Goal: Task Accomplishment & Management: Use online tool/utility

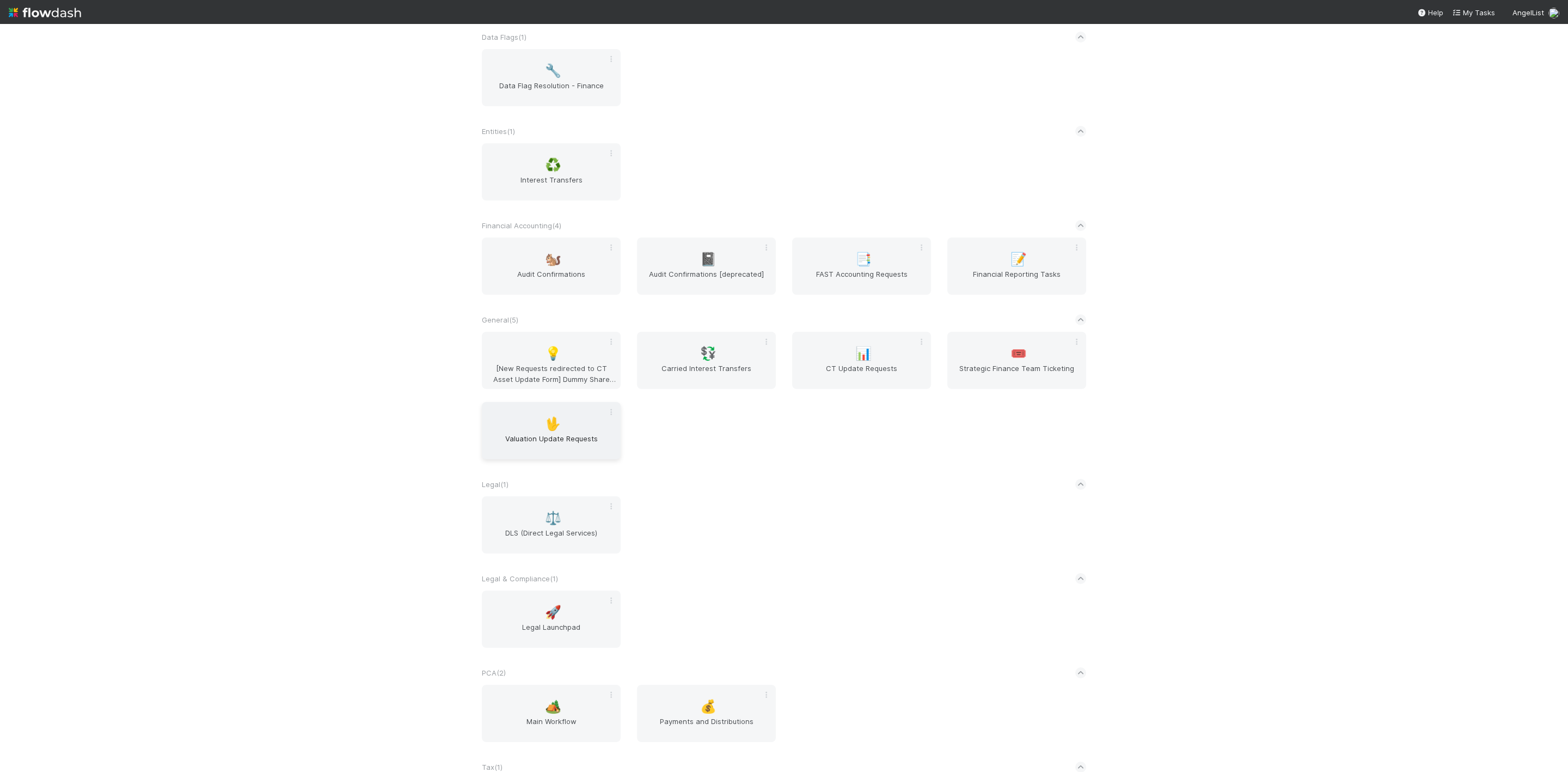
scroll to position [418, 0]
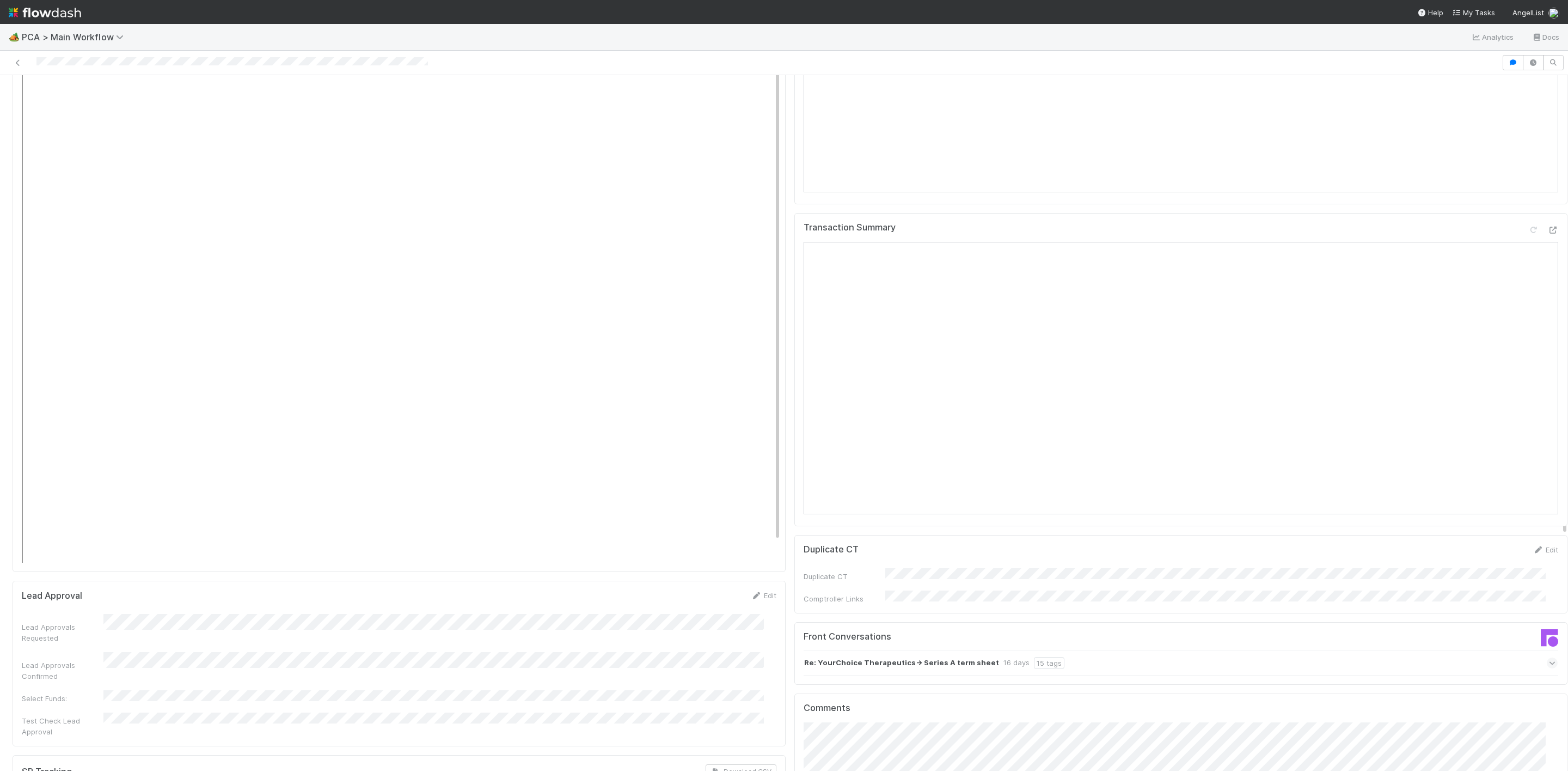
scroll to position [1307, 0]
click at [1547, 240] on icon at bounding box center [1553, 244] width 11 height 8
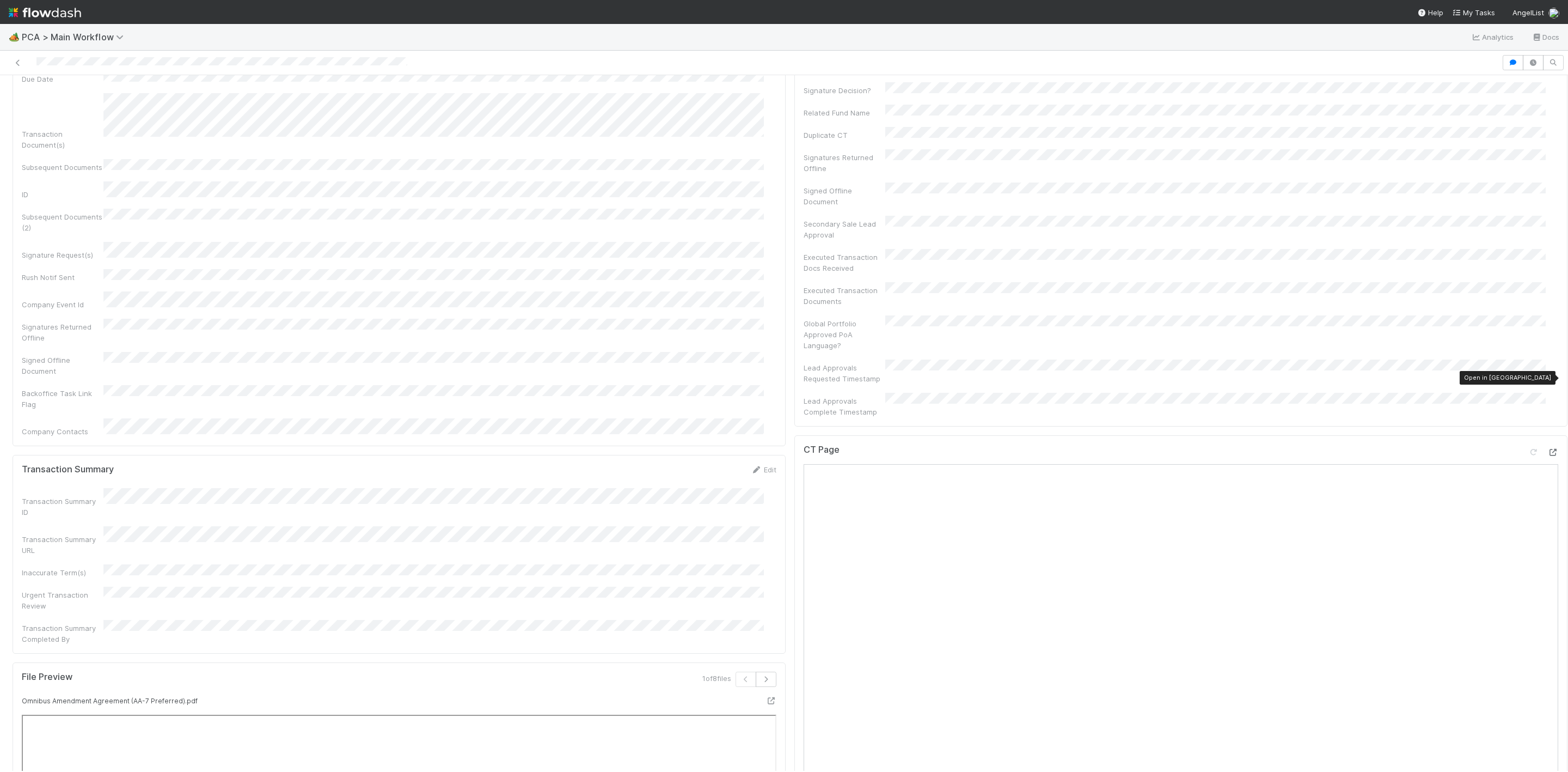
click at [1547, 449] on icon at bounding box center [1553, 452] width 11 height 8
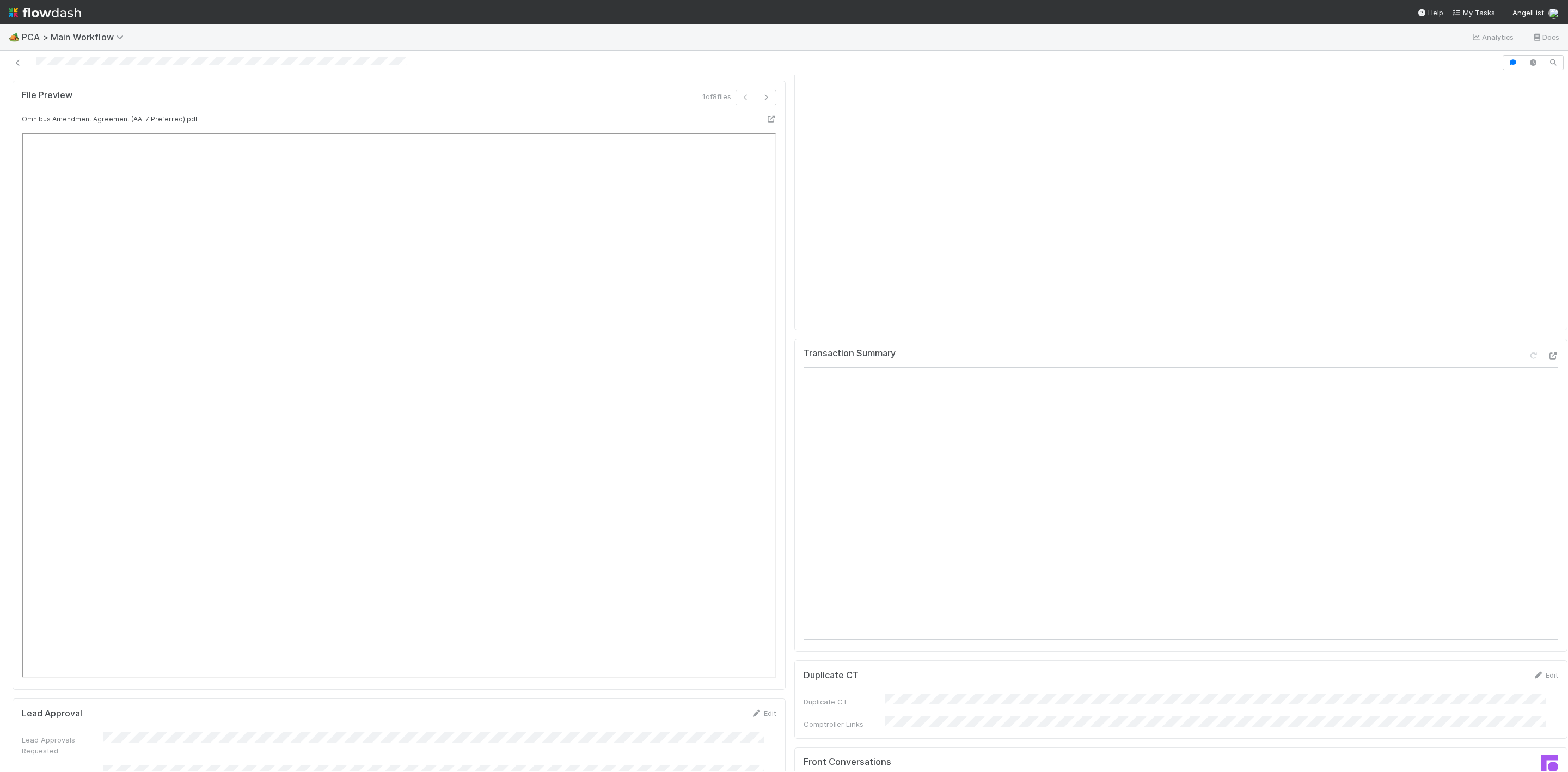
scroll to position [1307, 0]
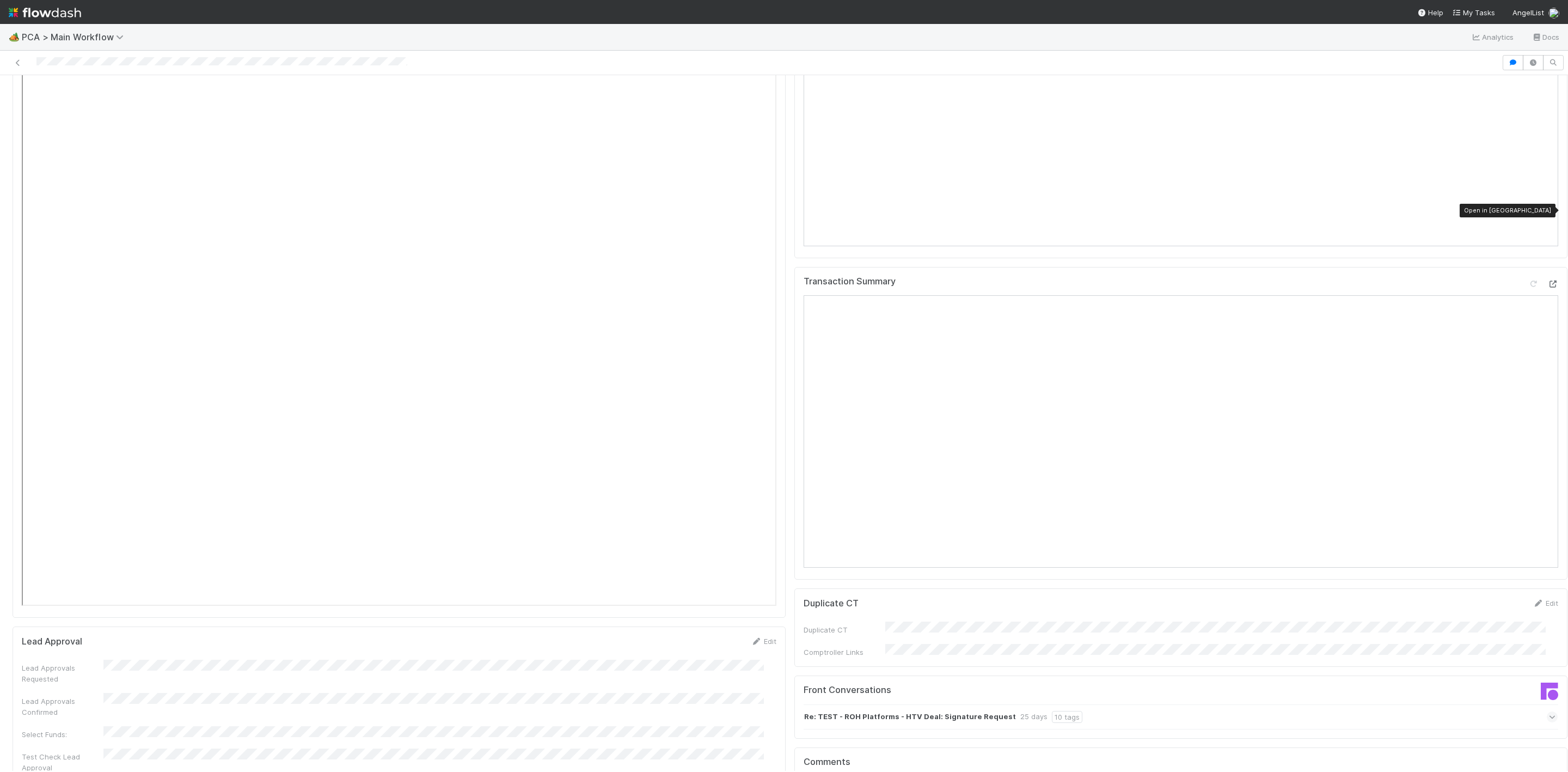
click at [1547, 280] on icon at bounding box center [1553, 284] width 11 height 8
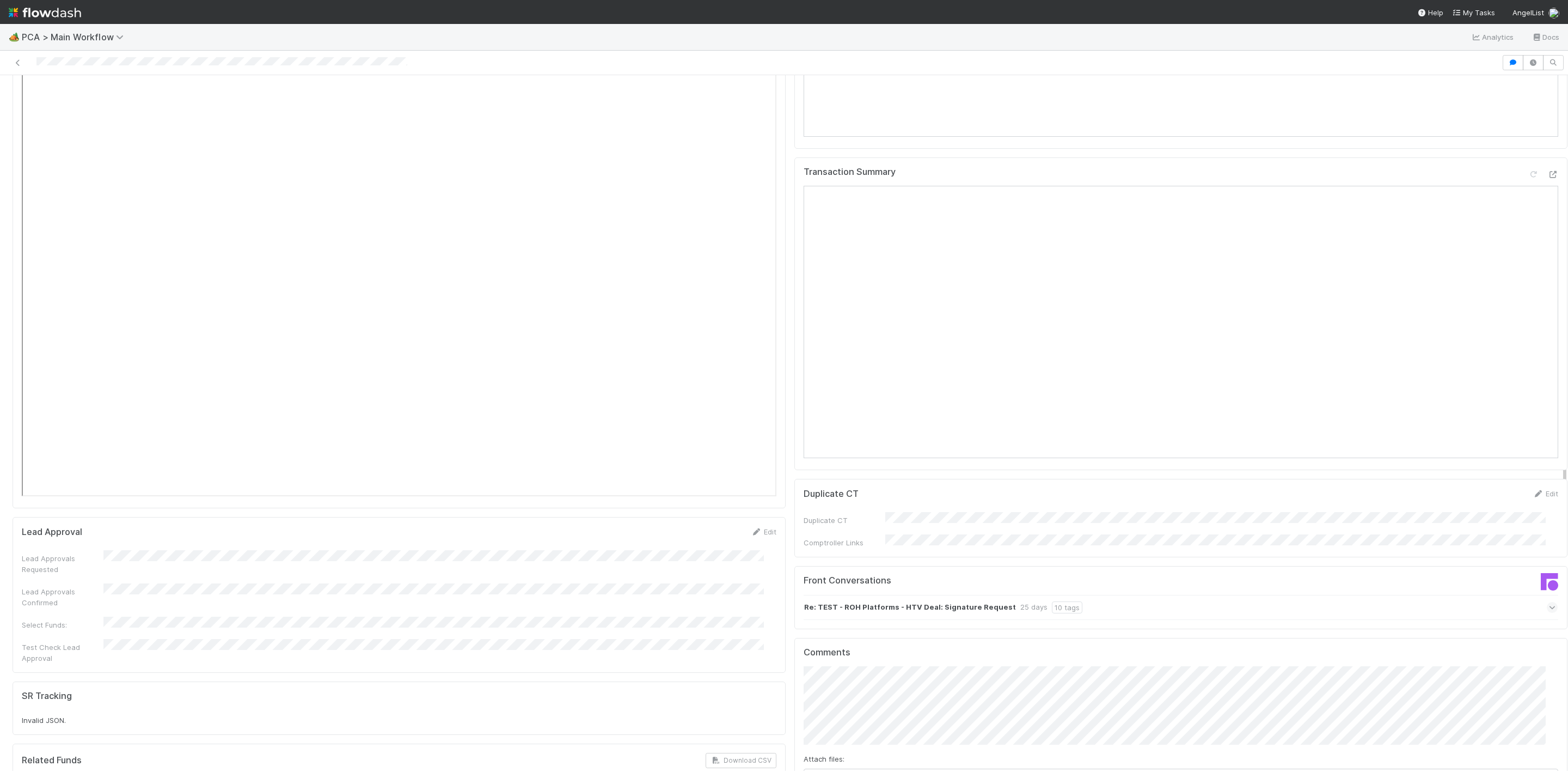
scroll to position [1552, 0]
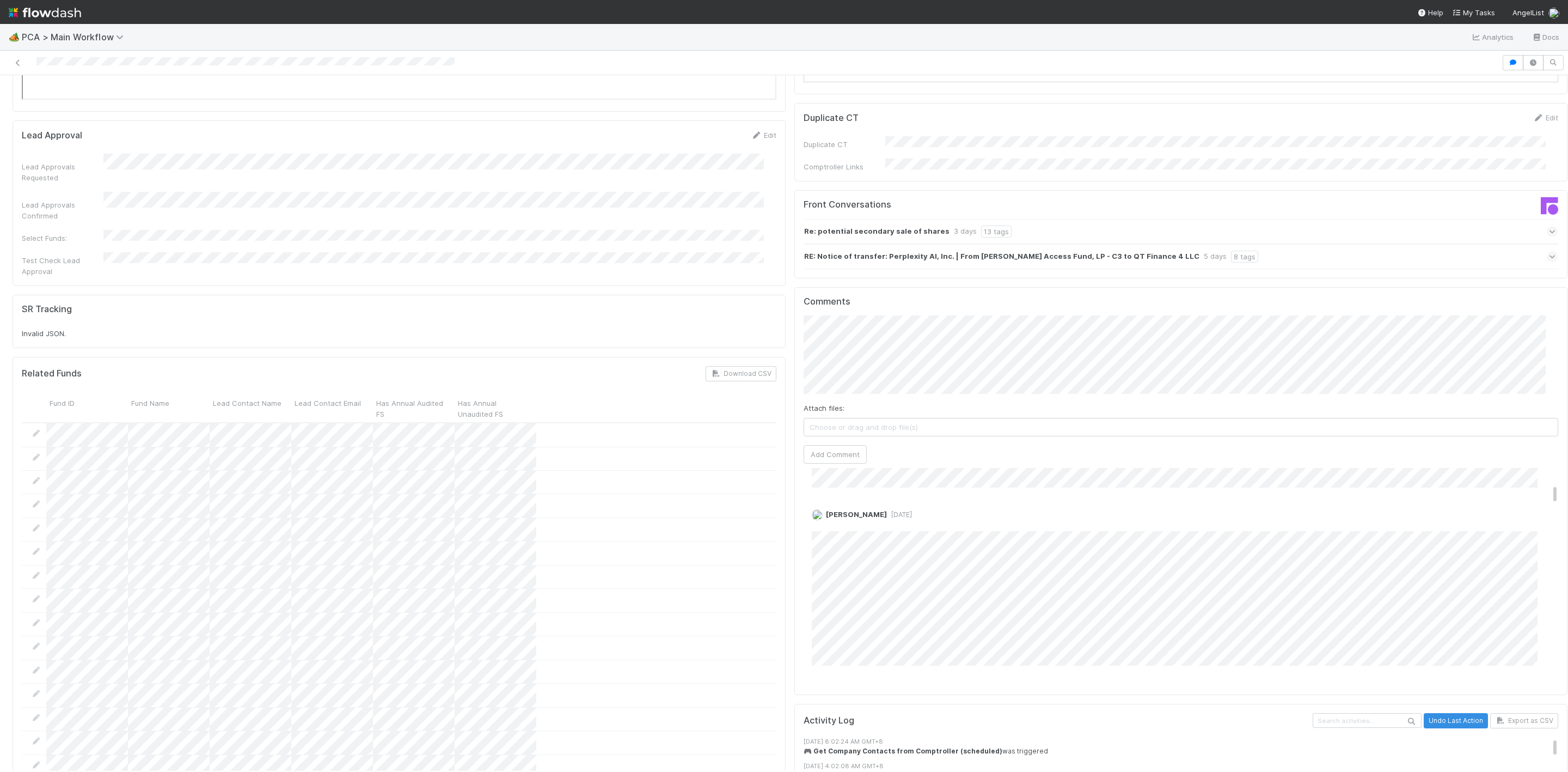
scroll to position [326, 0]
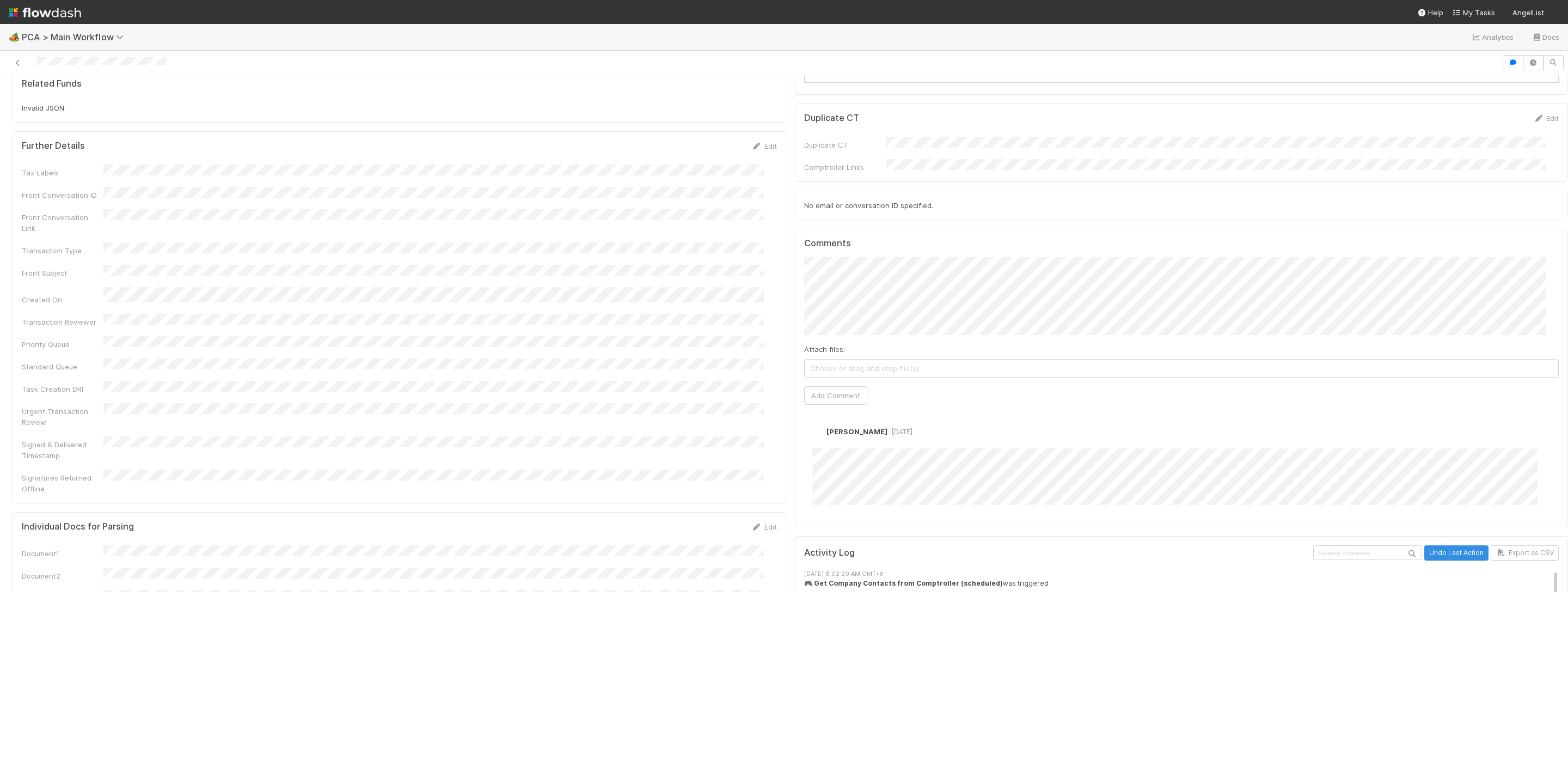
scroll to position [1471, 0]
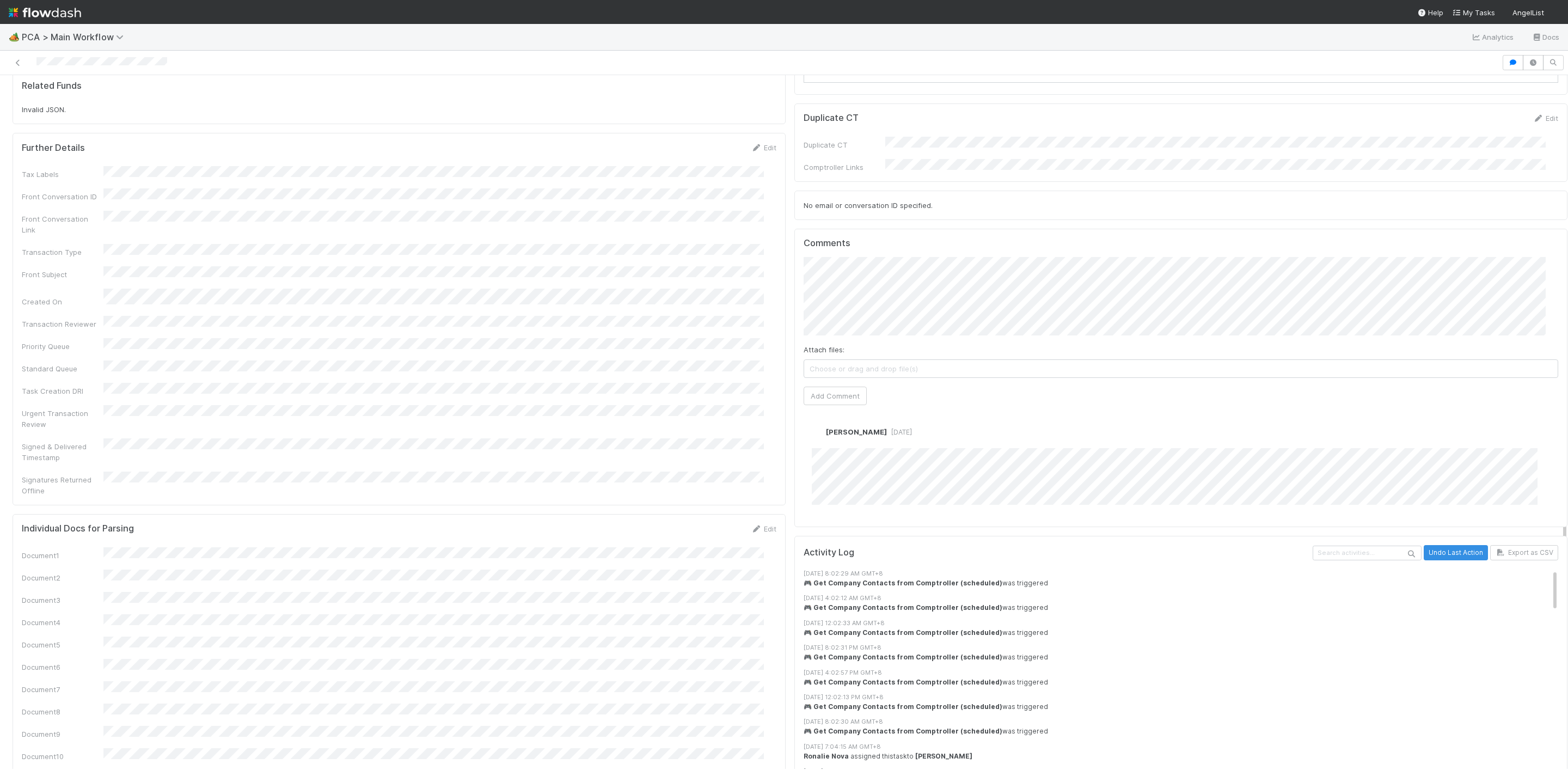
click at [794, 369] on div "Comments Attach files: Choose or drag and drop file(s) Add Comment [PERSON_NAME…" at bounding box center [1181, 377] width 773 height 298
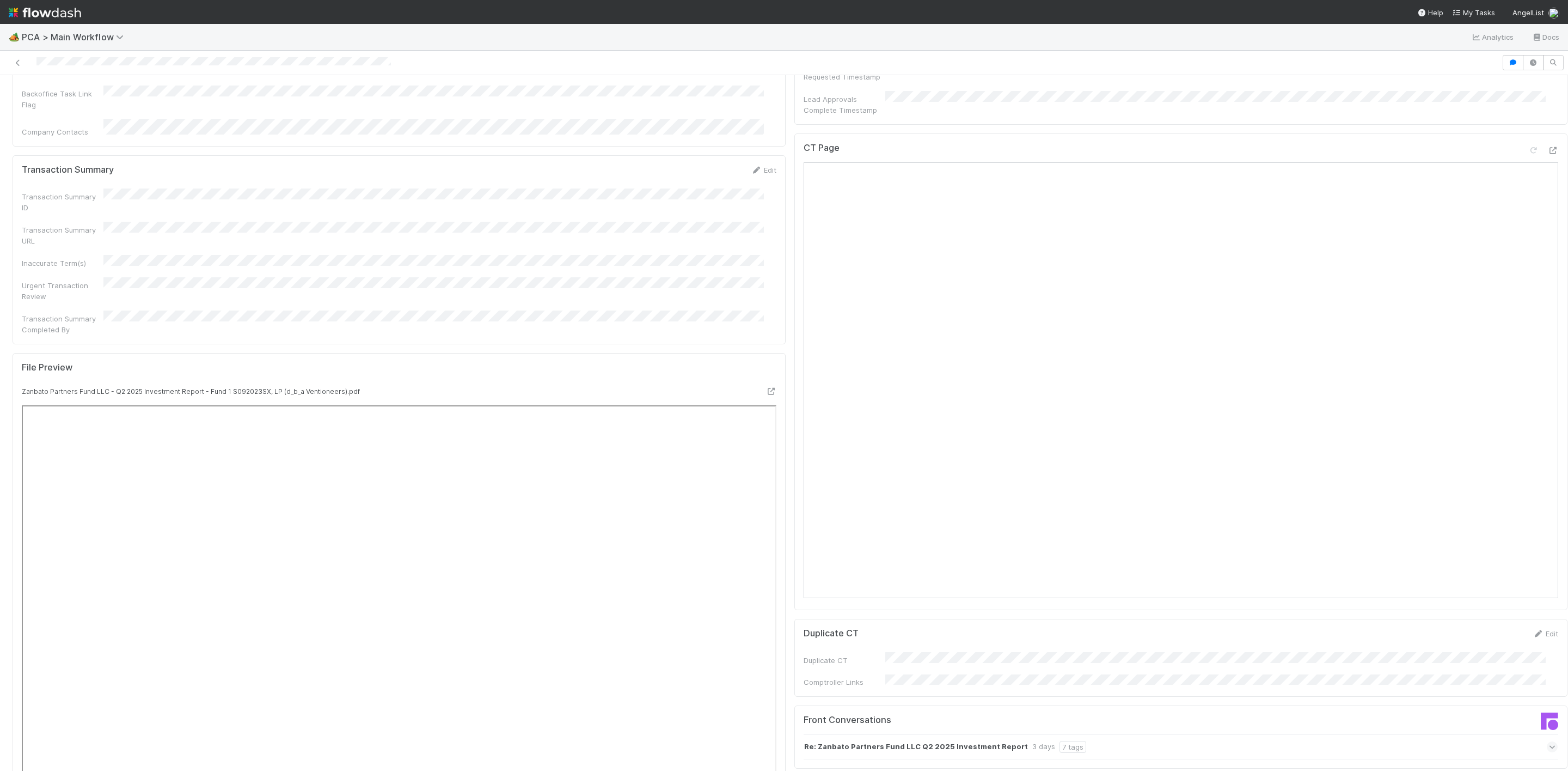
scroll to position [899, 0]
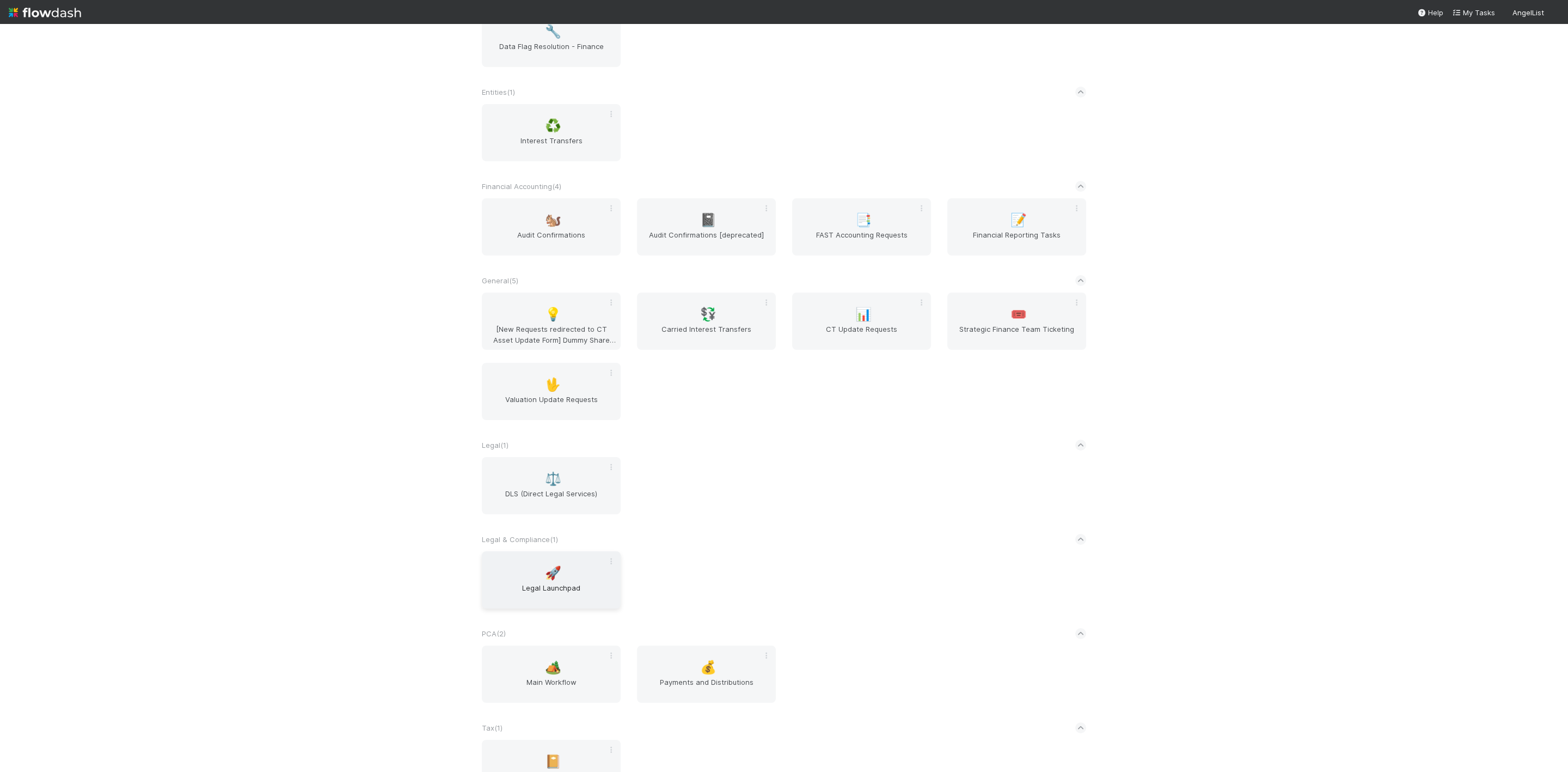
scroll to position [418, 0]
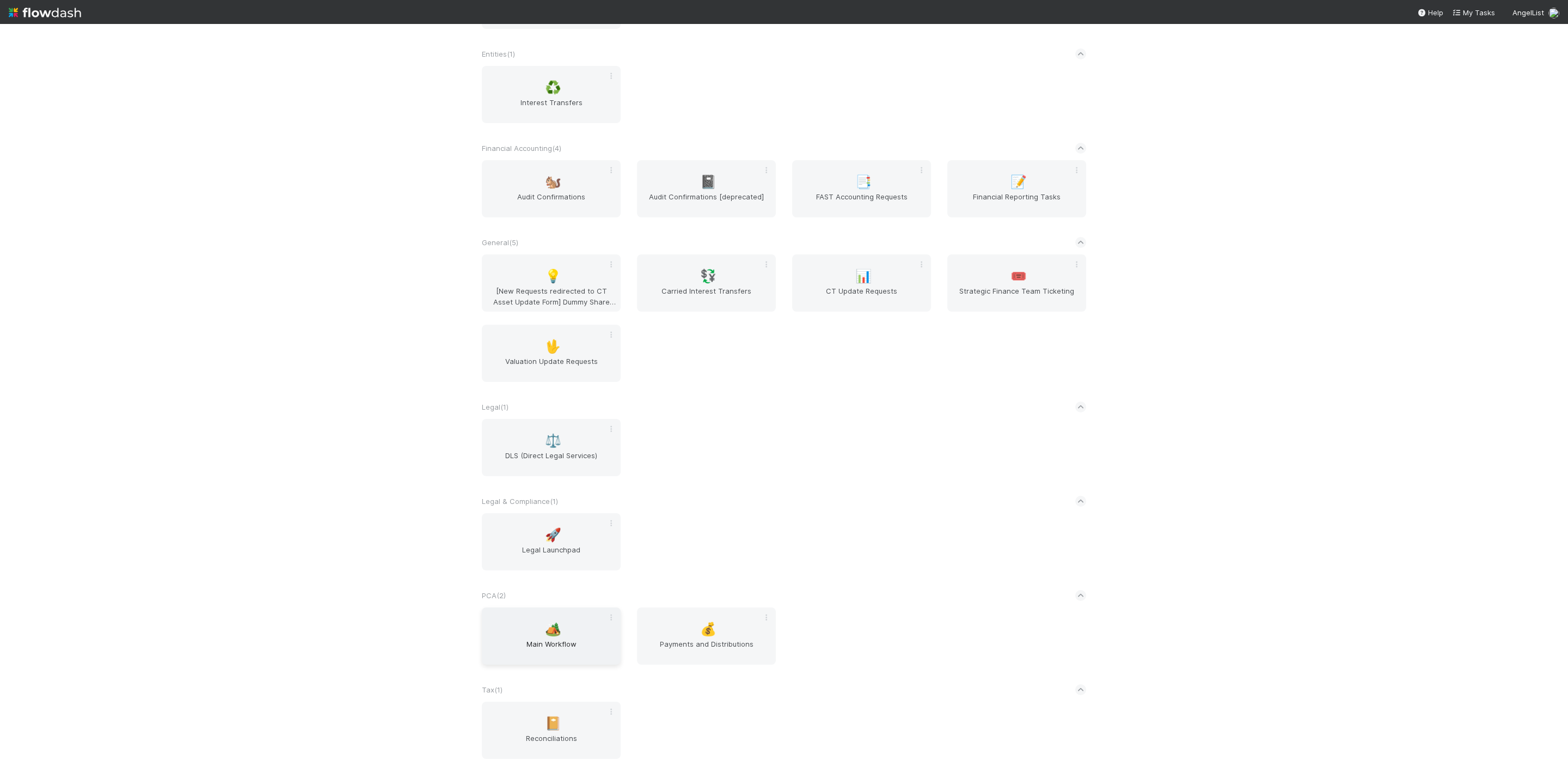
click at [544, 640] on span "Main Workflow" at bounding box center [551, 649] width 130 height 22
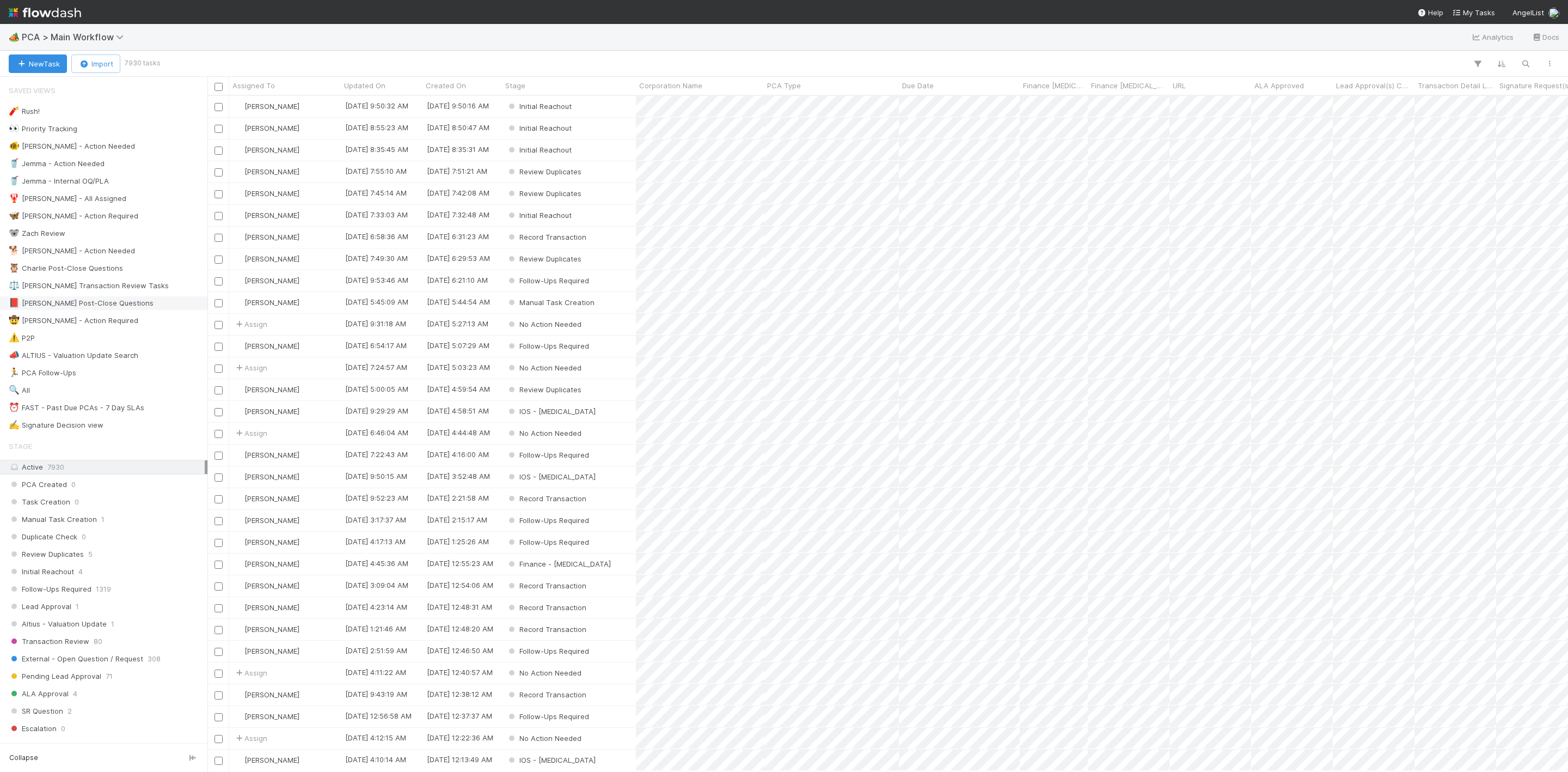
scroll to position [662, 1348]
click at [47, 397] on span "34772" at bounding box center [44, 390] width 21 height 13
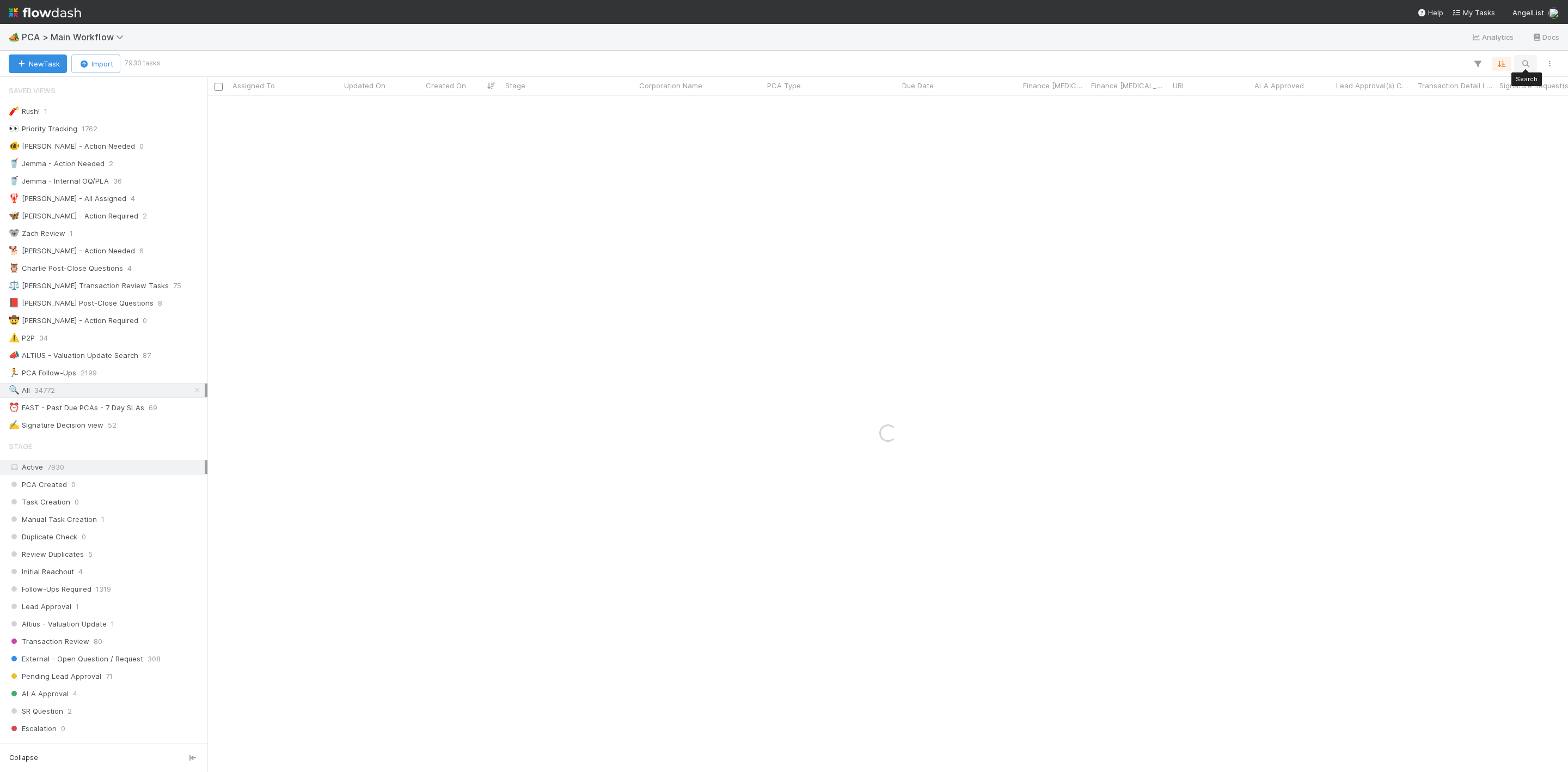
click at [1523, 63] on icon "button" at bounding box center [1526, 64] width 11 height 9
paste input "Moxxie"
click at [1444, 49] on input "Moxxie" at bounding box center [1468, 45] width 109 height 13
type input "Moxxie"
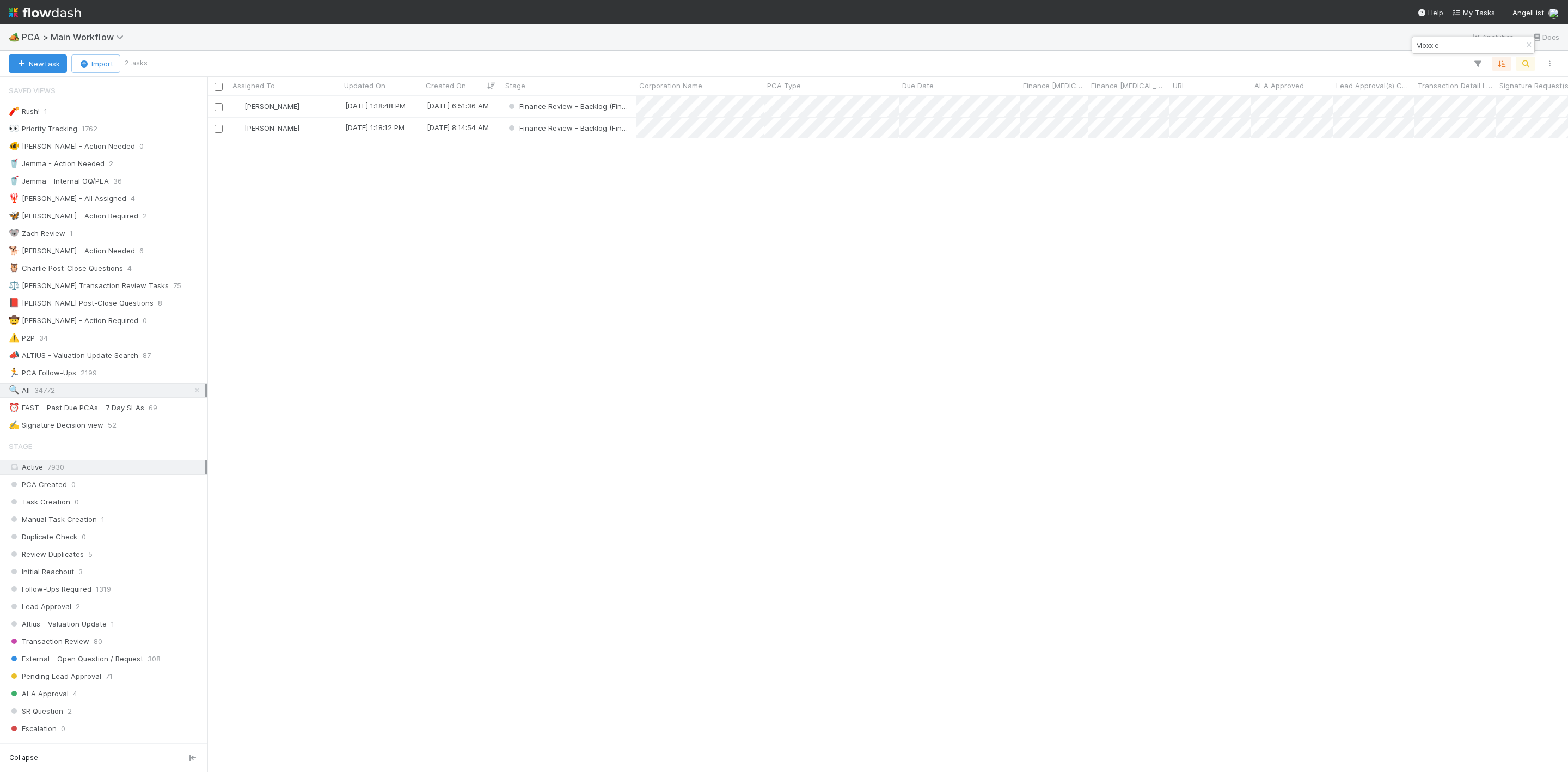
click at [660, 257] on div "Don Walker 6/24/25, 1:18:48 PM 2/23/24, 6:51:36 AM Finance Review - Backlog (Fi…" at bounding box center [887, 433] width 1360 height 674
click at [28, 65] on button "New Task" at bounding box center [38, 64] width 58 height 19
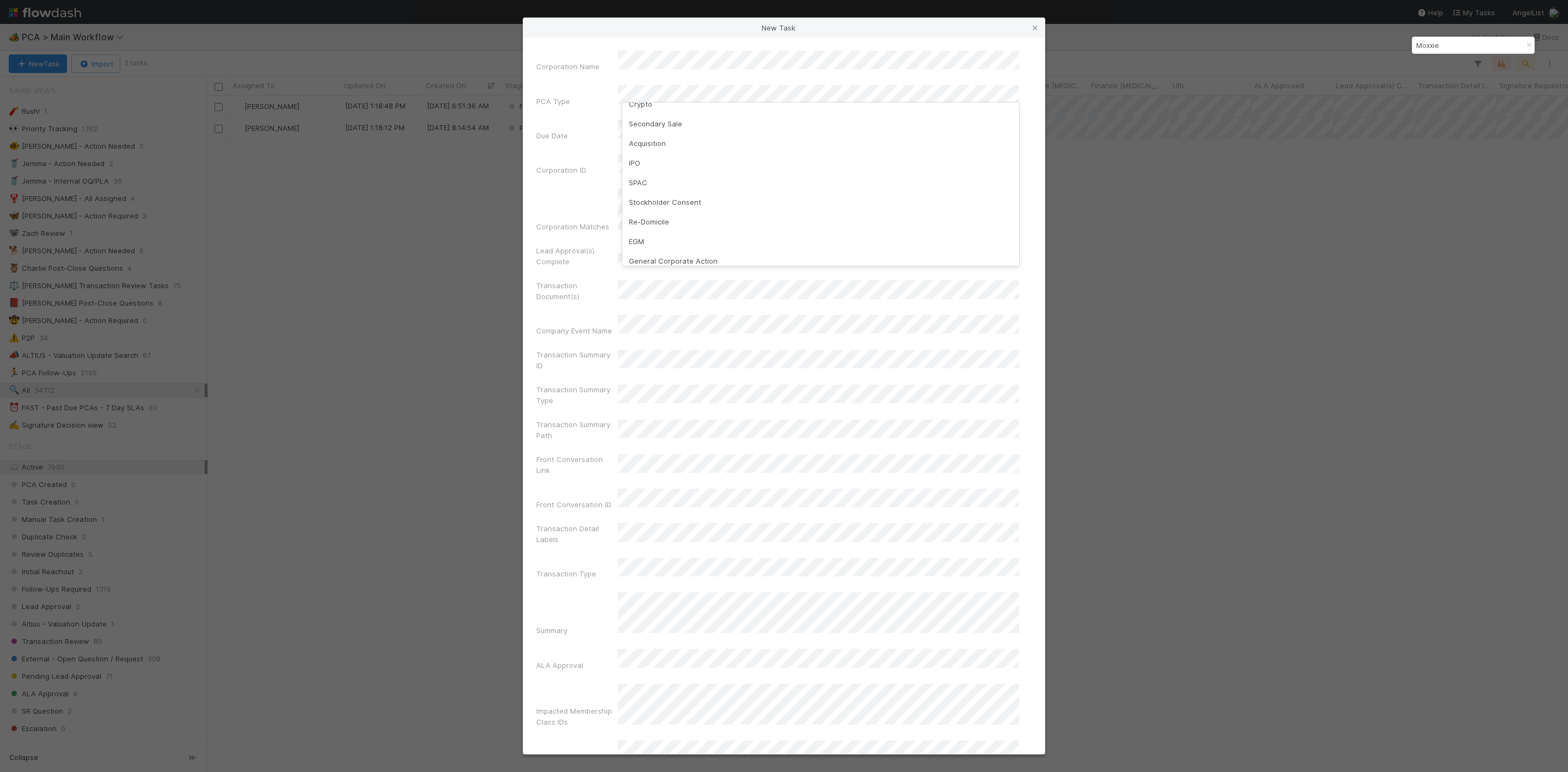
scroll to position [0, 0]
click at [678, 134] on div "Valuation Update" at bounding box center [821, 134] width 397 height 20
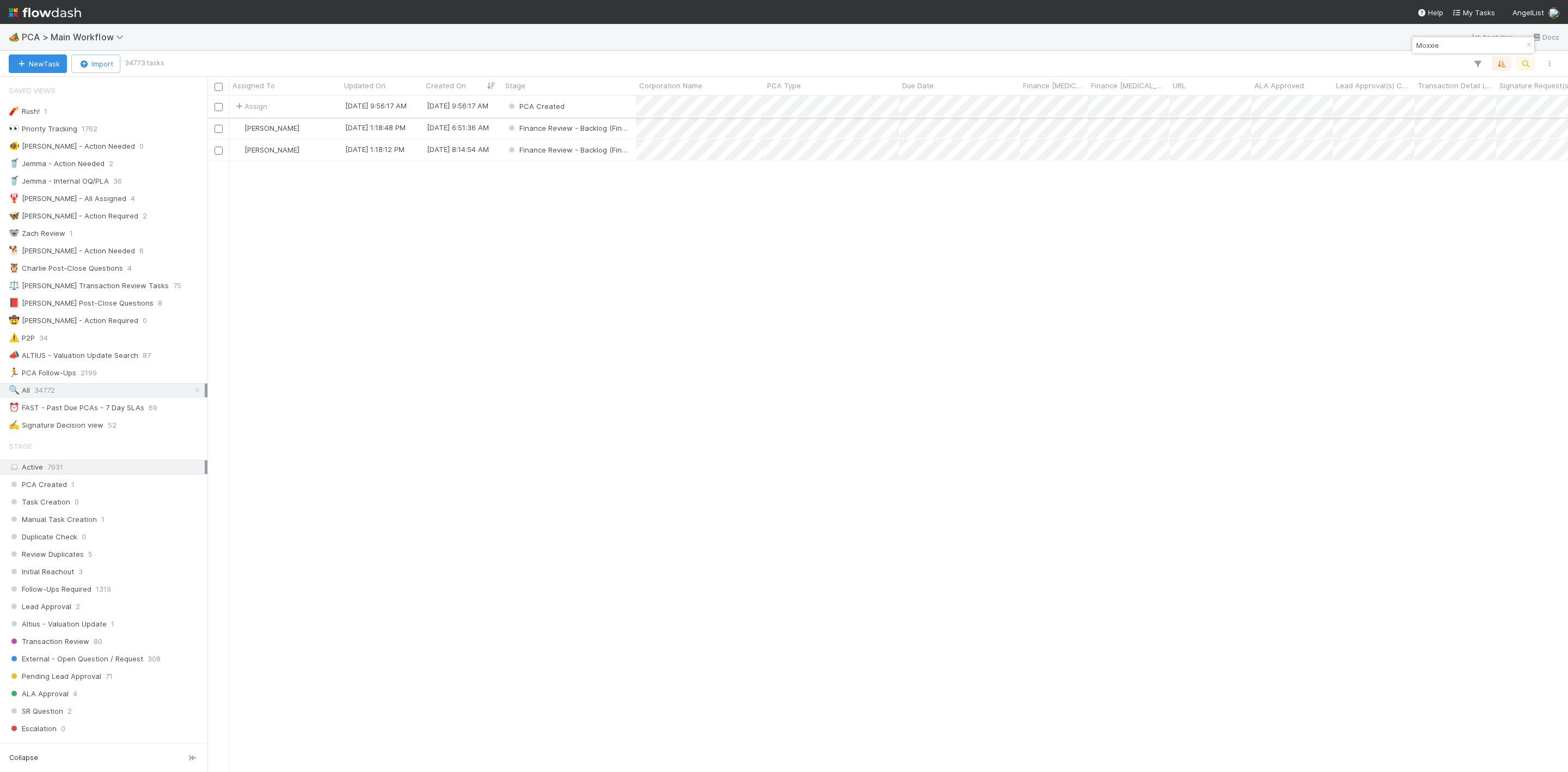
click at [319, 98] on div "Assign" at bounding box center [285, 106] width 112 height 22
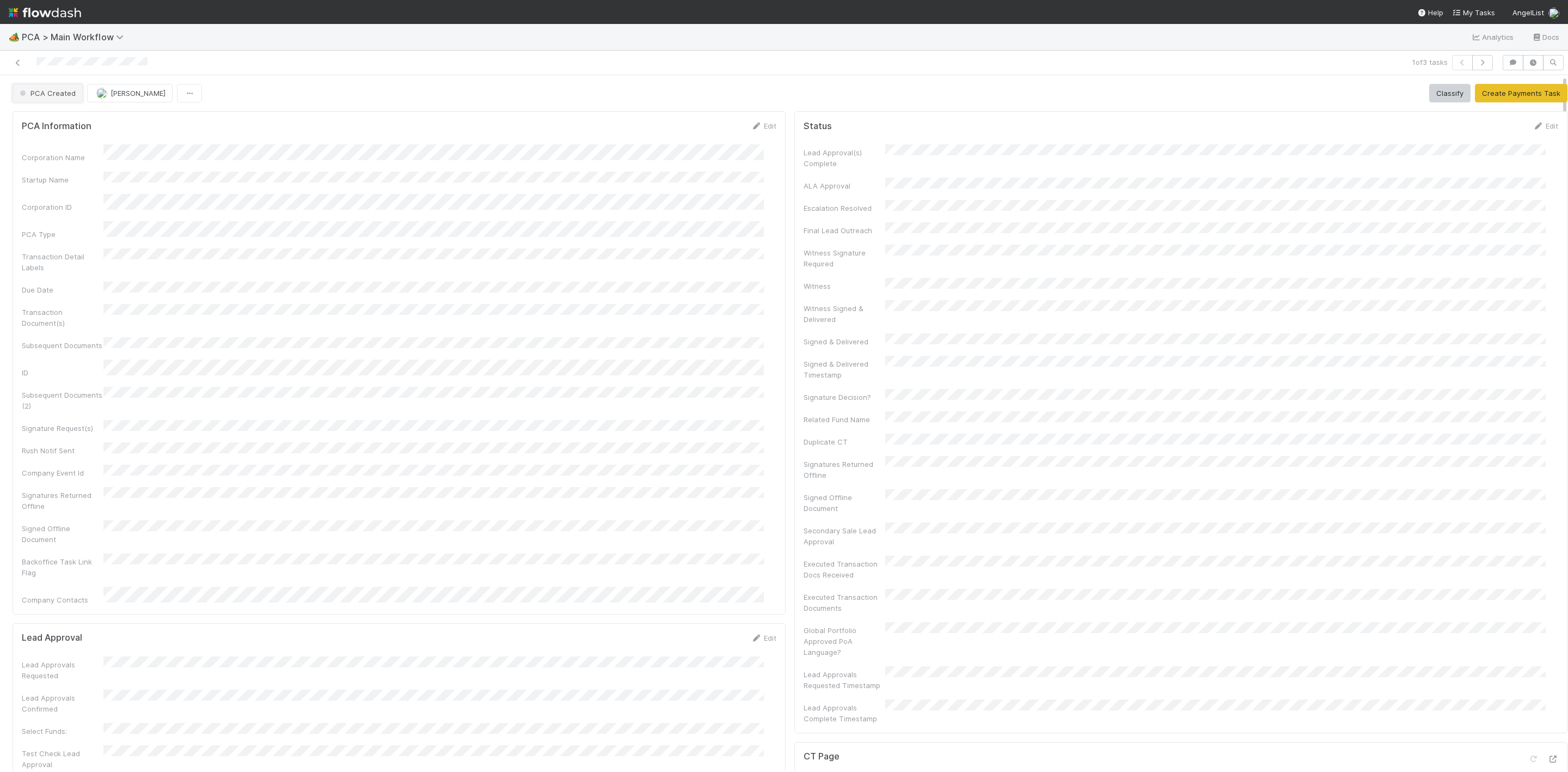
click at [37, 93] on span "PCA Created" at bounding box center [47, 92] width 58 height 8
click at [64, 119] on span "Finance - [MEDICAL_DATA]" at bounding box center [68, 121] width 104 height 8
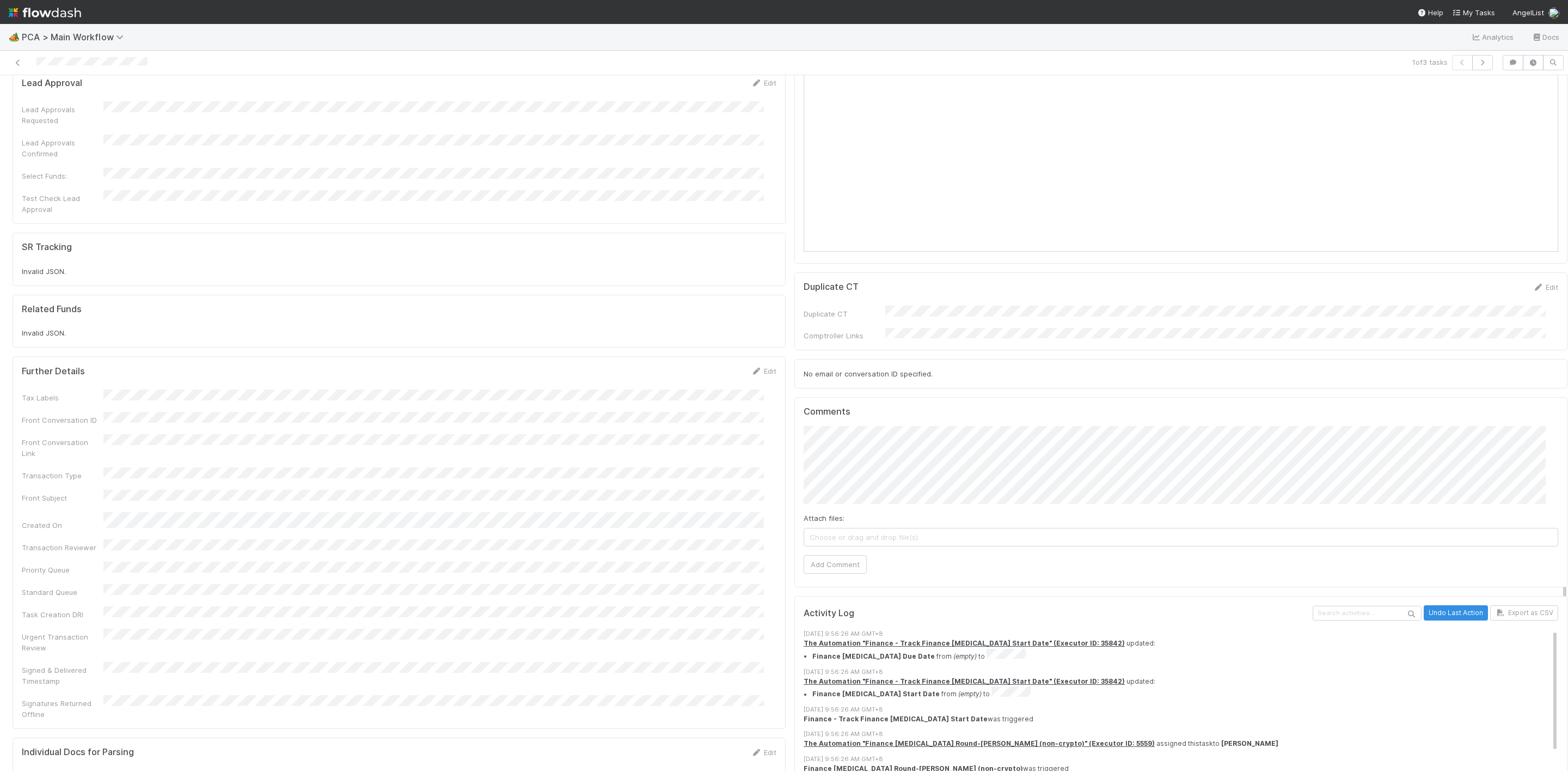
scroll to position [1389, 0]
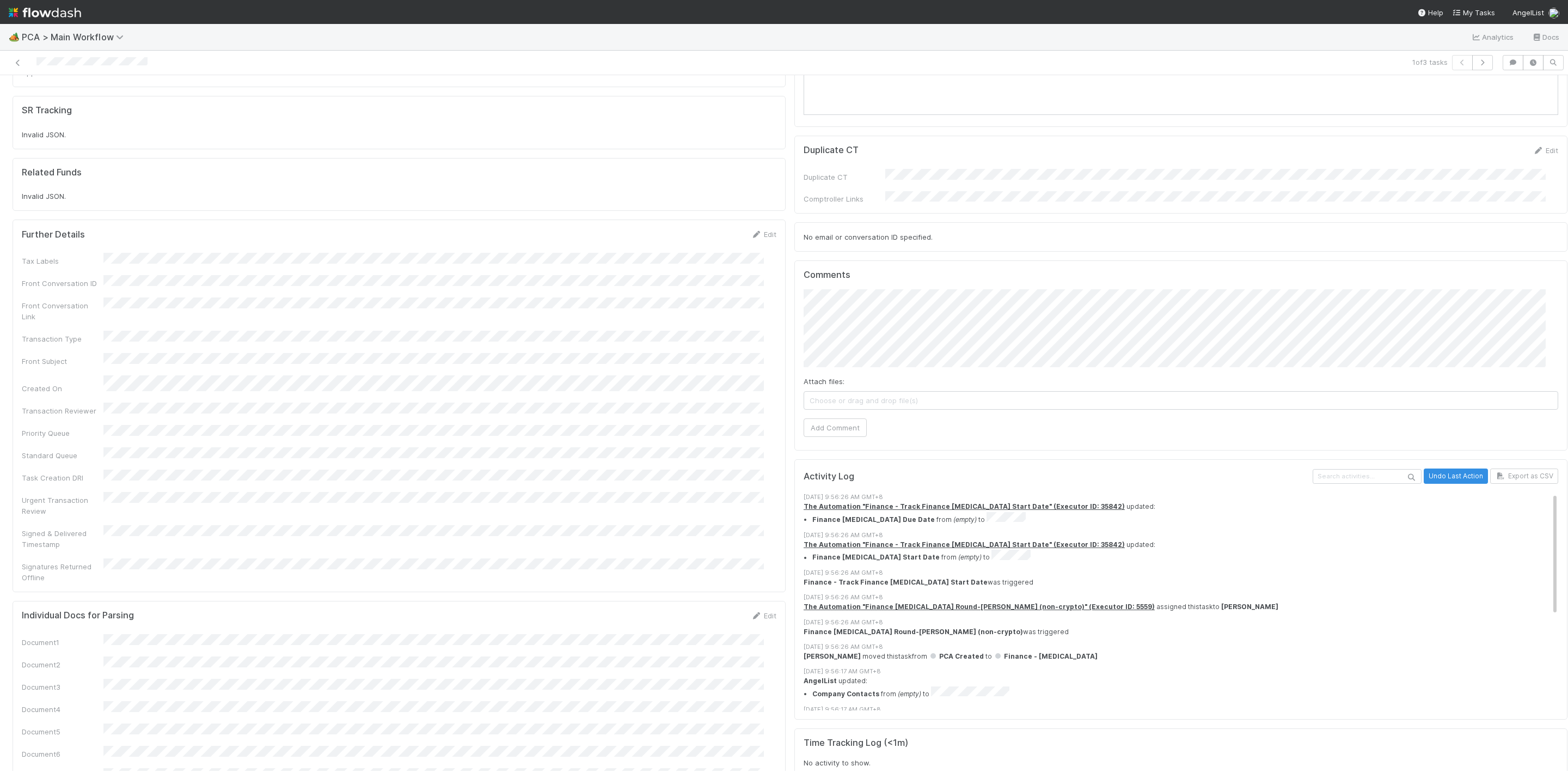
click at [842, 391] on span "Choose or drag and drop file(s)" at bounding box center [1180, 400] width 753 height 18
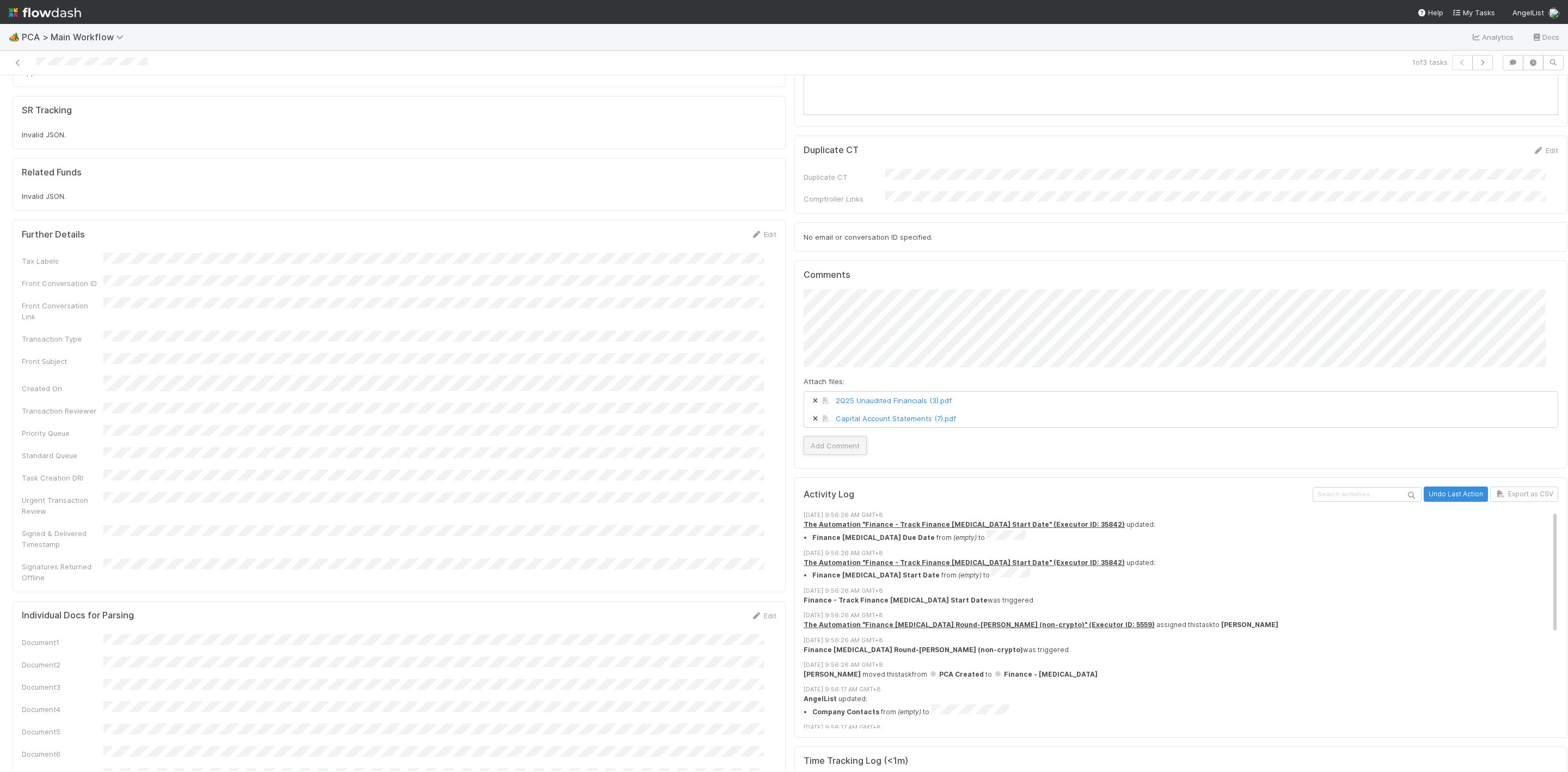
click at [811, 436] on button "Add Comment" at bounding box center [835, 446] width 63 height 19
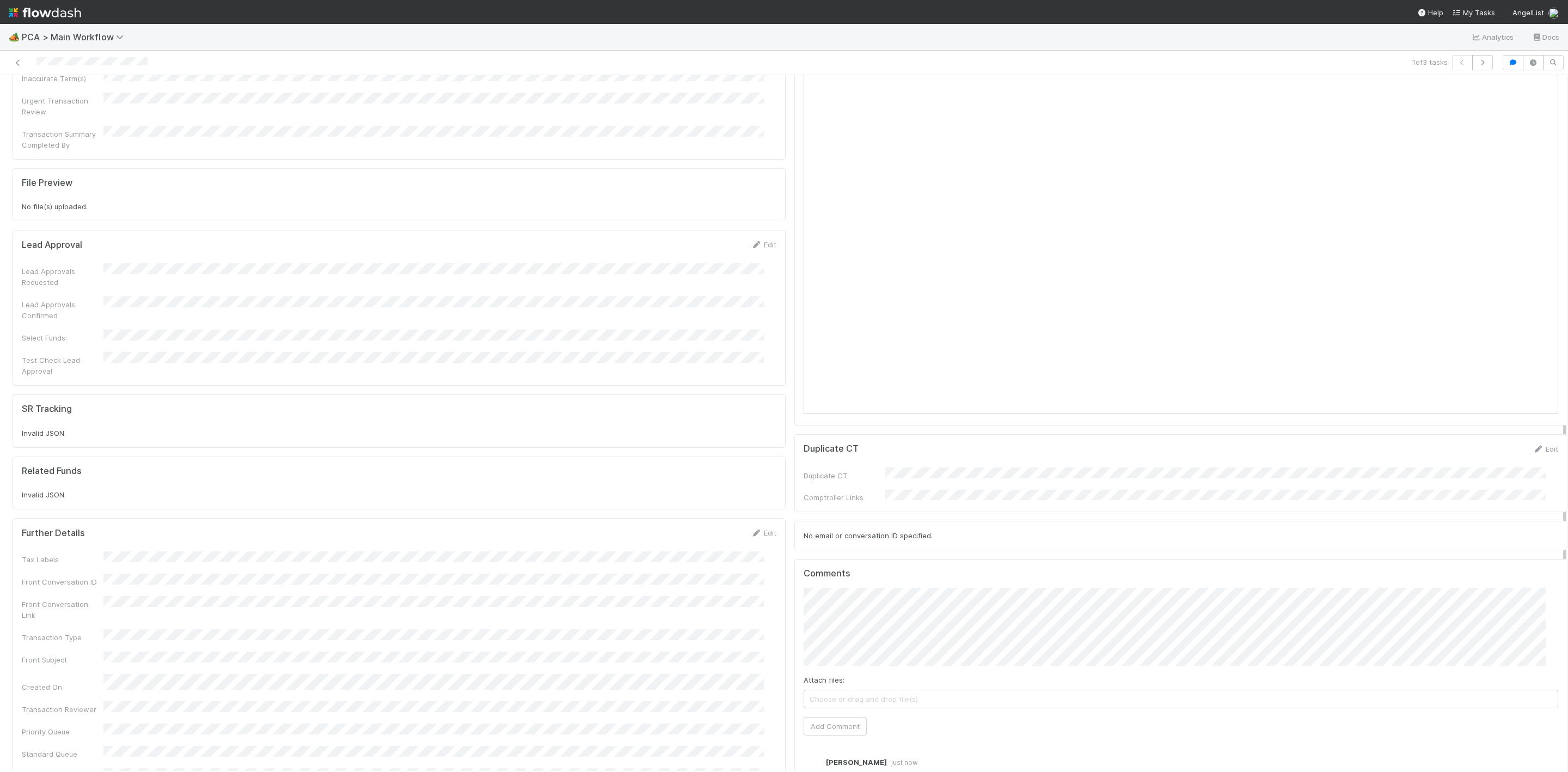
scroll to position [1225, 0]
click at [840, 555] on span "Choose or drag and drop file(s)" at bounding box center [1180, 563] width 753 height 18
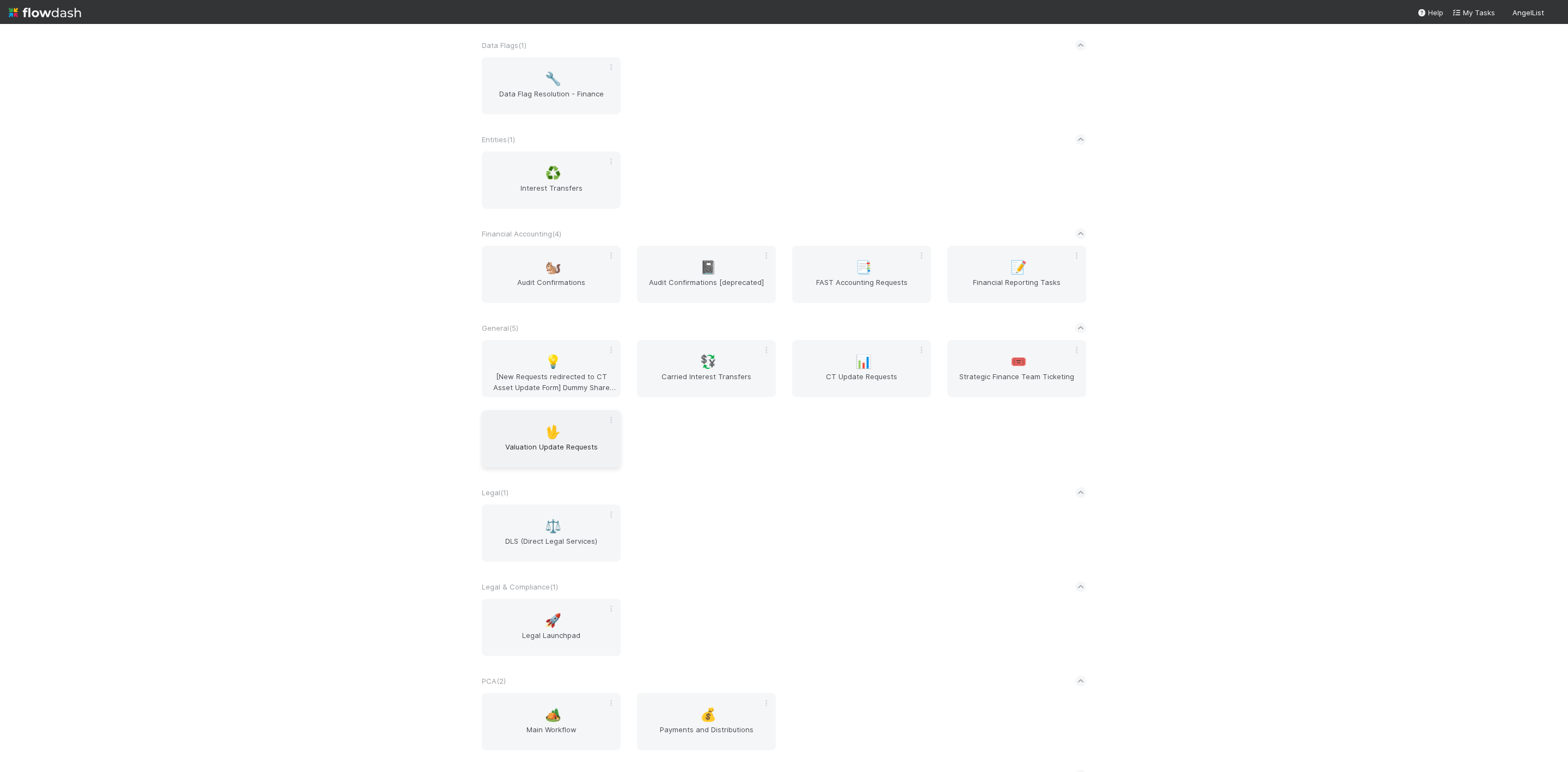
scroll to position [418, 0]
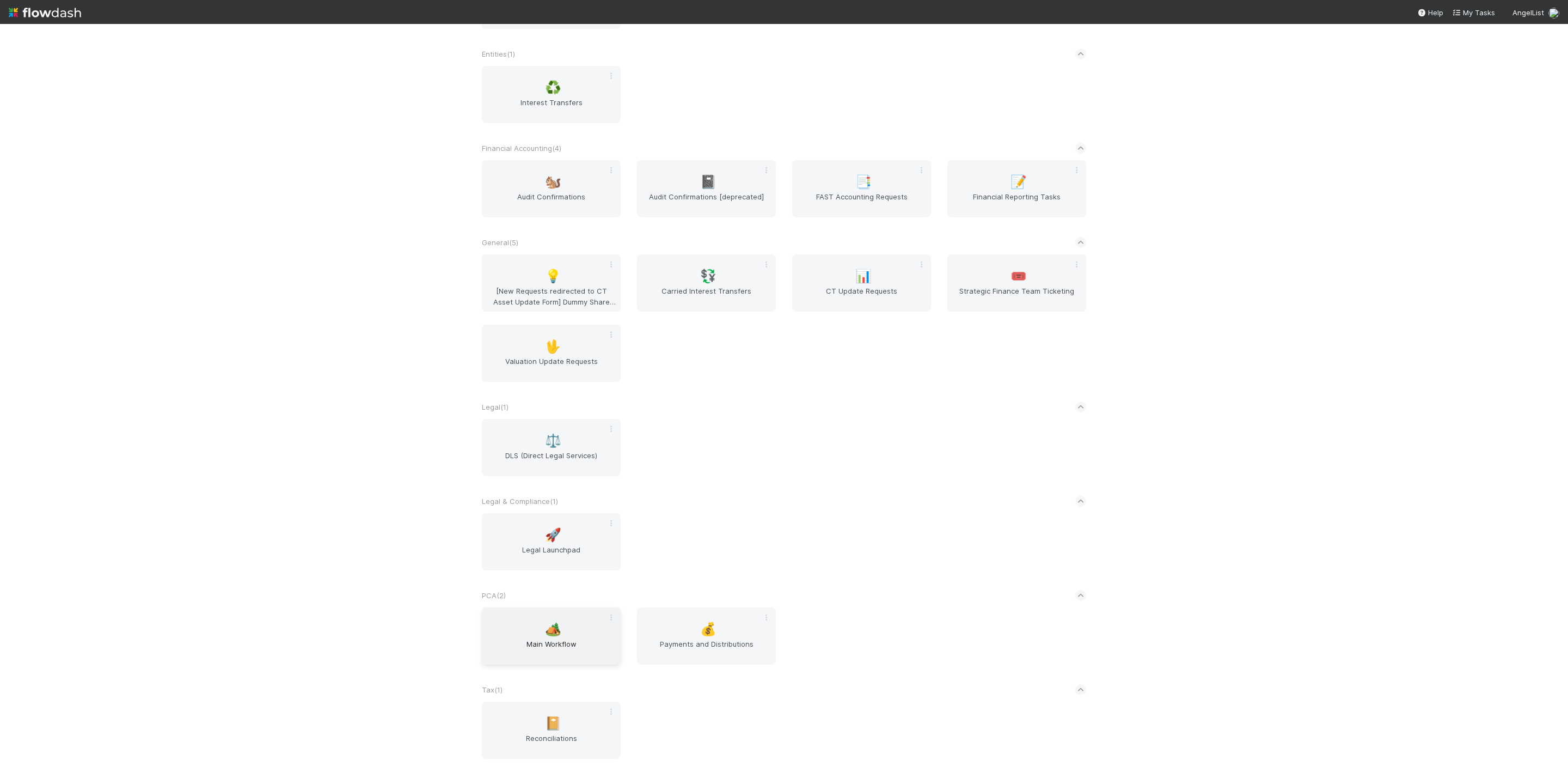
click at [549, 649] on span "Main Workflow" at bounding box center [551, 649] width 130 height 22
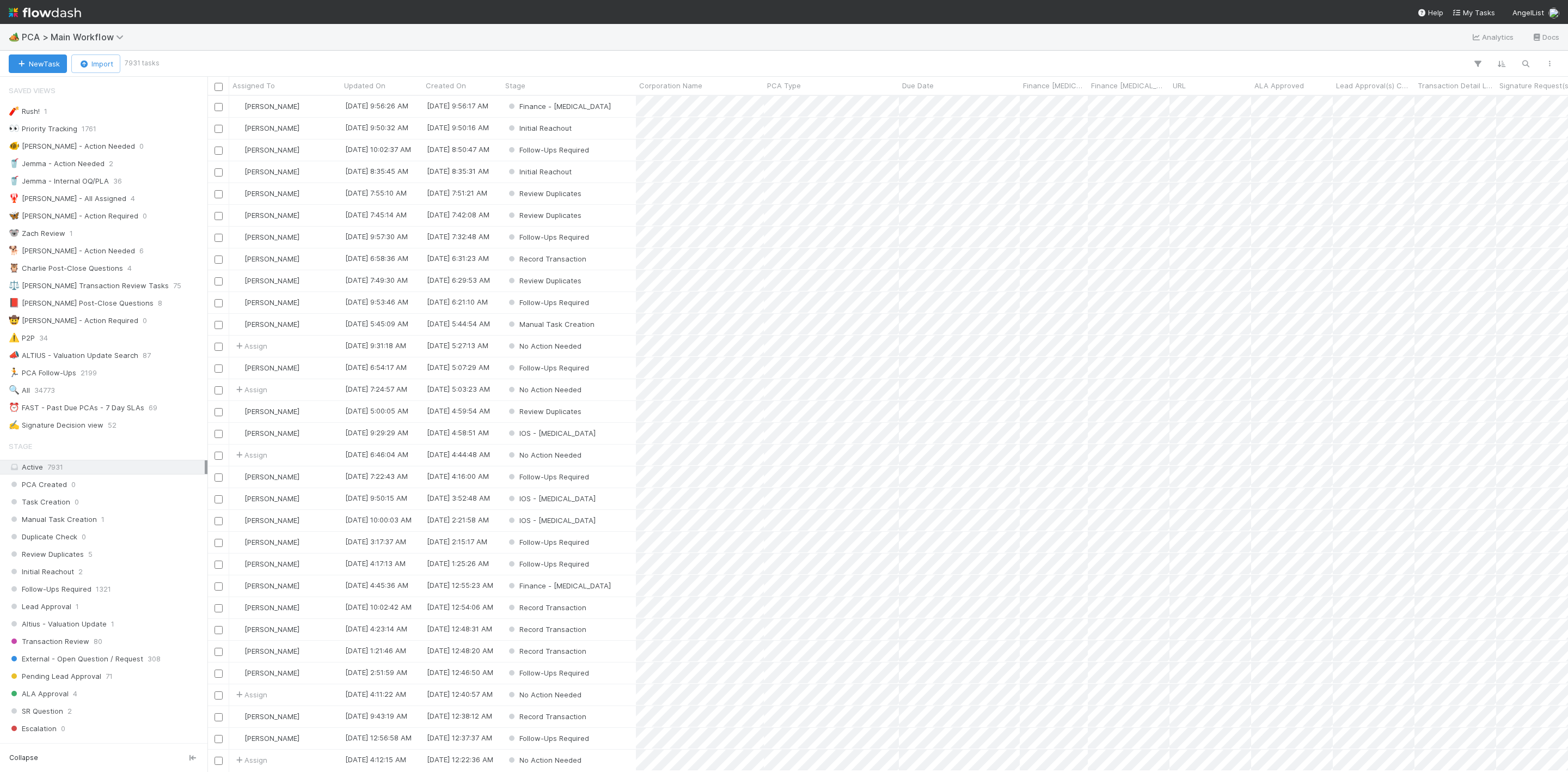
scroll to position [662, 1348]
click at [90, 431] on div "✍️ Signature Decision view" at bounding box center [55, 425] width 95 height 13
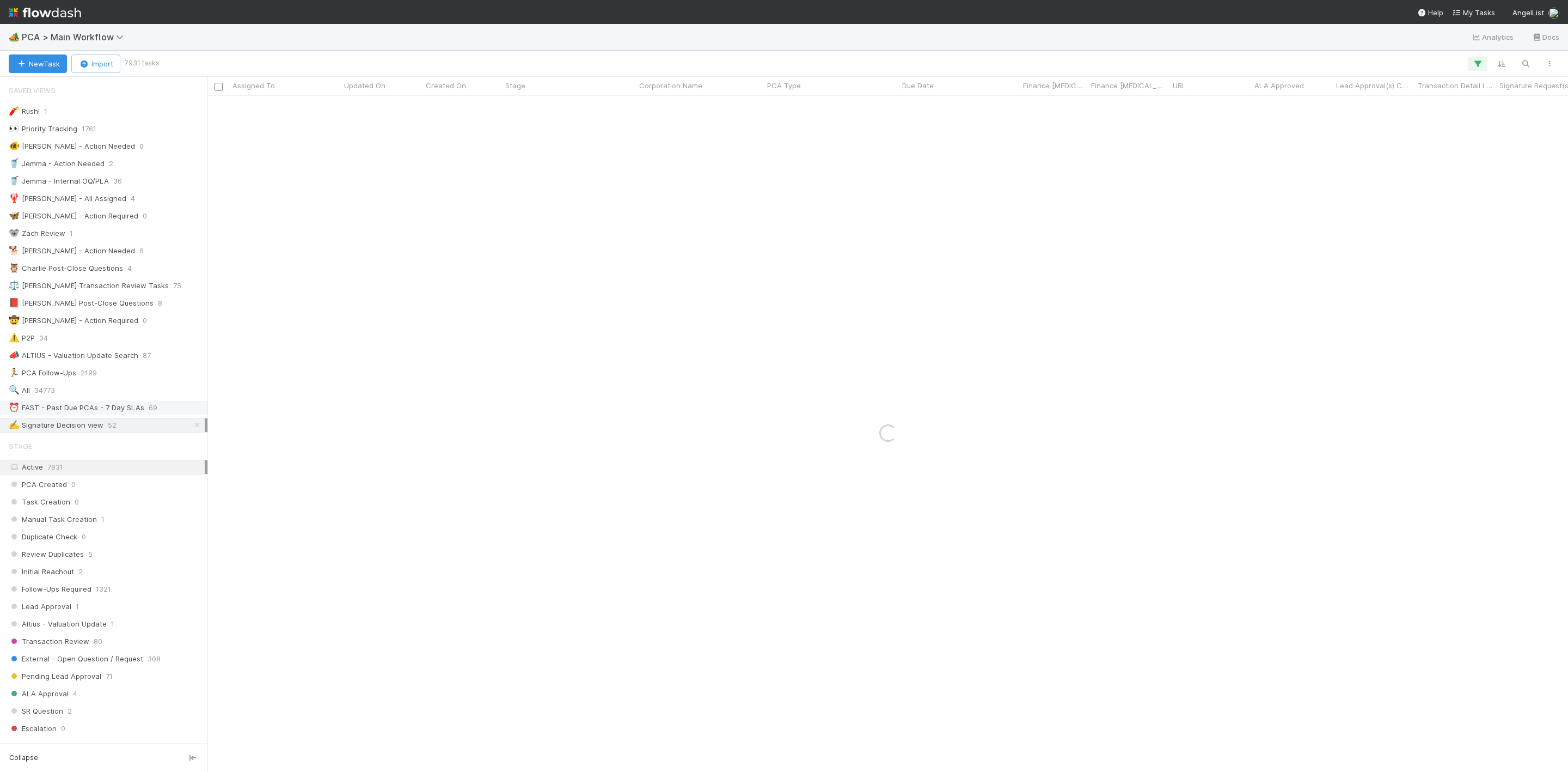
click at [135, 414] on div "⏰ FAST - Past Due PCAs - 7 Day SLAs" at bounding box center [76, 407] width 135 height 13
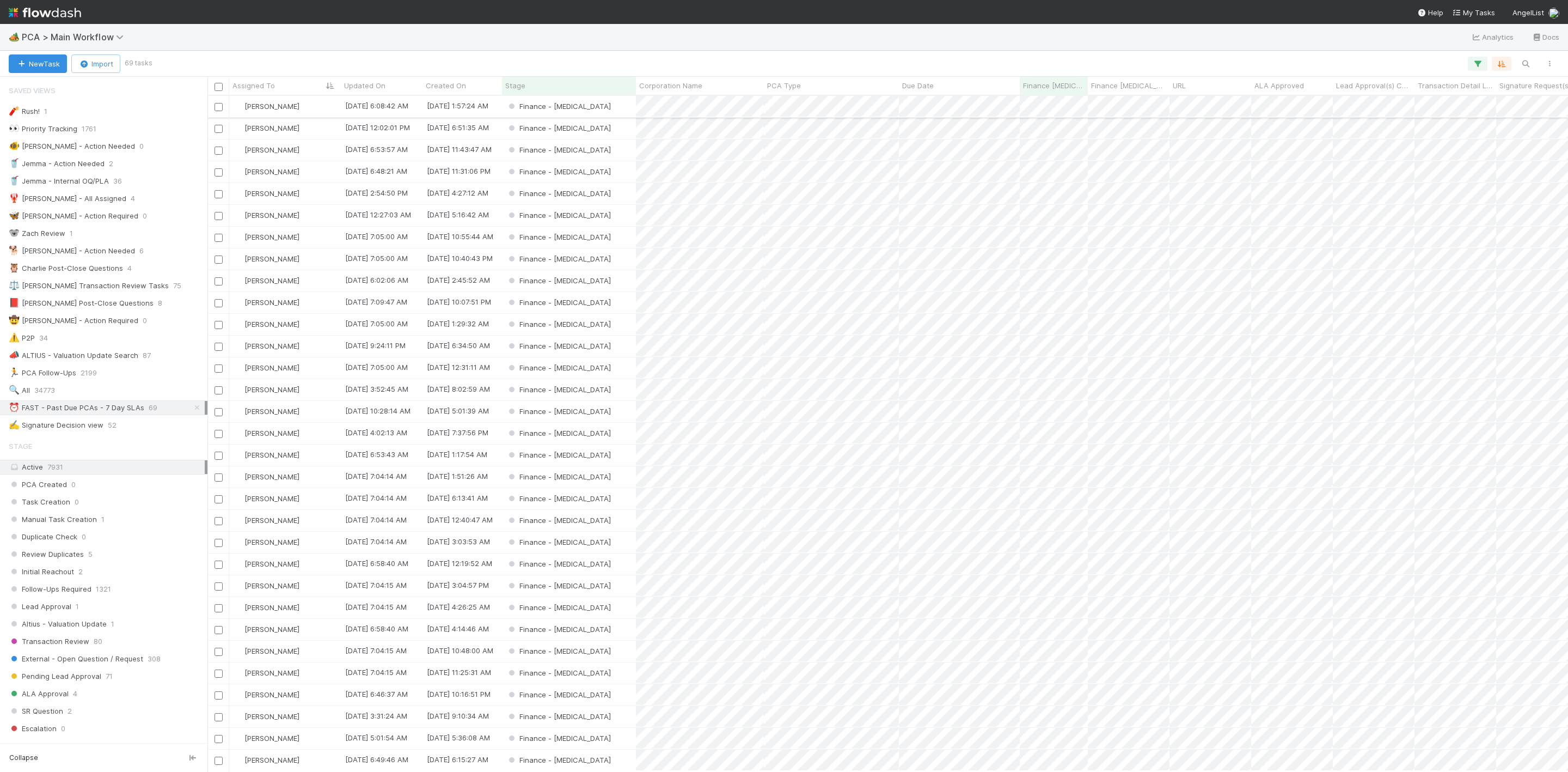
click at [624, 103] on div "Finance - [MEDICAL_DATA]" at bounding box center [569, 106] width 133 height 22
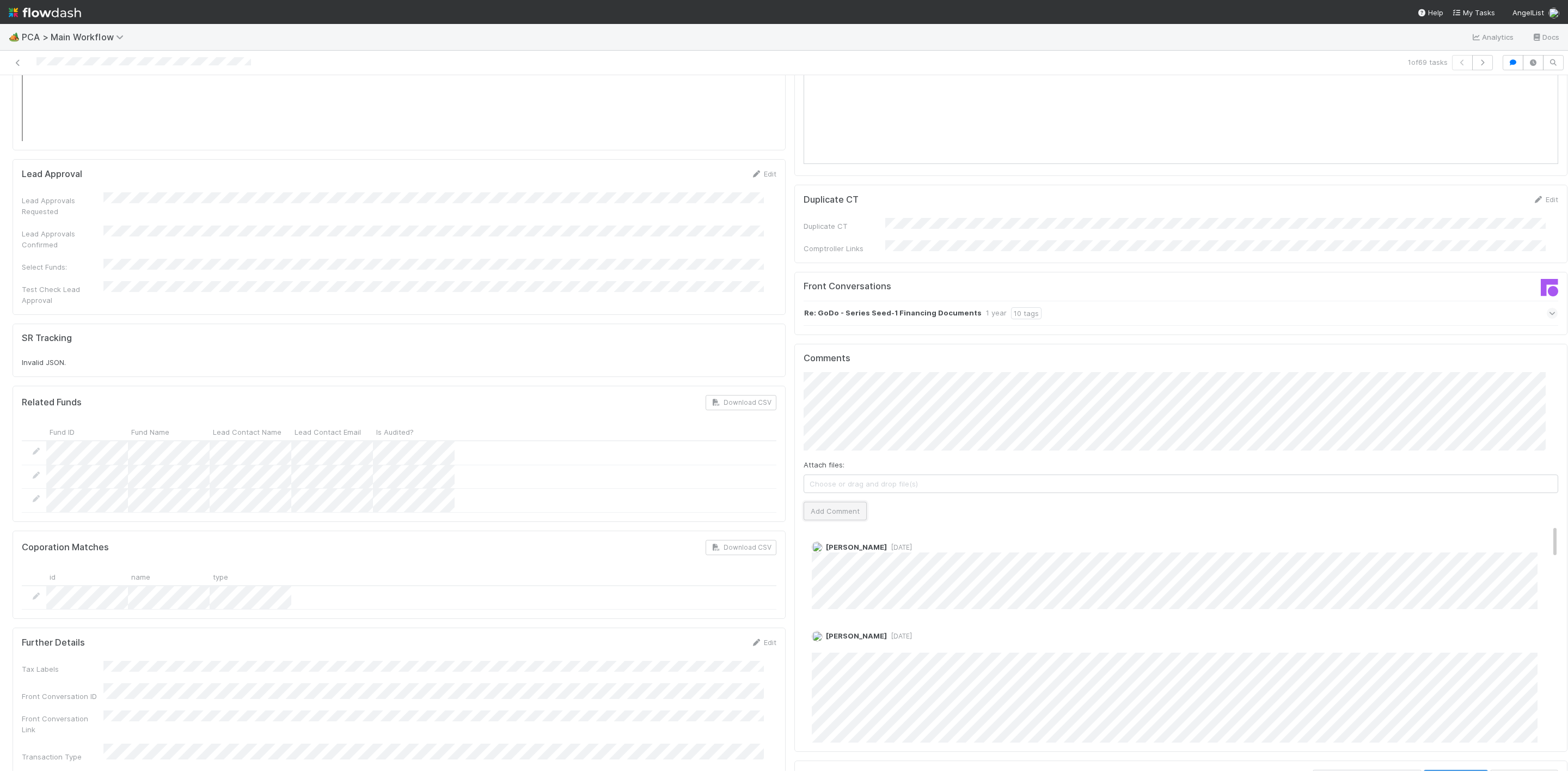
click at [828, 501] on button "Add Comment" at bounding box center [835, 511] width 63 height 19
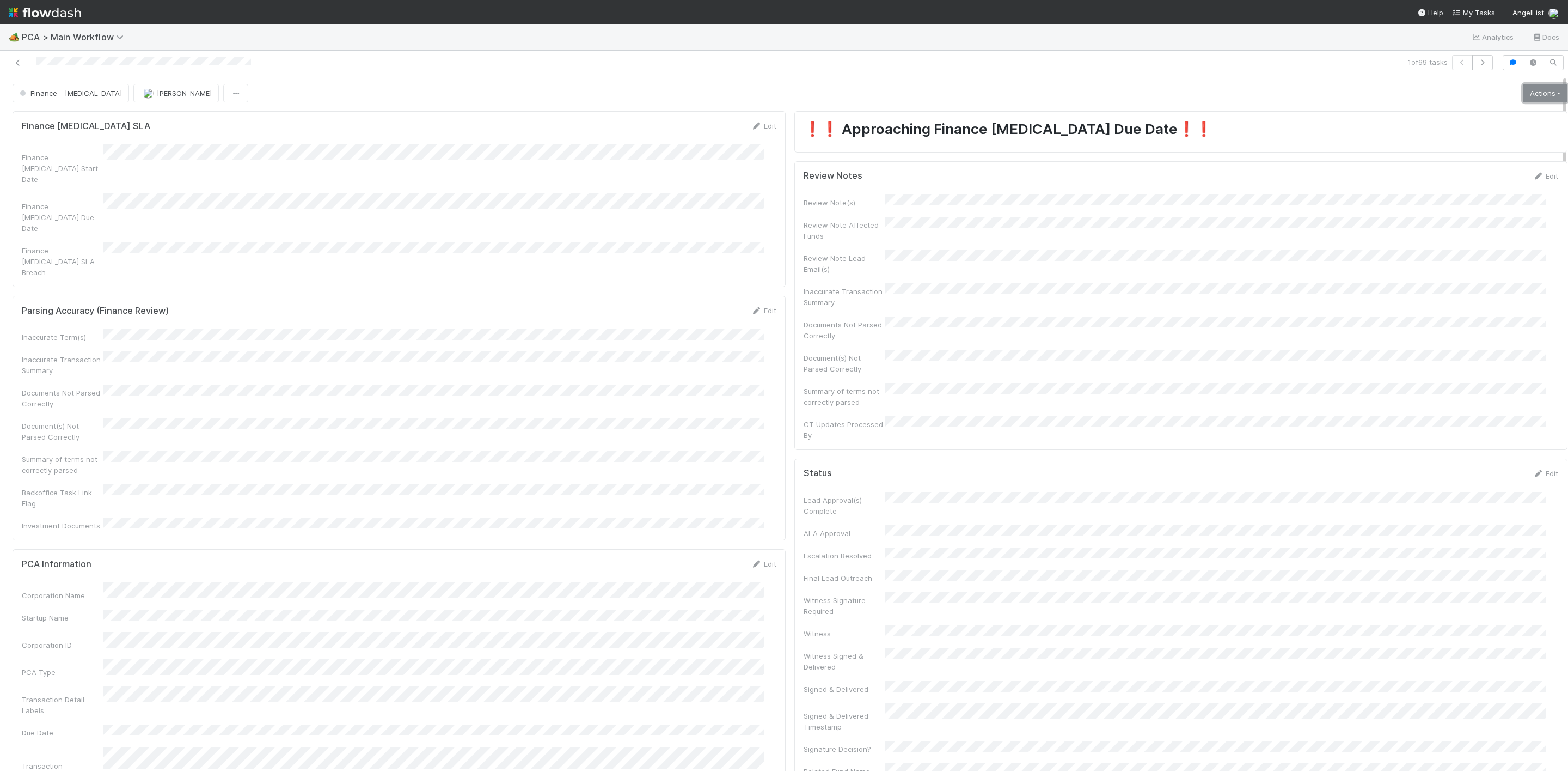
click at [1523, 95] on link "Actions" at bounding box center [1544, 93] width 44 height 19
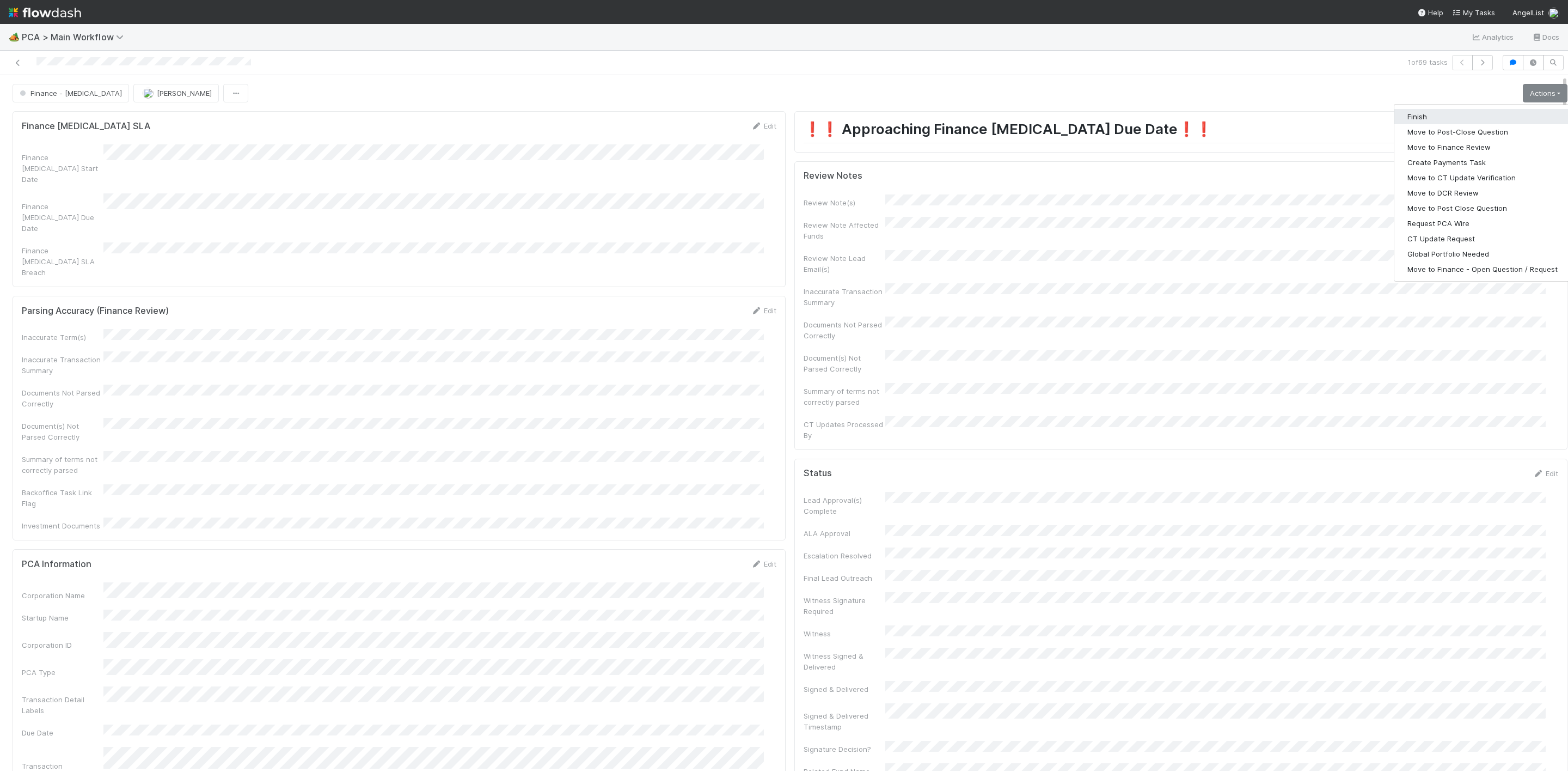
click at [1426, 115] on button "Finish" at bounding box center [1482, 117] width 177 height 15
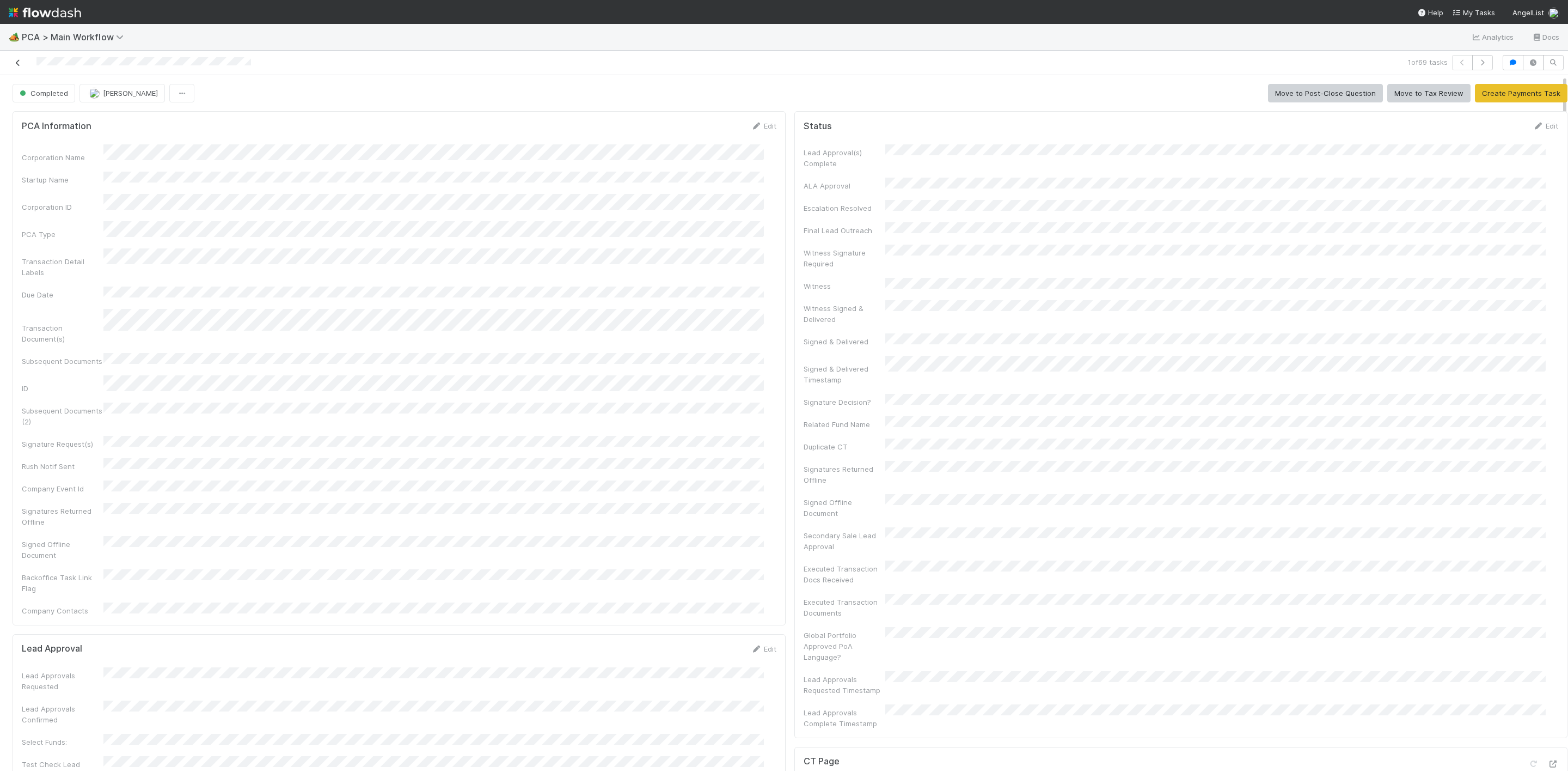
click at [17, 59] on icon at bounding box center [18, 63] width 11 height 8
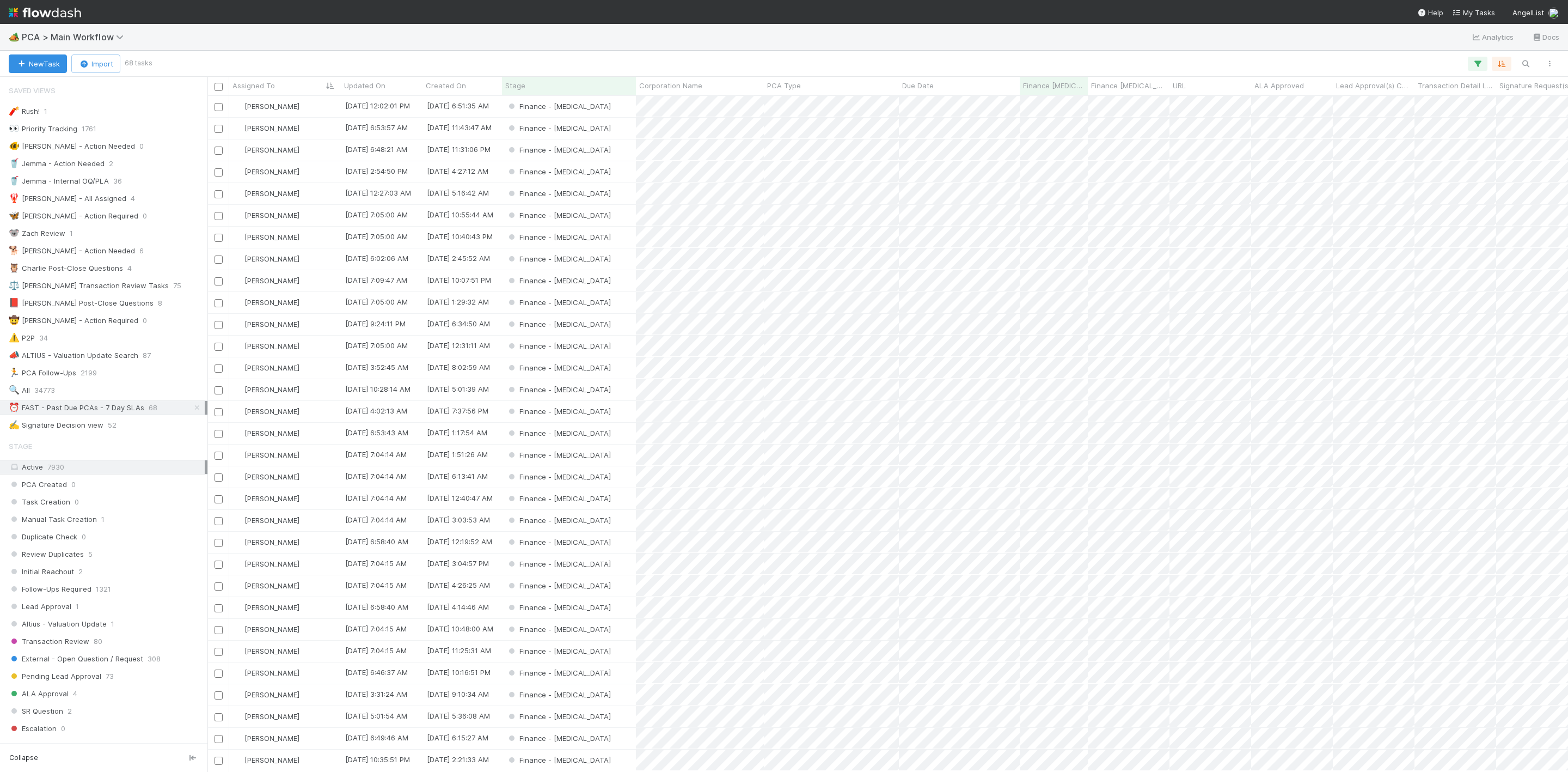
scroll to position [662, 1348]
click at [606, 104] on div "Finance - [MEDICAL_DATA]" at bounding box center [569, 106] width 133 height 22
click at [615, 132] on div "Finance - [MEDICAL_DATA]" at bounding box center [569, 128] width 133 height 22
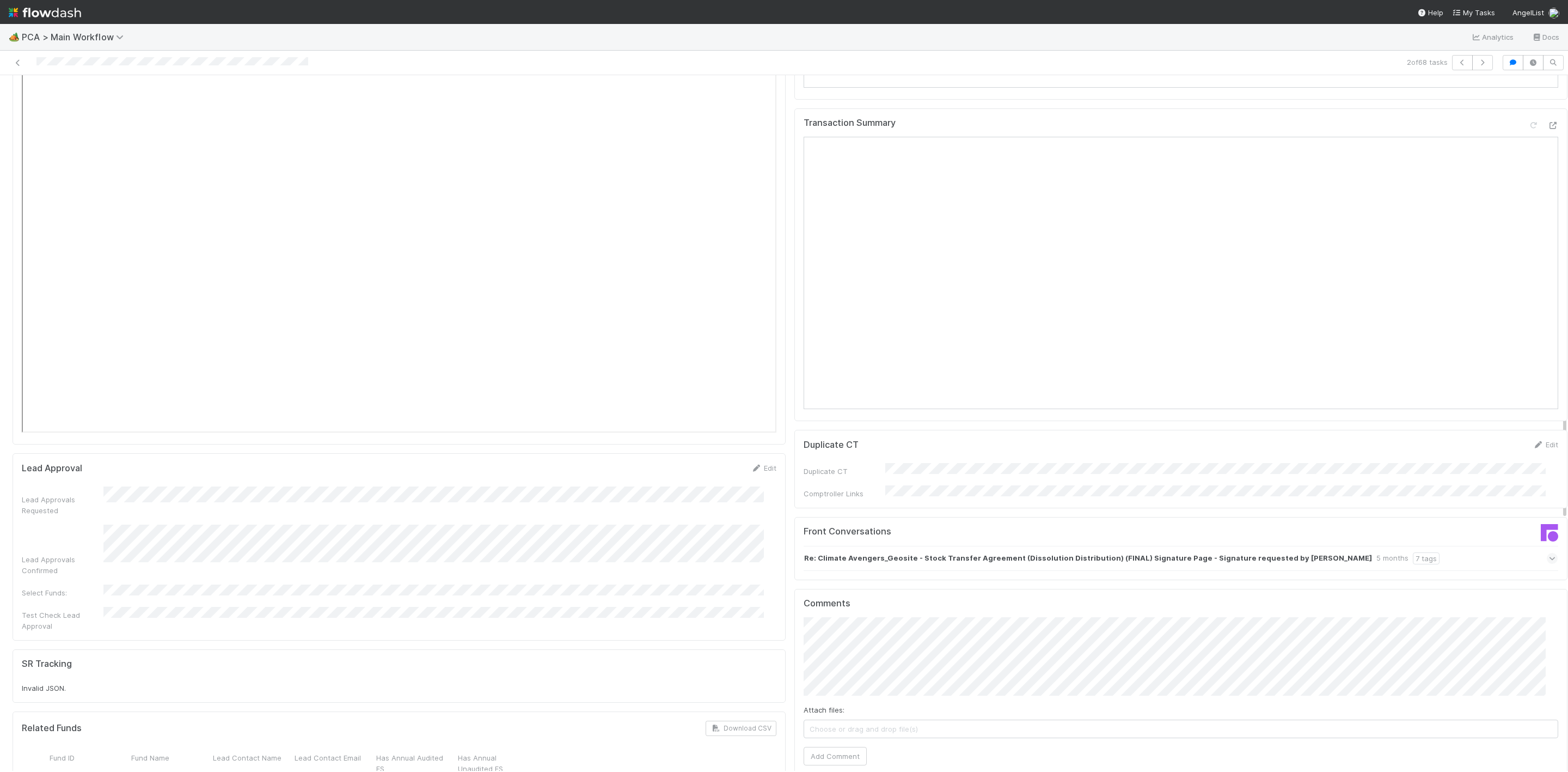
scroll to position [1225, 0]
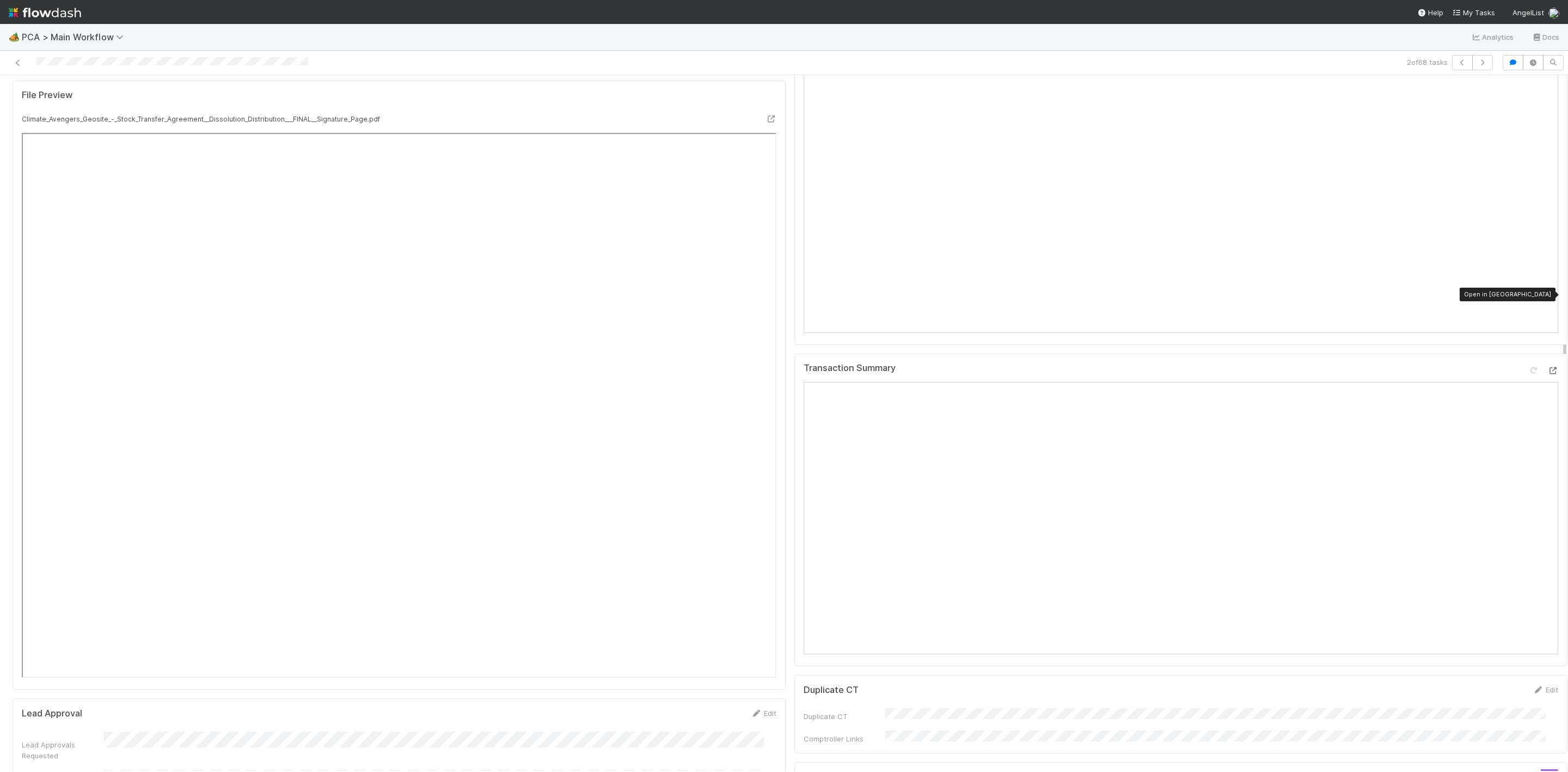
click at [1547, 367] on icon at bounding box center [1553, 370] width 11 height 8
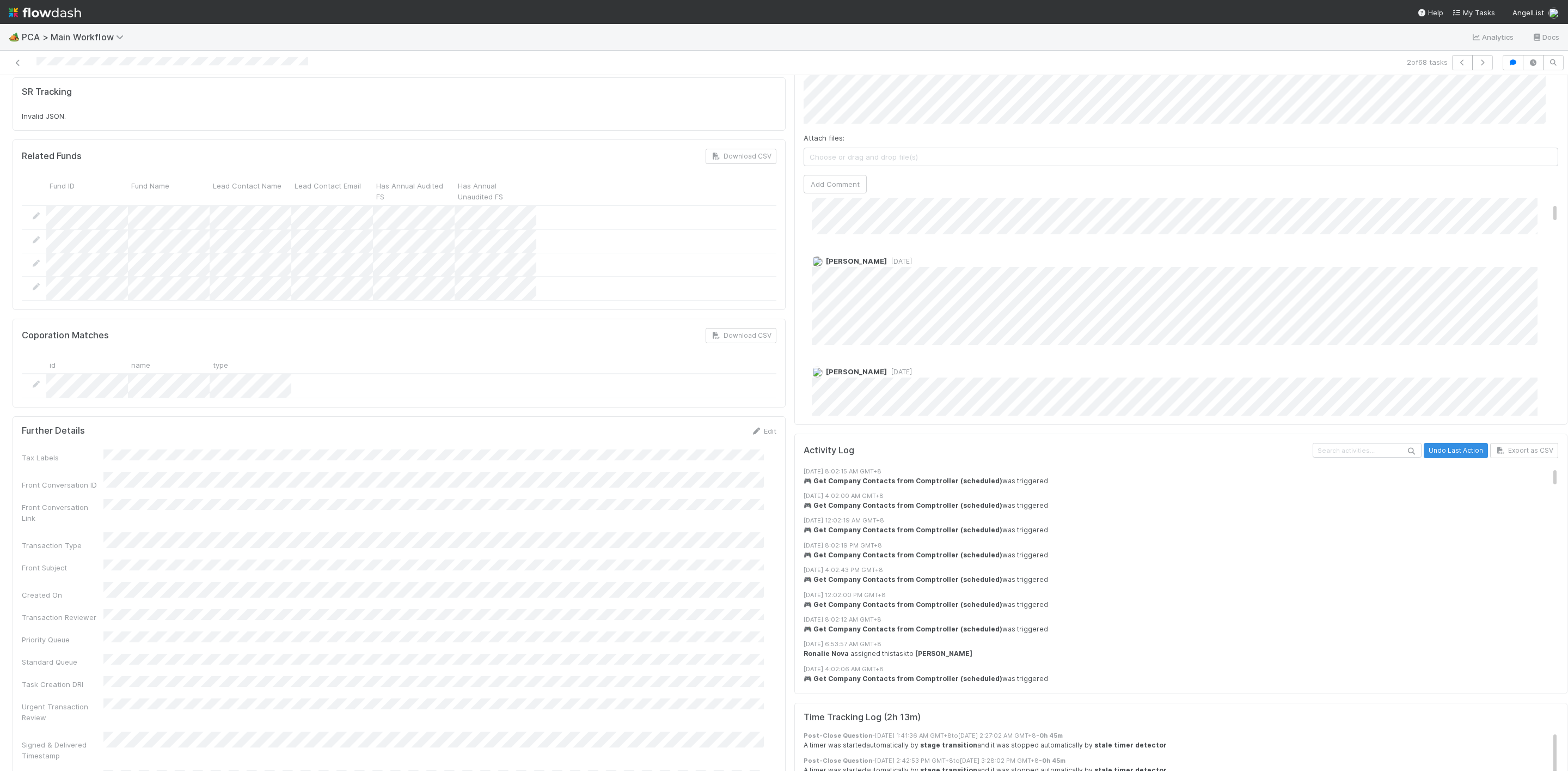
scroll to position [82, 0]
click at [879, 225] on div "Jessica Yuen 2 months ago" at bounding box center [1187, 274] width 767 height 98
click at [886, 234] on span "[DATE]" at bounding box center [899, 238] width 25 height 8
click at [886, 345] on span "[DATE]" at bounding box center [899, 349] width 25 height 8
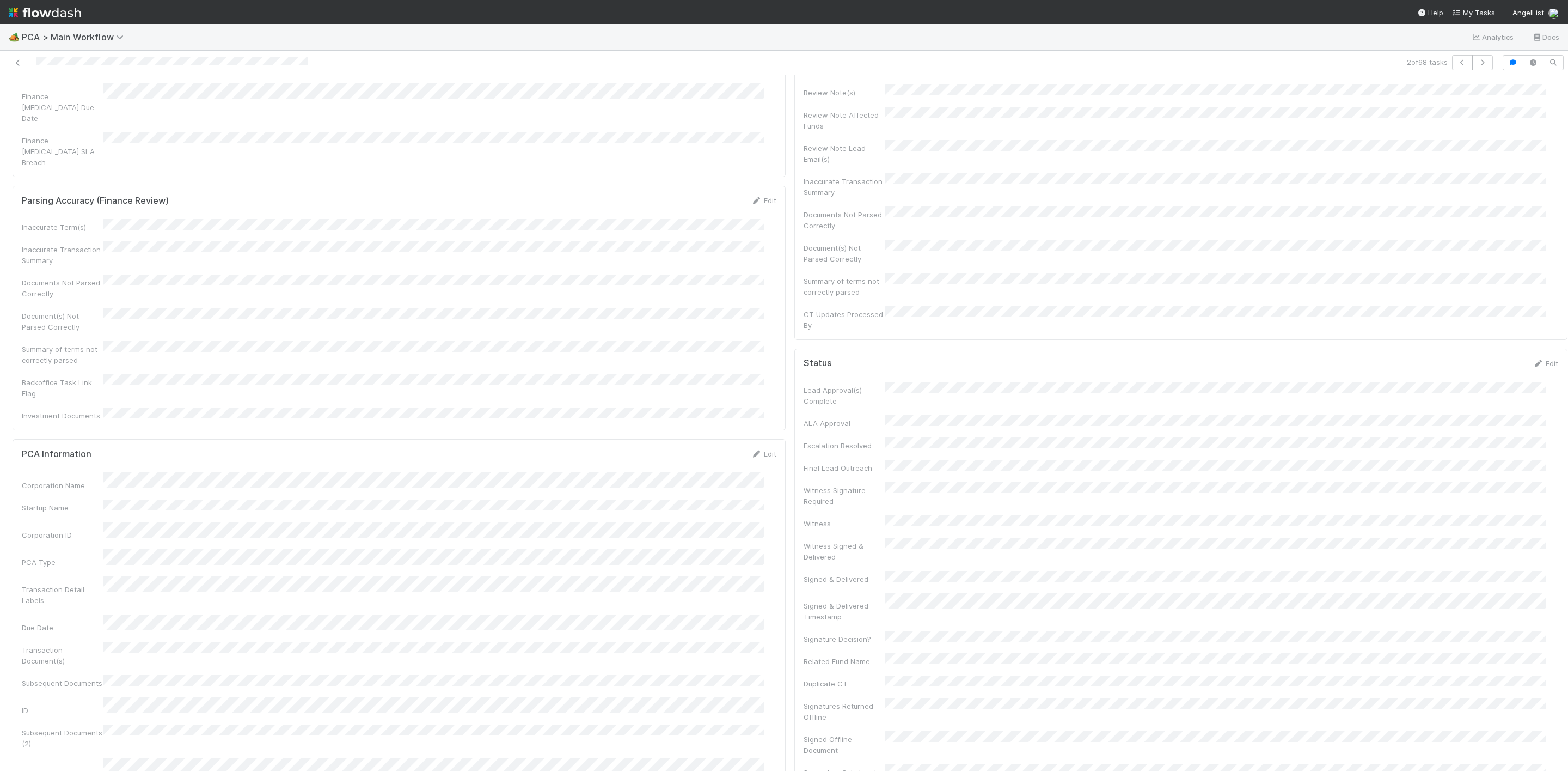
scroll to position [0, 0]
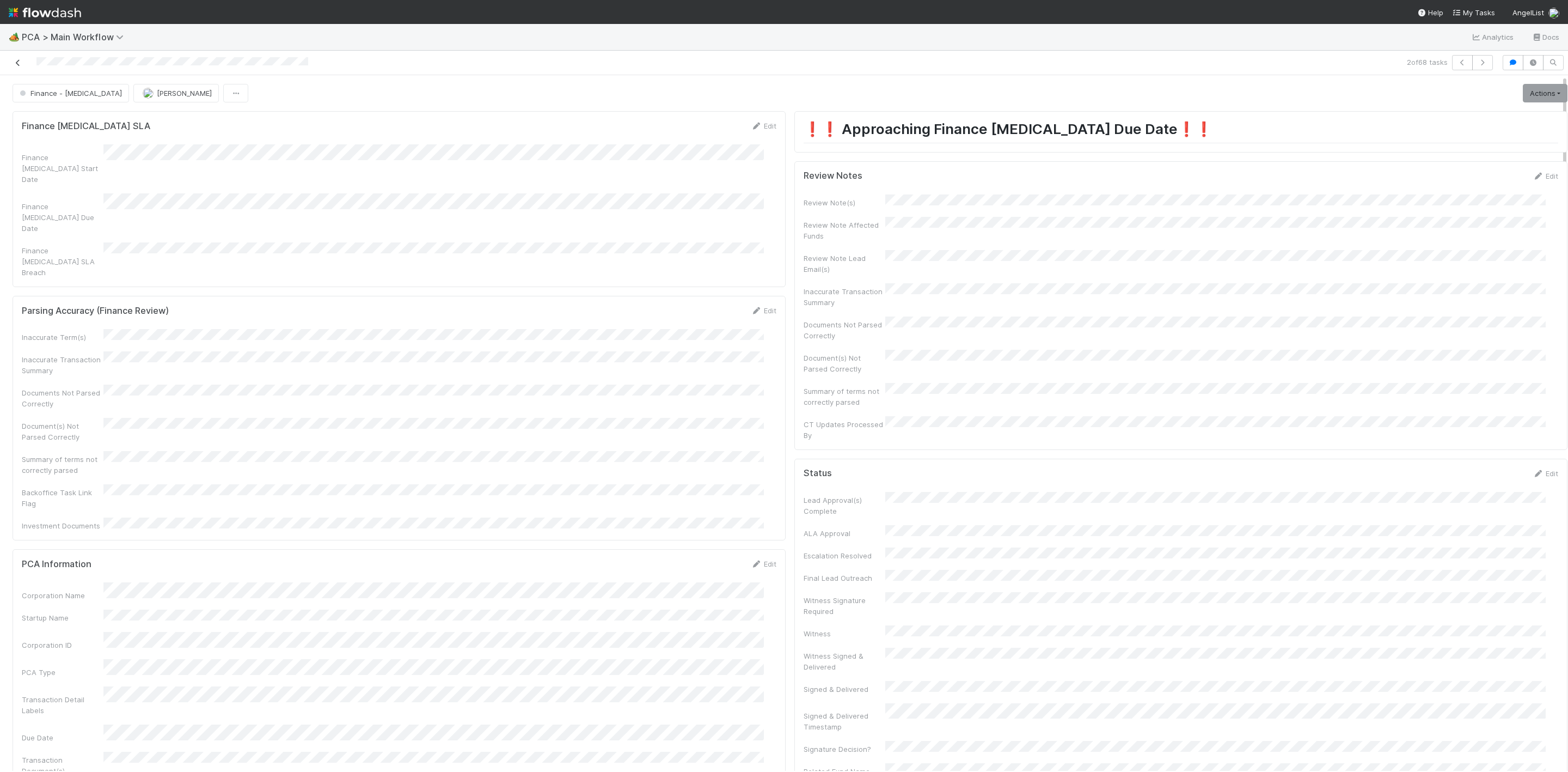
click at [16, 59] on icon at bounding box center [18, 63] width 11 height 8
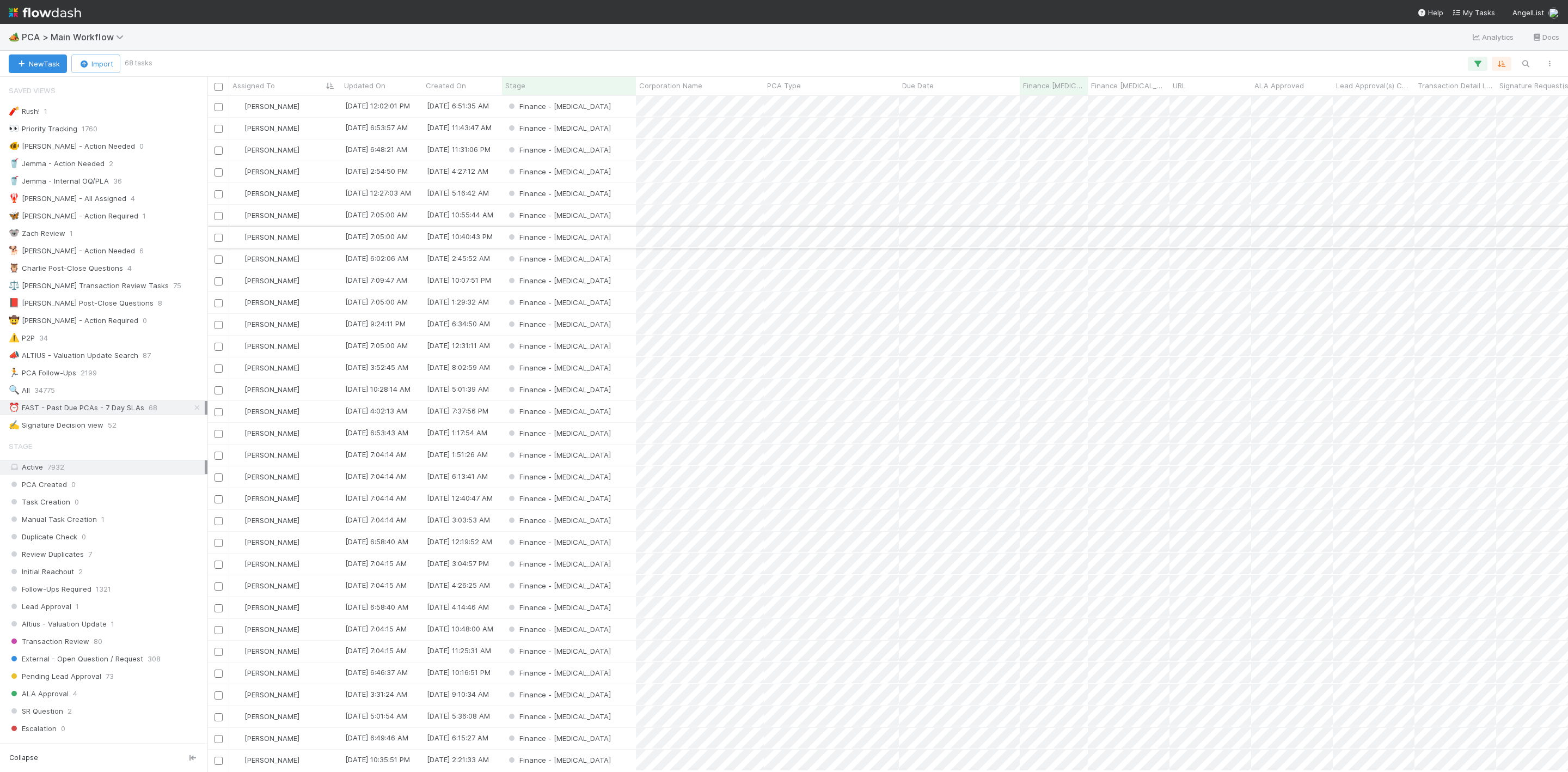
scroll to position [662, 1348]
click at [611, 171] on div "Finance - [MEDICAL_DATA]" at bounding box center [569, 171] width 133 height 22
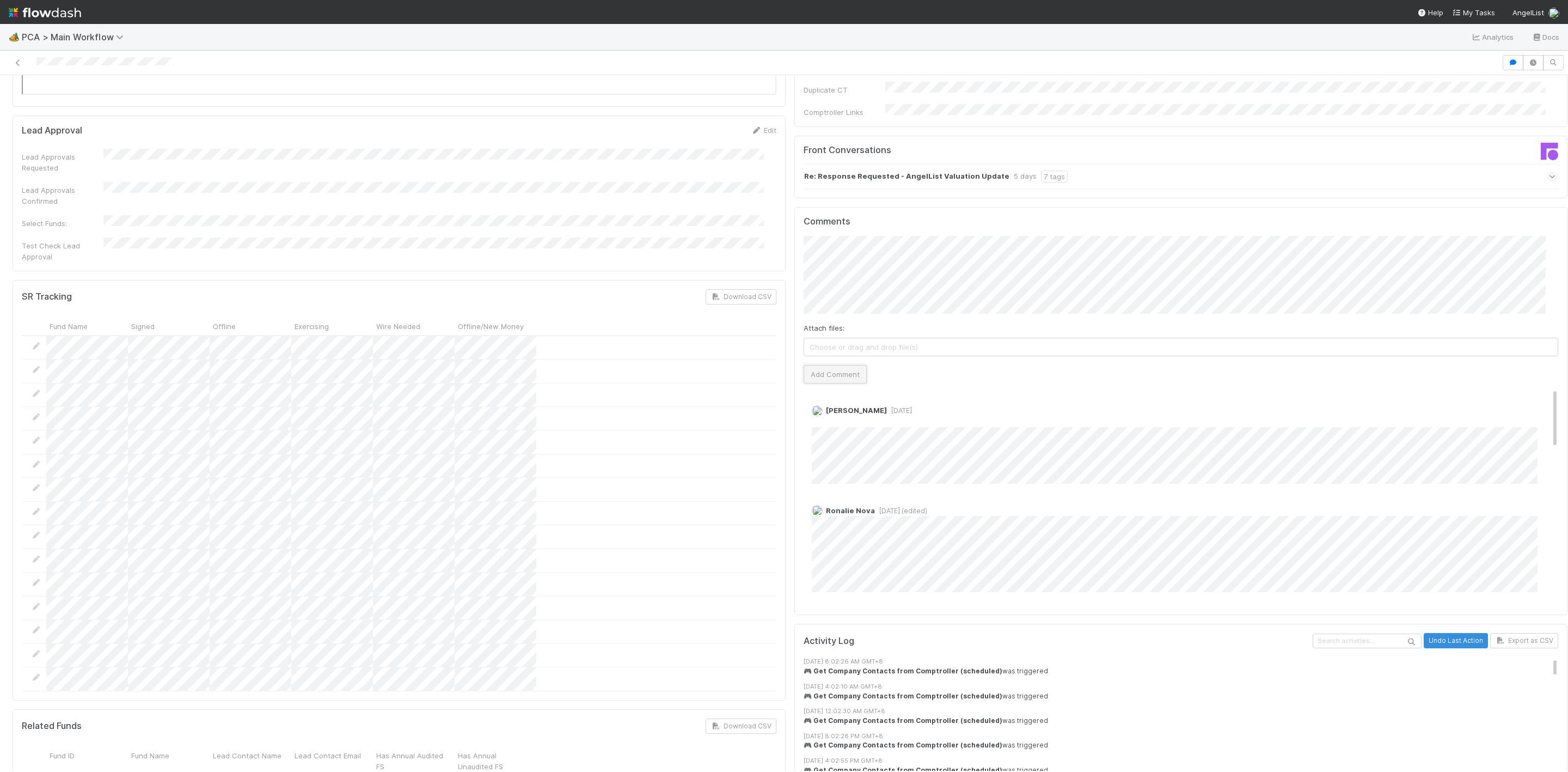
click at [831, 365] on button "Add Comment" at bounding box center [835, 374] width 63 height 19
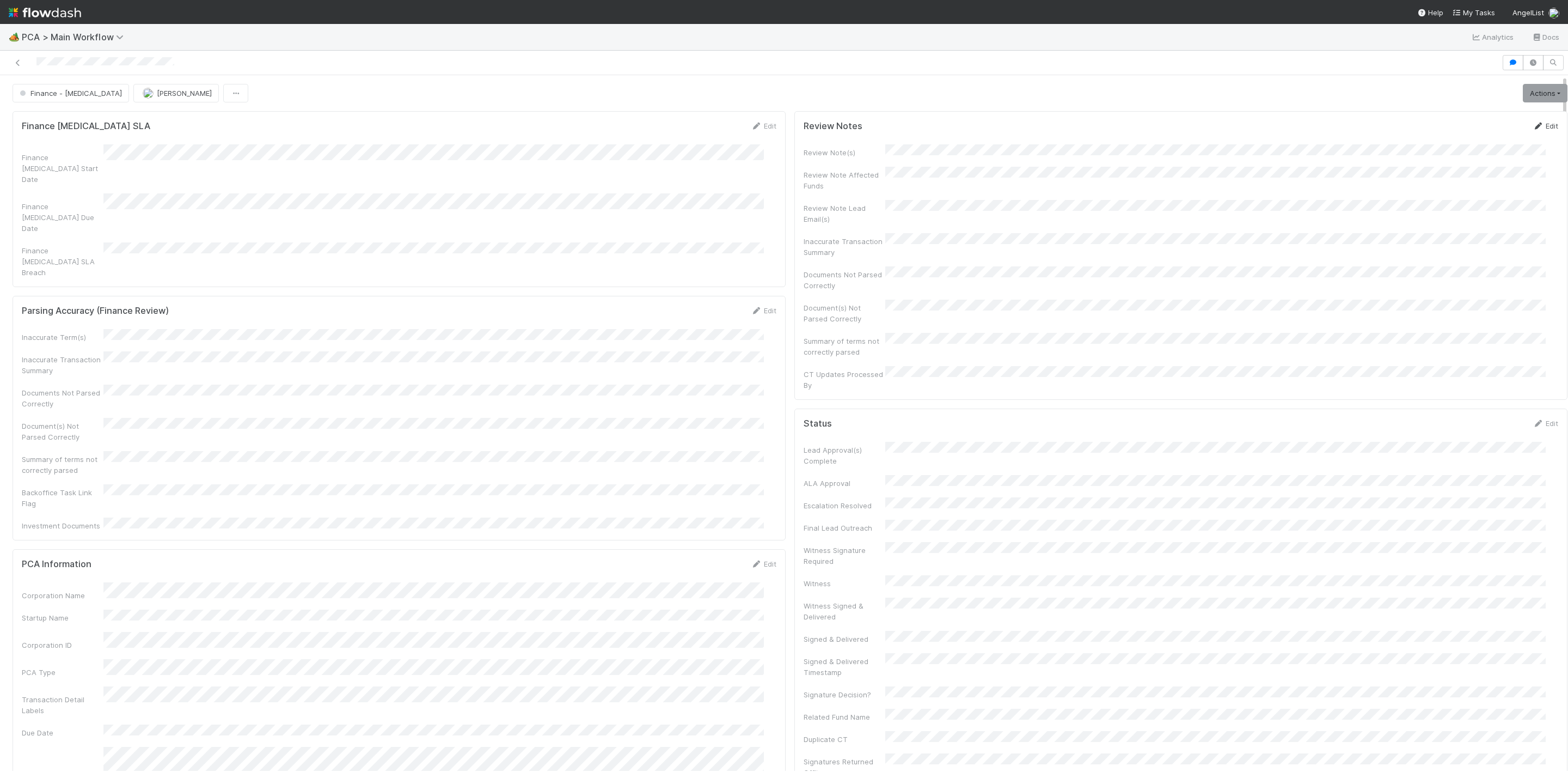
click at [1532, 124] on link "Edit" at bounding box center [1544, 125] width 25 height 8
click at [1520, 134] on button "Cancel" at bounding box center [1539, 130] width 39 height 19
click at [1524, 94] on link "Actions" at bounding box center [1544, 93] width 44 height 19
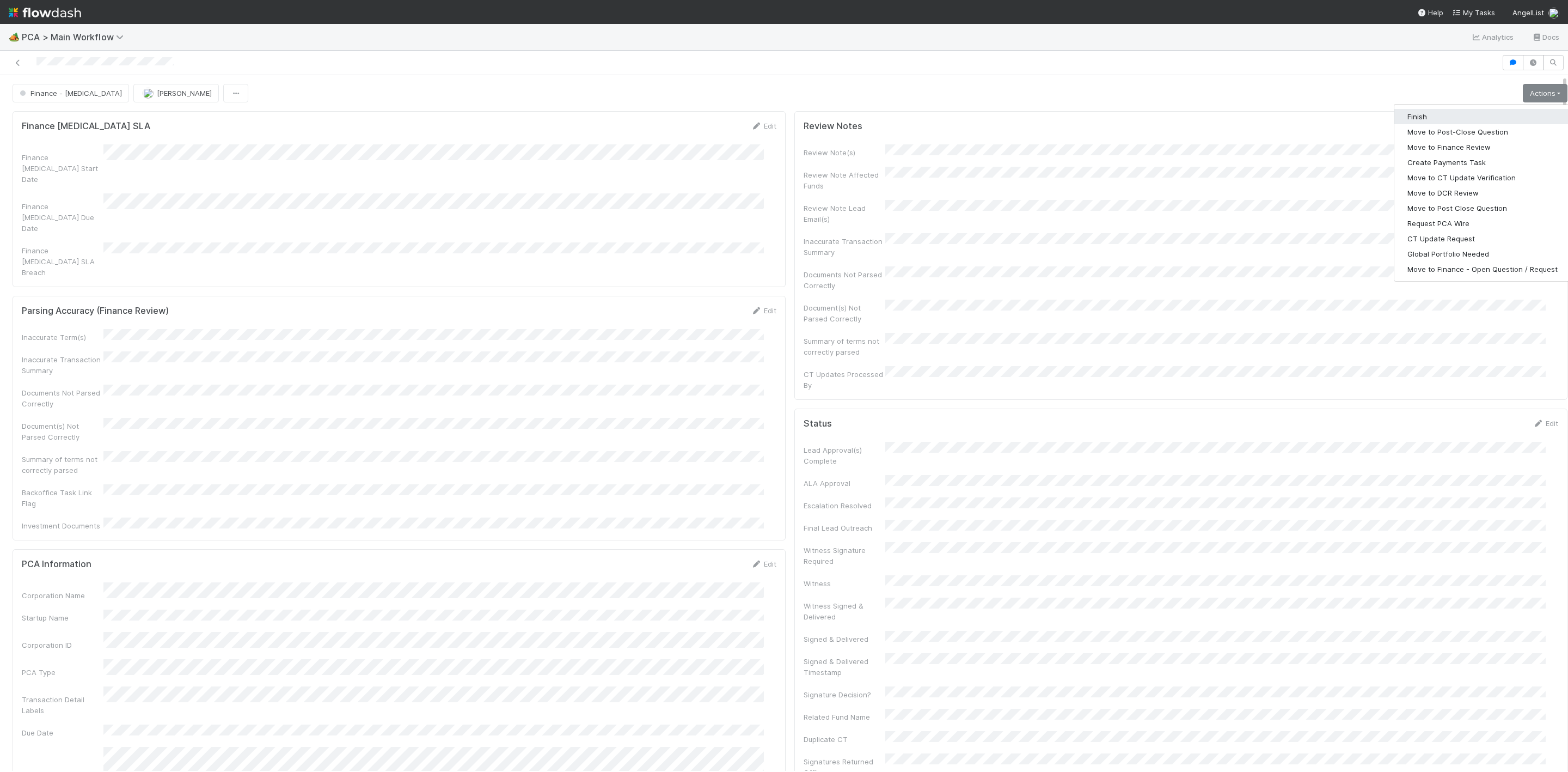
click at [1411, 117] on button "Finish" at bounding box center [1482, 117] width 177 height 15
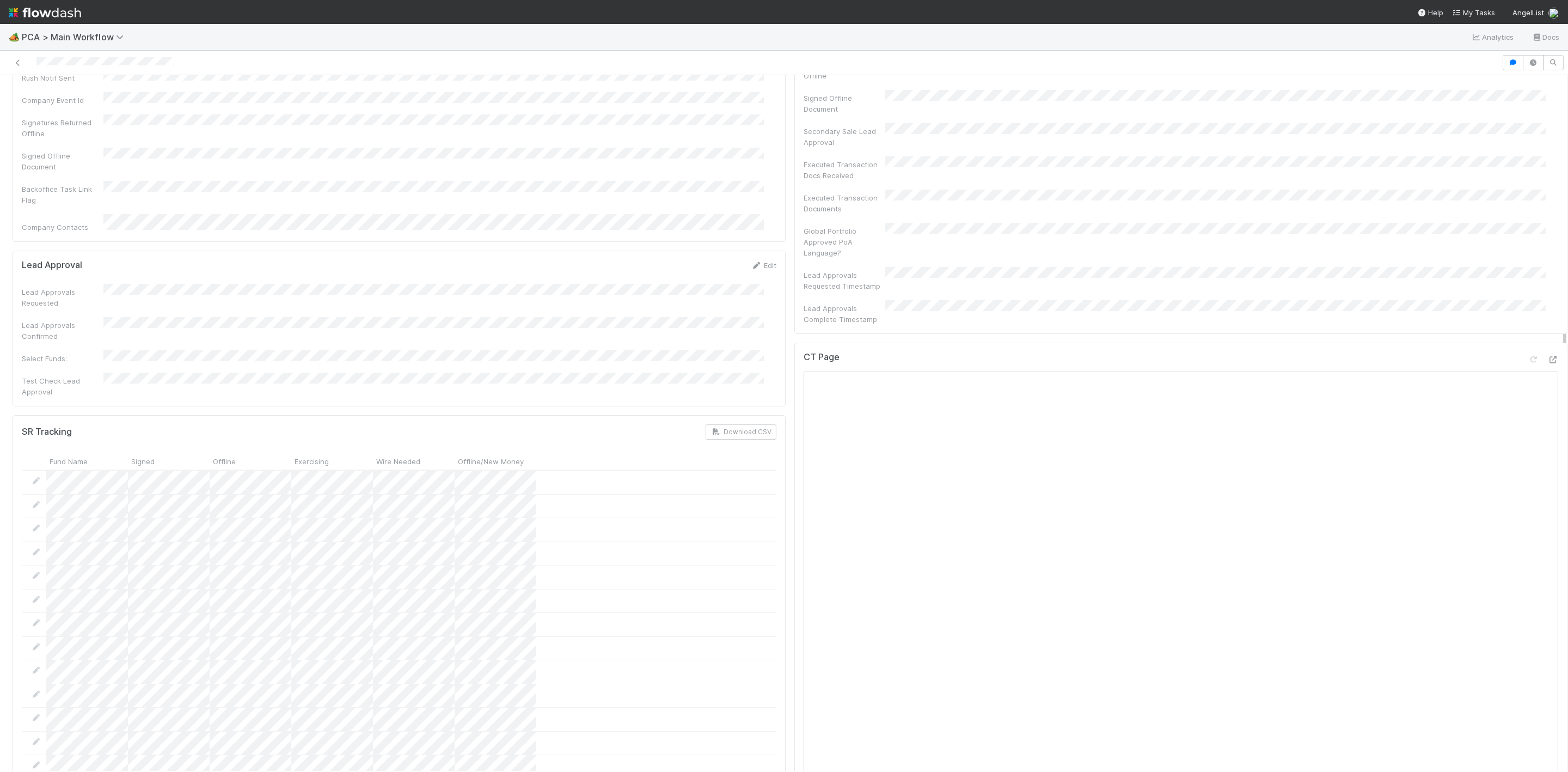
scroll to position [326, 0]
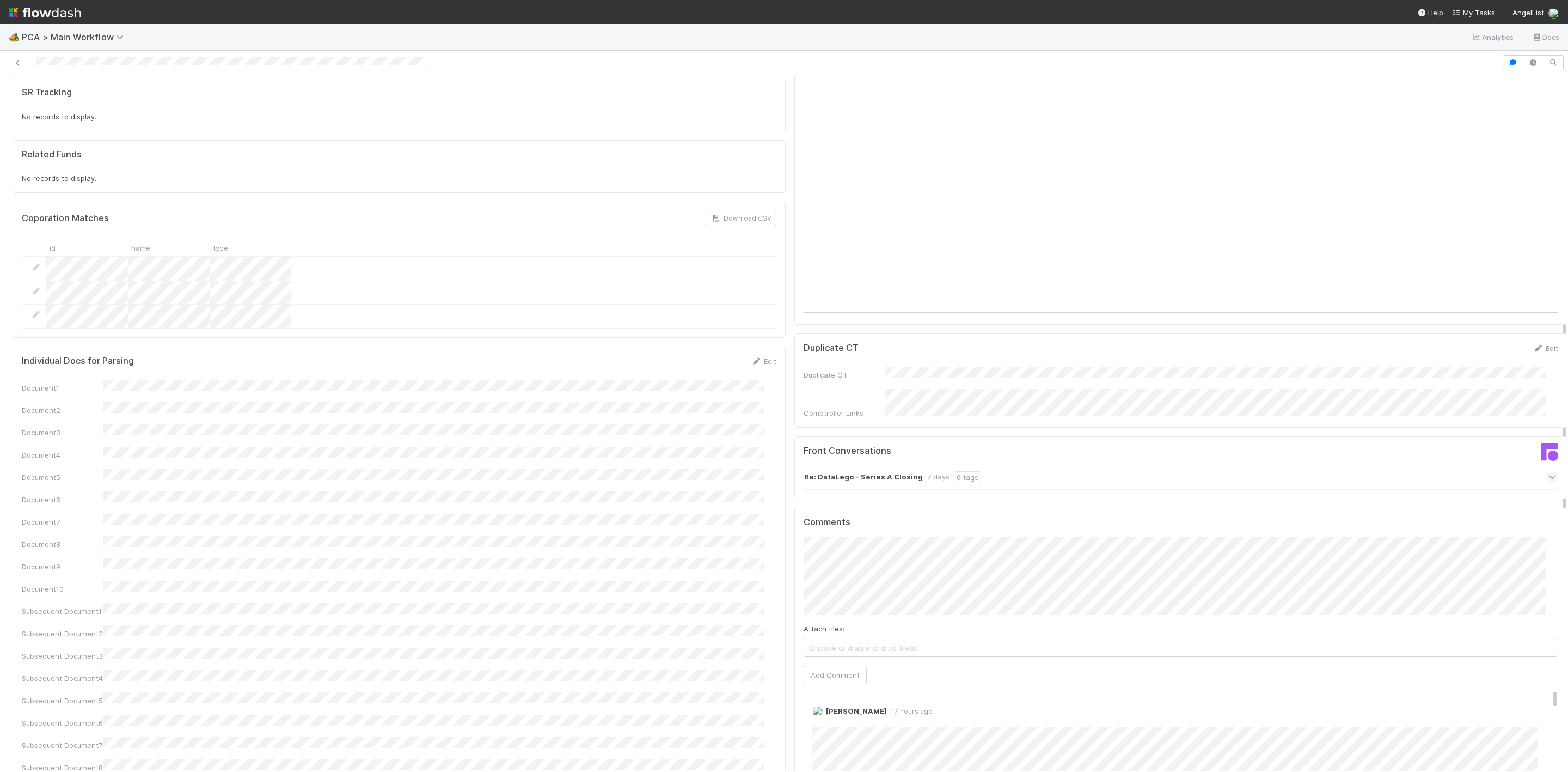
scroll to position [899, 0]
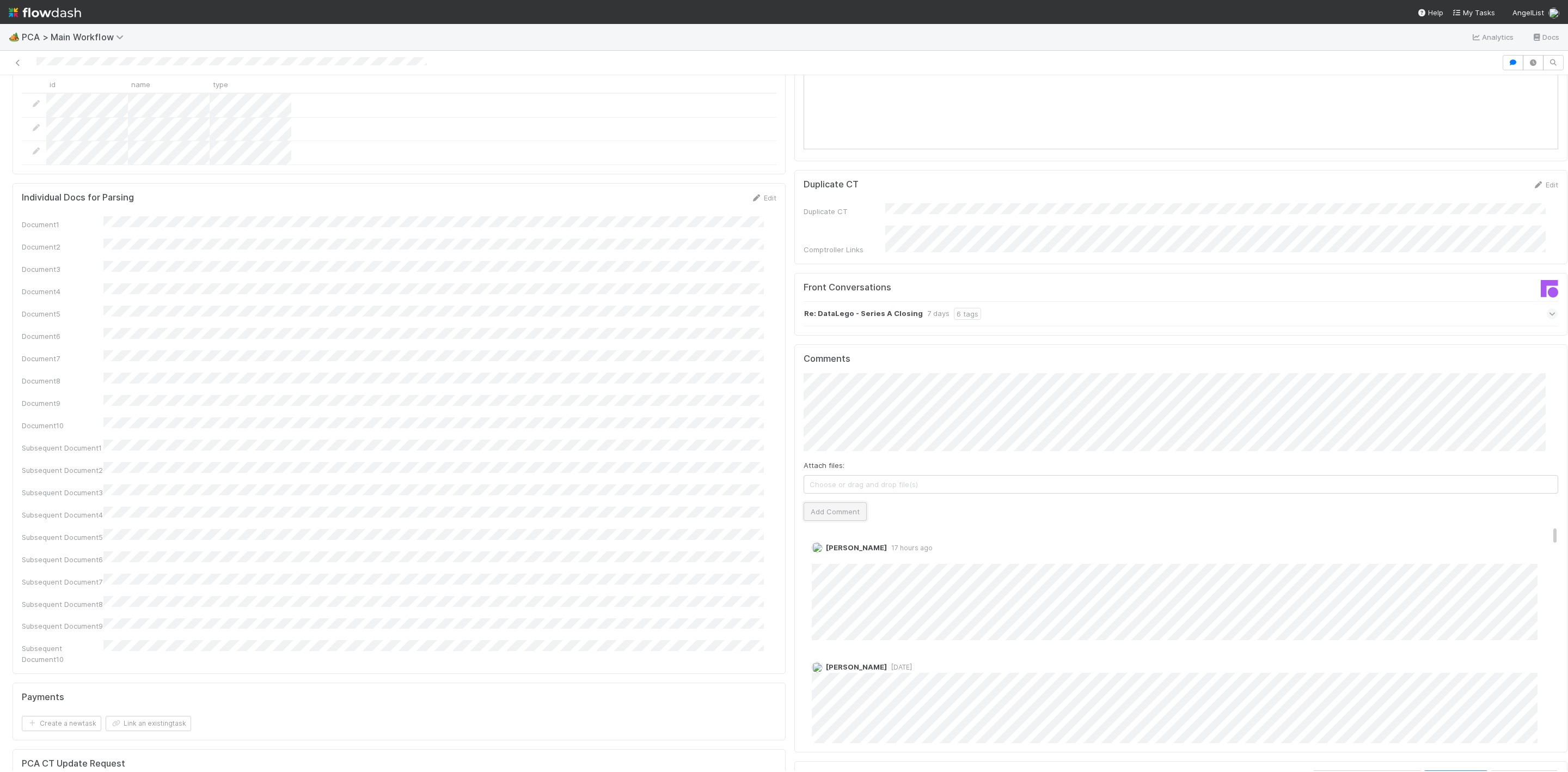
click at [844, 502] on button "Add Comment" at bounding box center [835, 512] width 63 height 19
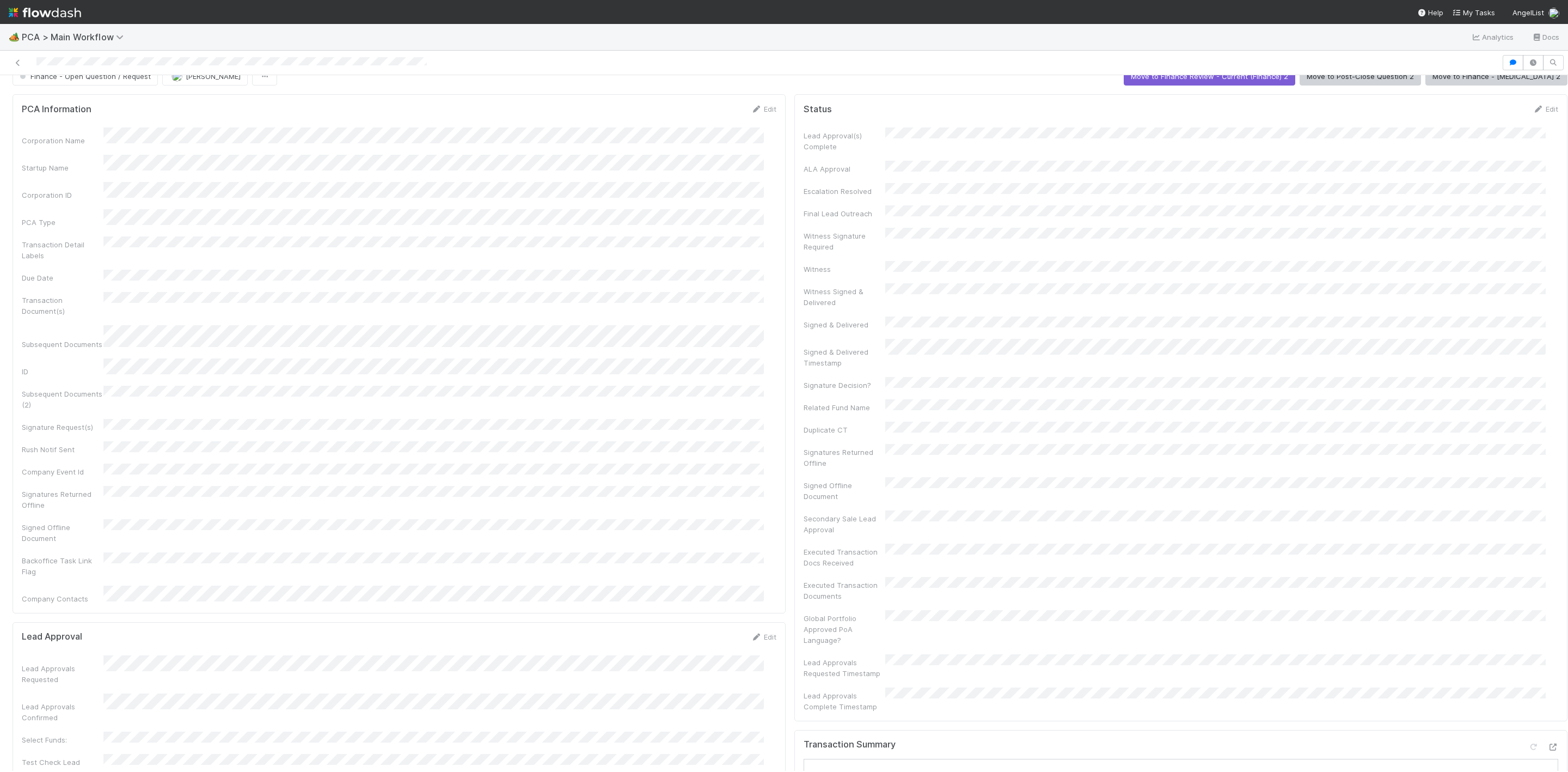
scroll to position [0, 0]
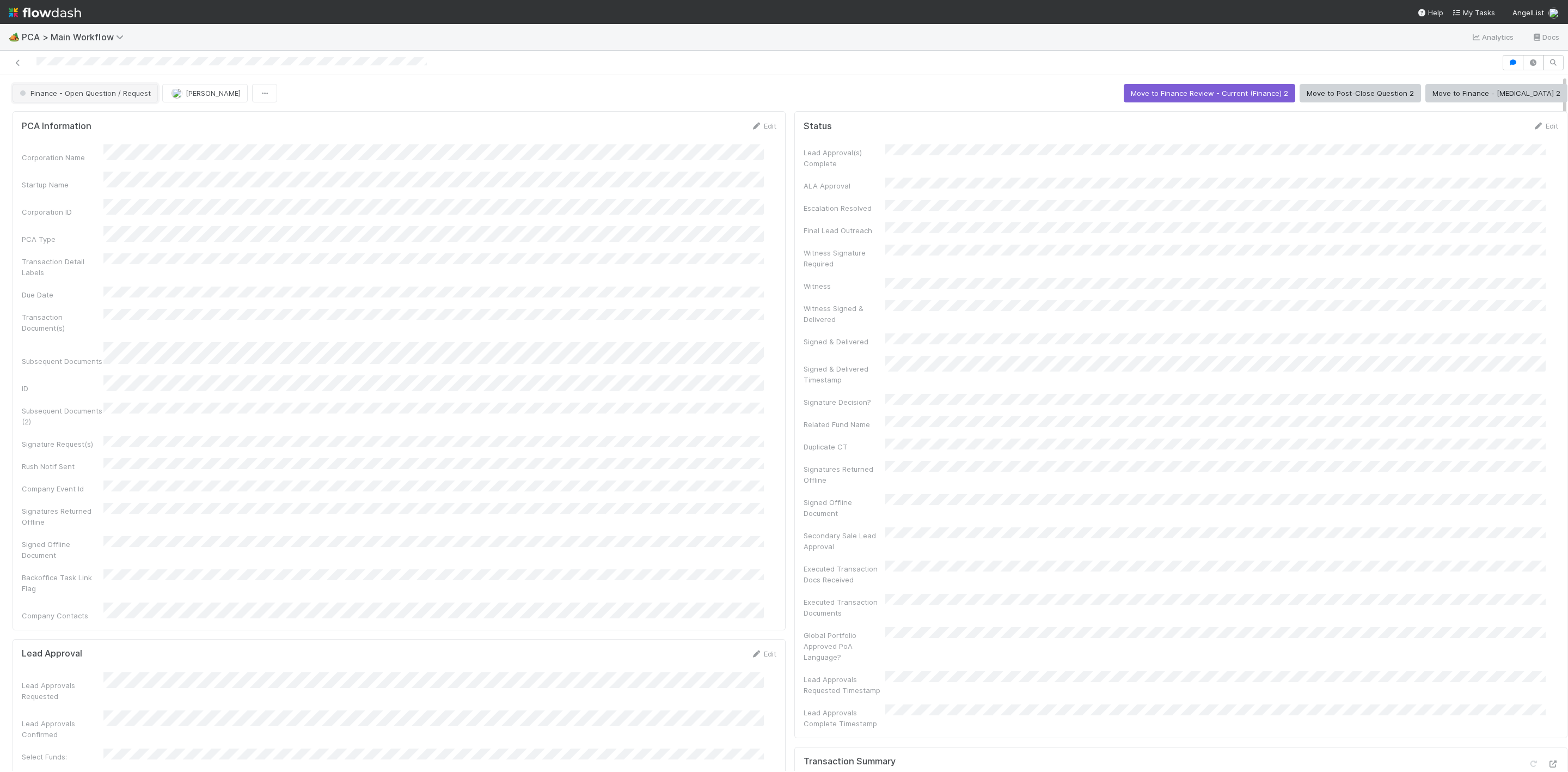
click at [100, 97] on span "Finance - Open Question / Request" at bounding box center [85, 92] width 133 height 8
click at [47, 190] on div "Completed" at bounding box center [86, 182] width 153 height 20
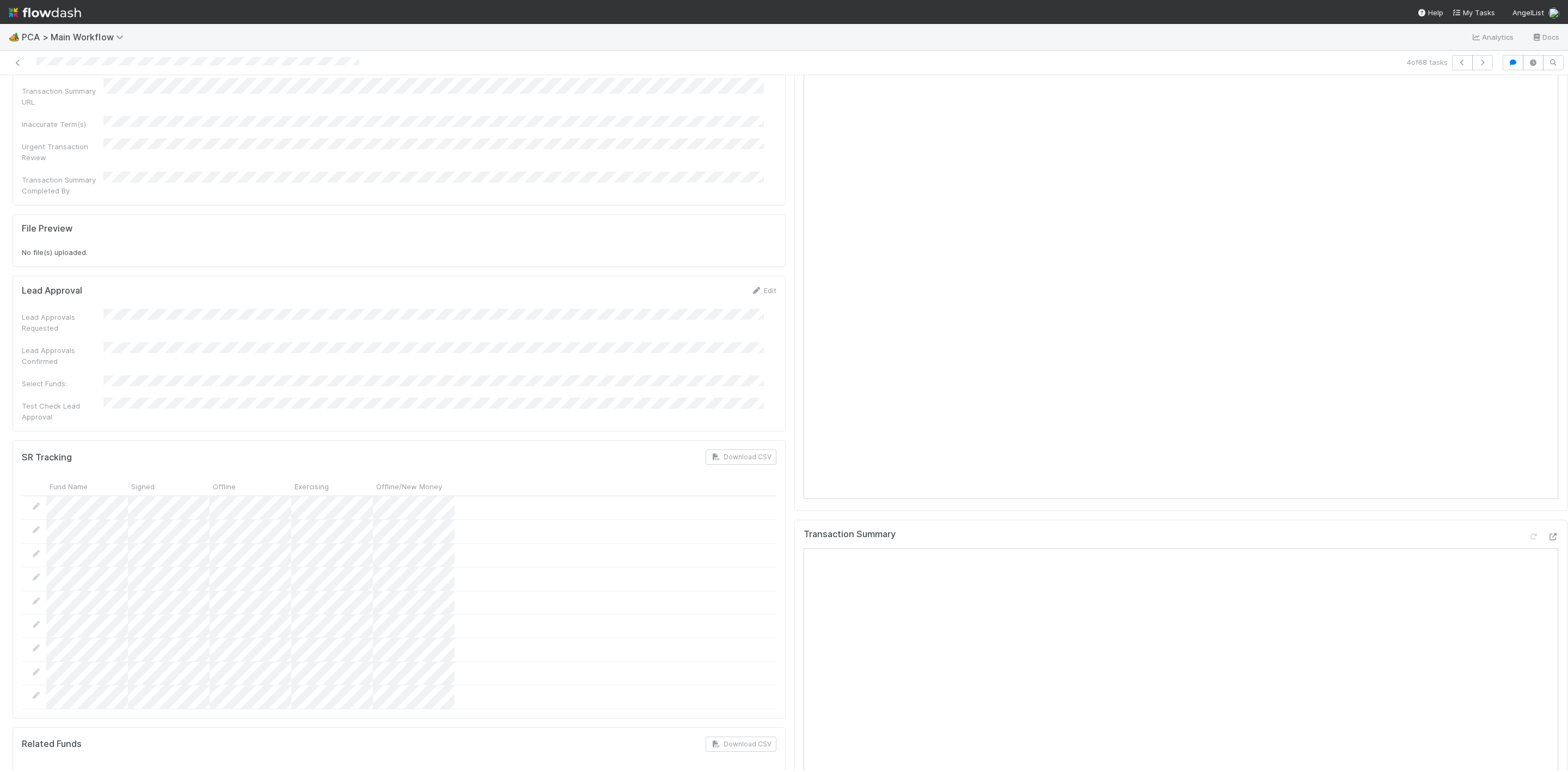
scroll to position [1062, 0]
click at [1547, 526] on icon at bounding box center [1553, 529] width 11 height 8
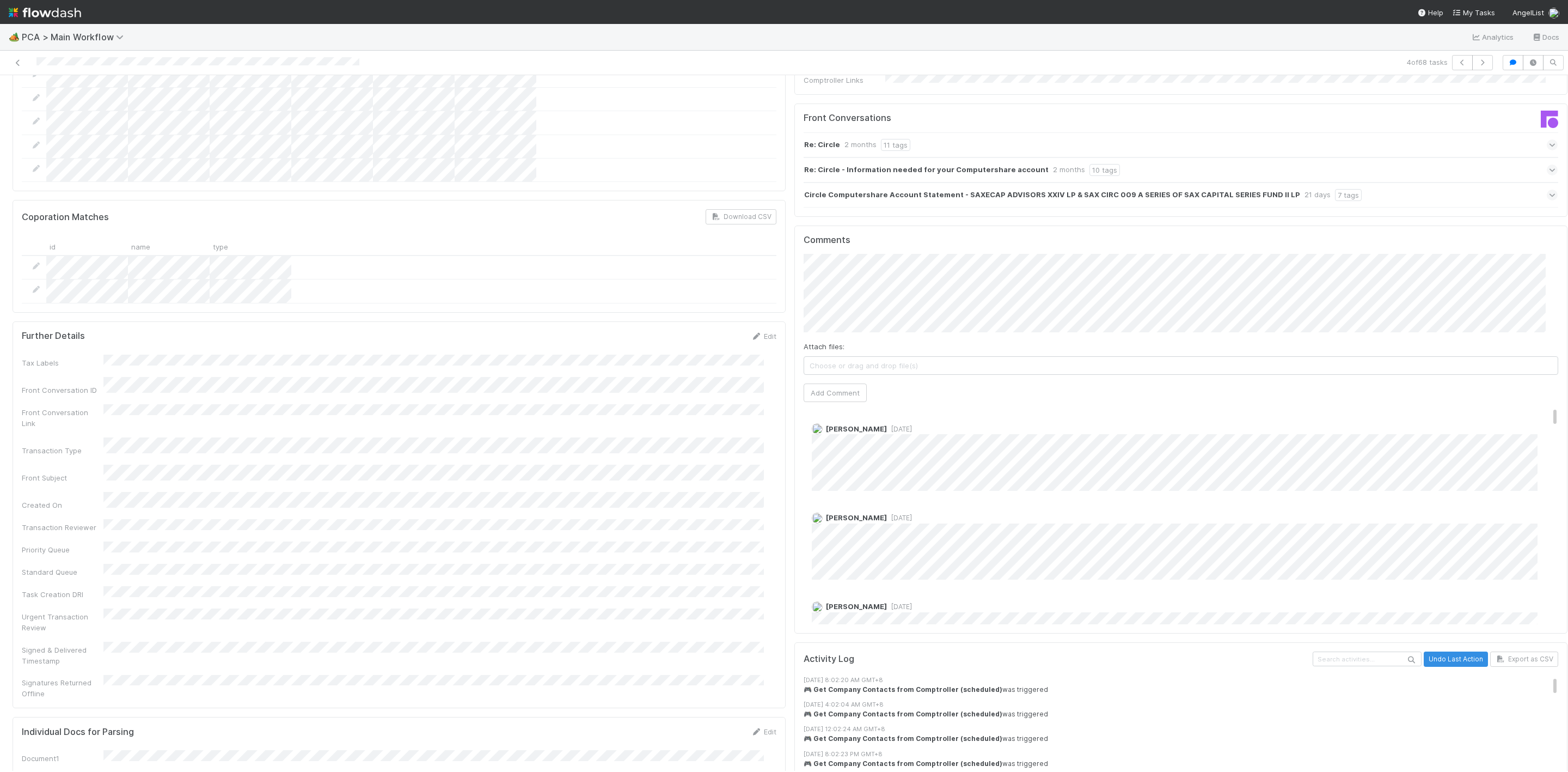
scroll to position [1797, 0]
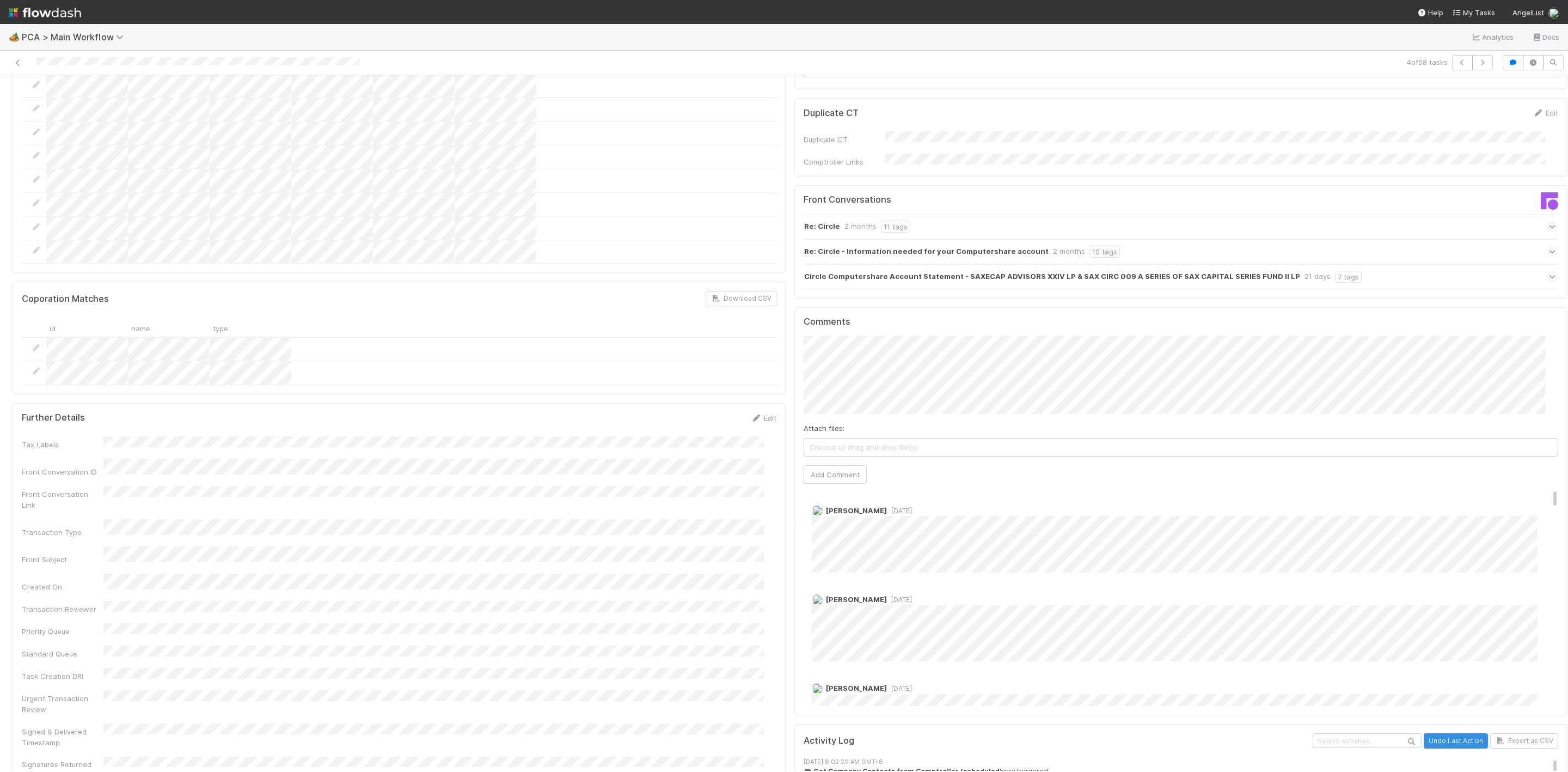
click at [794, 307] on div "Comments Attach files: Choose or drag and drop file(s) Add Comment [PERSON_NAME…" at bounding box center [1181, 521] width 773 height 428
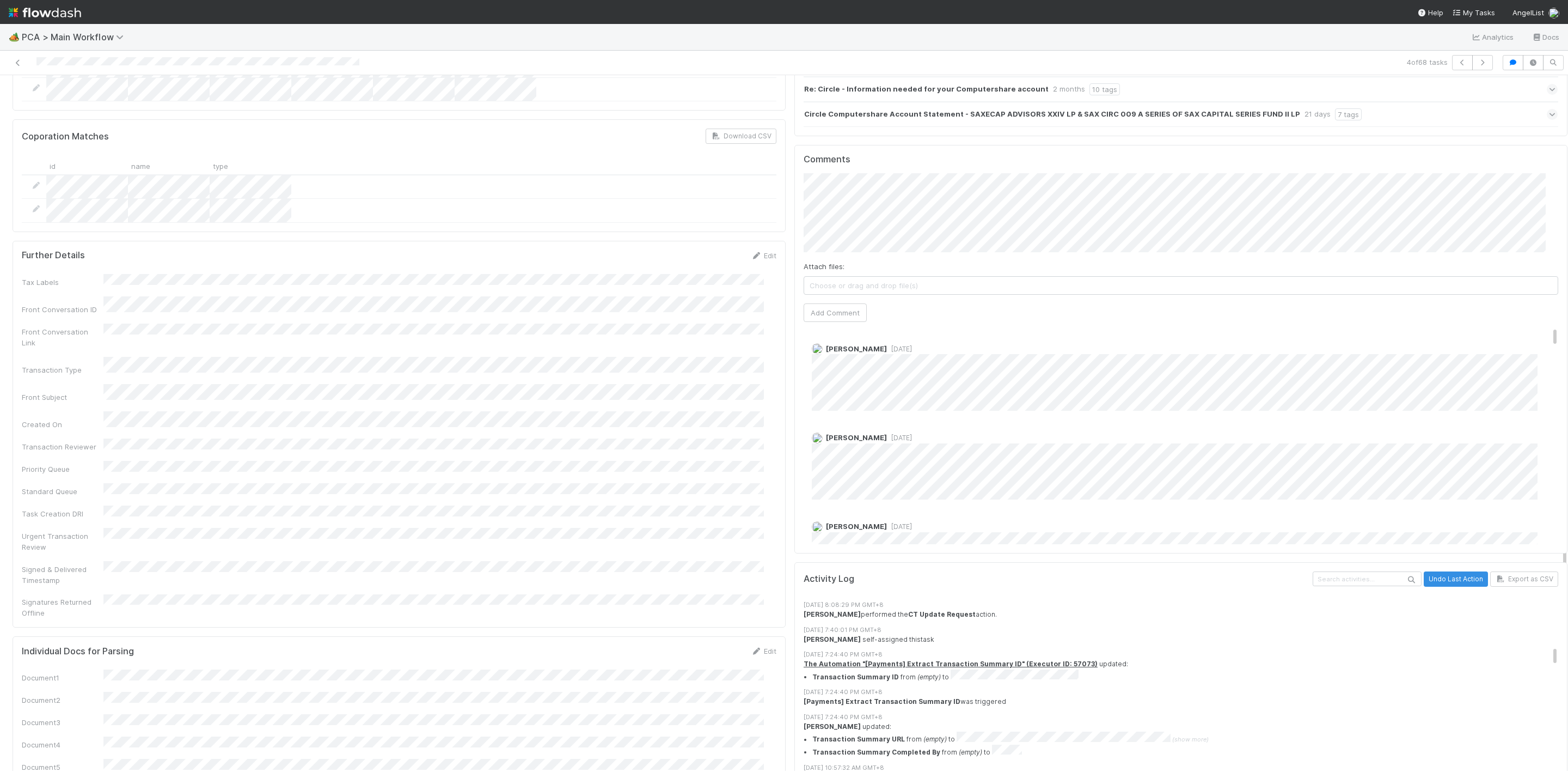
scroll to position [1961, 0]
click at [985, 180] on div "Attach files: Choose or drag and drop file(s) Add Comment" at bounding box center [1181, 246] width 755 height 149
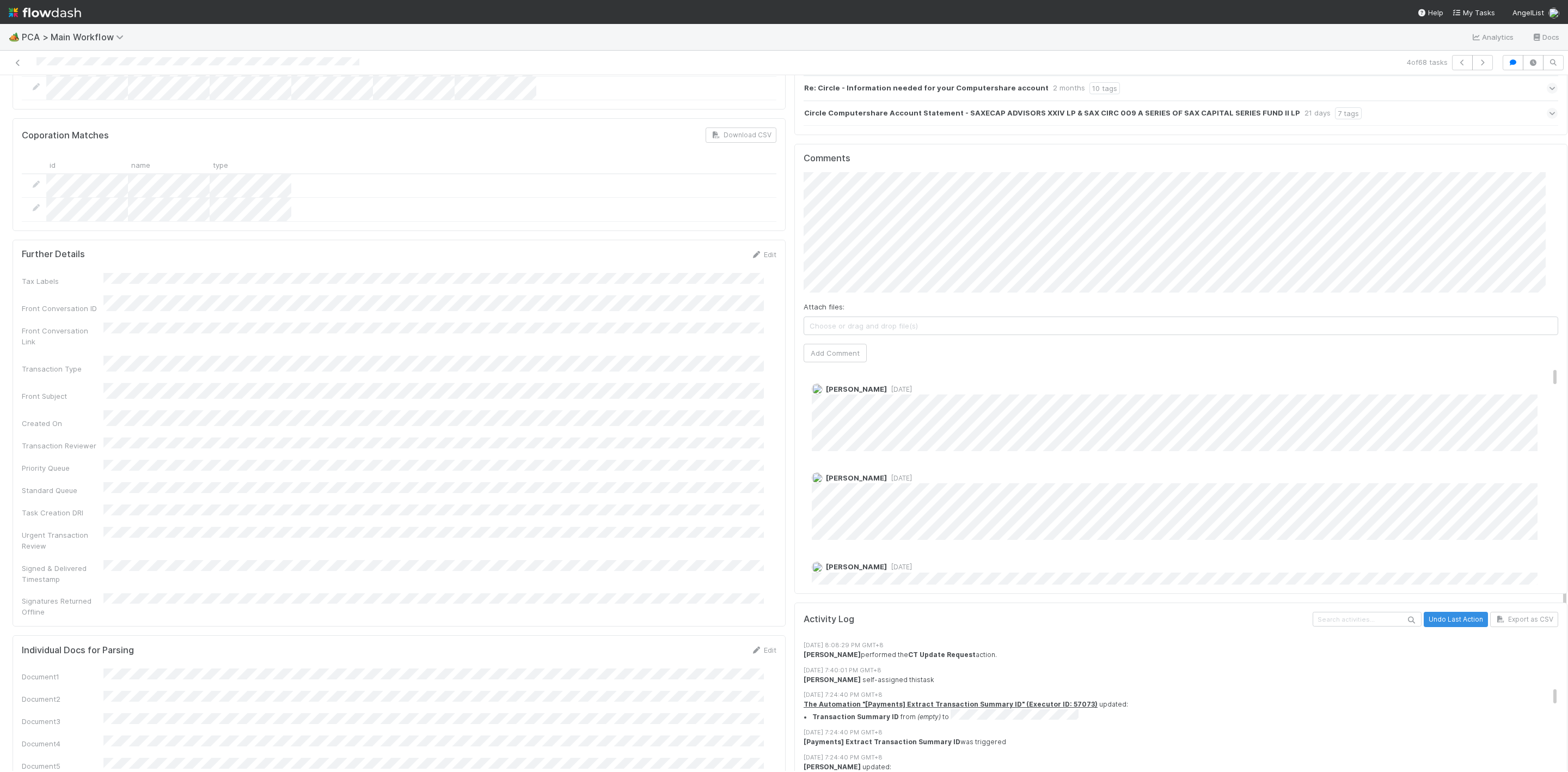
click at [790, 180] on div "❗️❗️ Approaching Finance [MEDICAL_DATA] Due Date❗️❗️ Review Notes Edit Review N…" at bounding box center [1181, 7] width 782 height 3721
type input "[URL][DOMAIN_NAME]"
click at [1023, 138] on button "Ok" at bounding box center [1019, 134] width 24 height 19
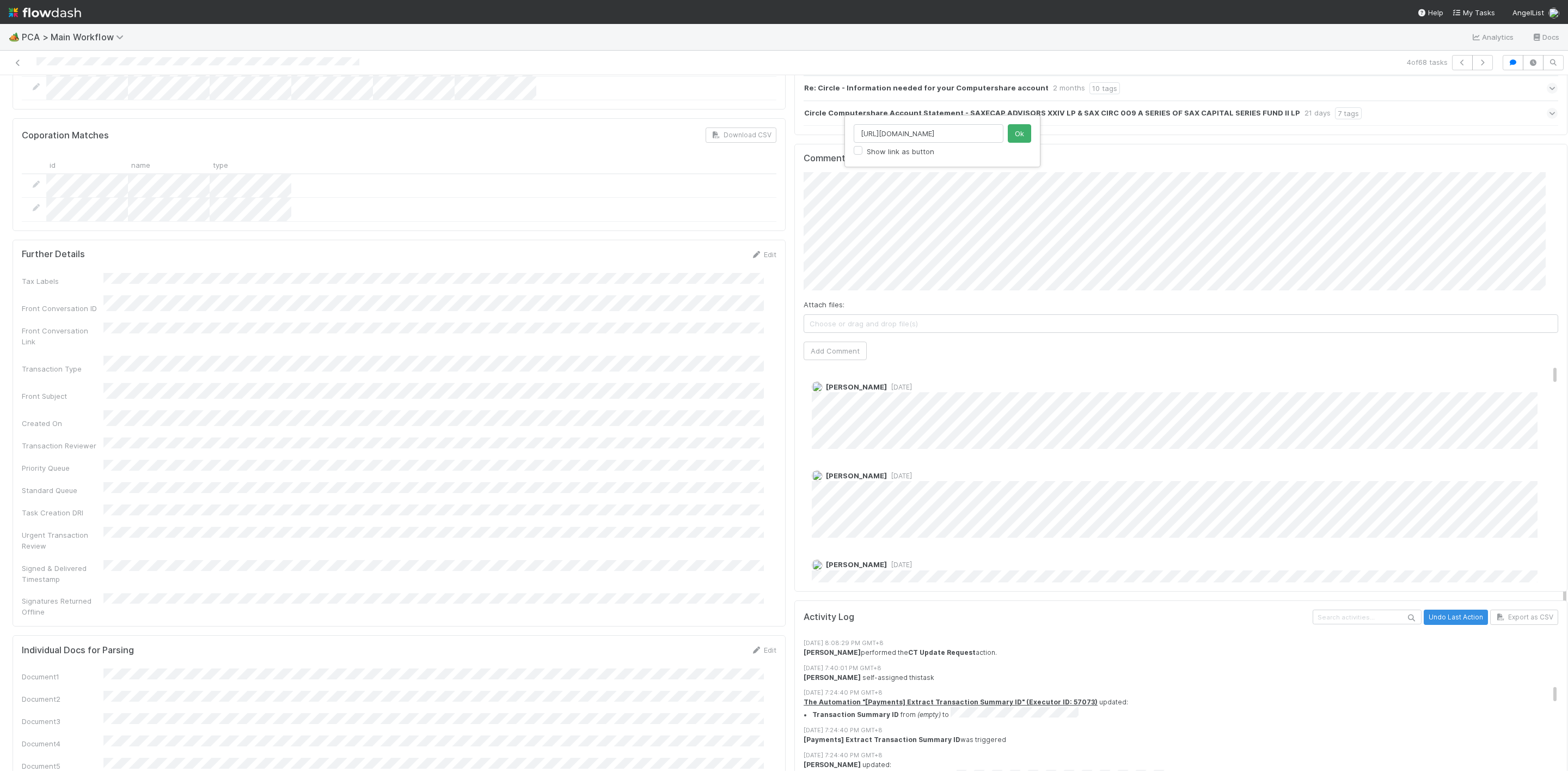
click at [904, 133] on input "[URL][DOMAIN_NAME]" at bounding box center [928, 134] width 149 height 19
type input "[URL][DOMAIN_NAME]"
click at [1020, 133] on button "Ok" at bounding box center [1019, 134] width 24 height 19
click at [828, 341] on button "Add Comment" at bounding box center [835, 351] width 63 height 19
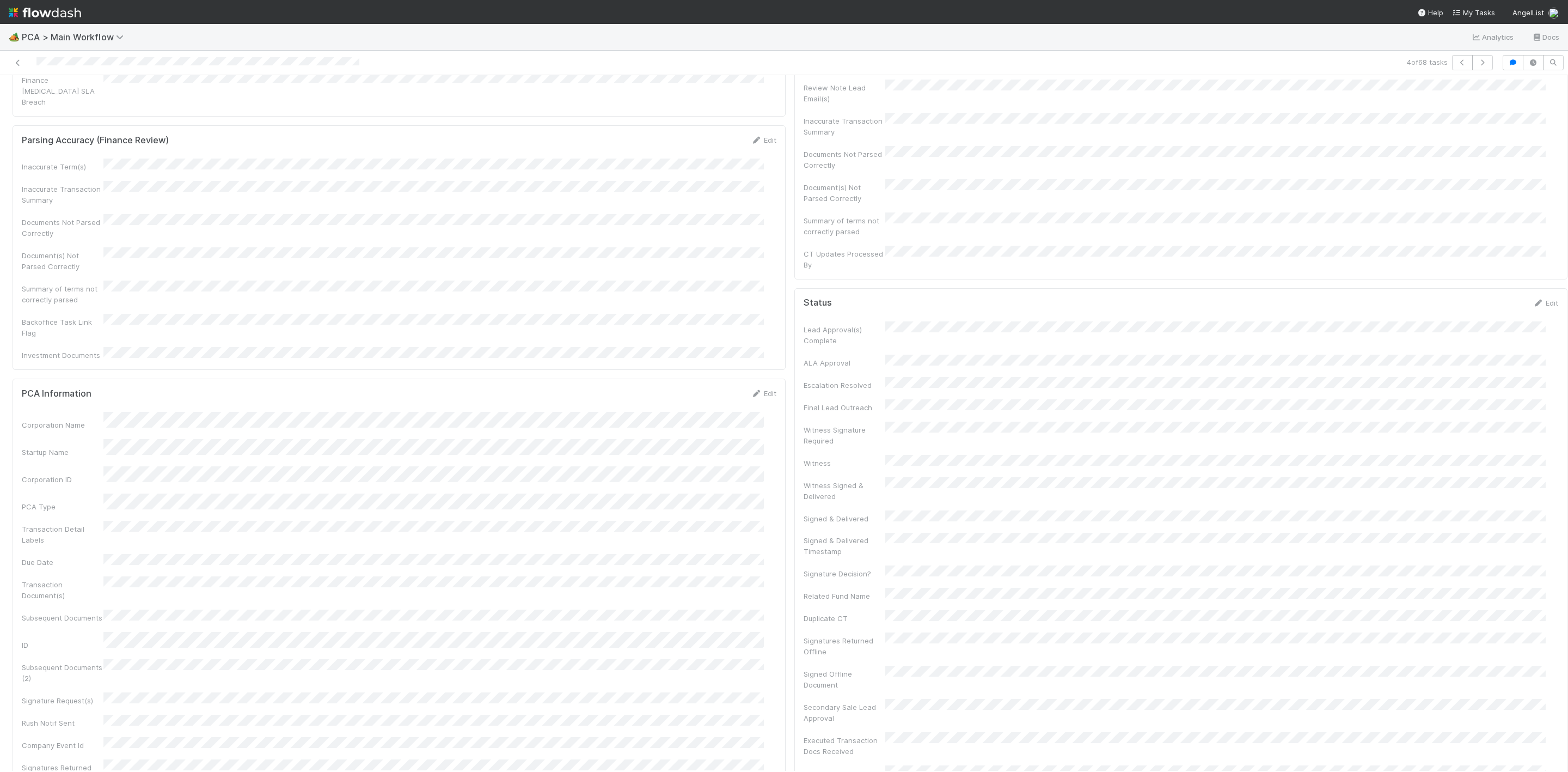
scroll to position [0, 0]
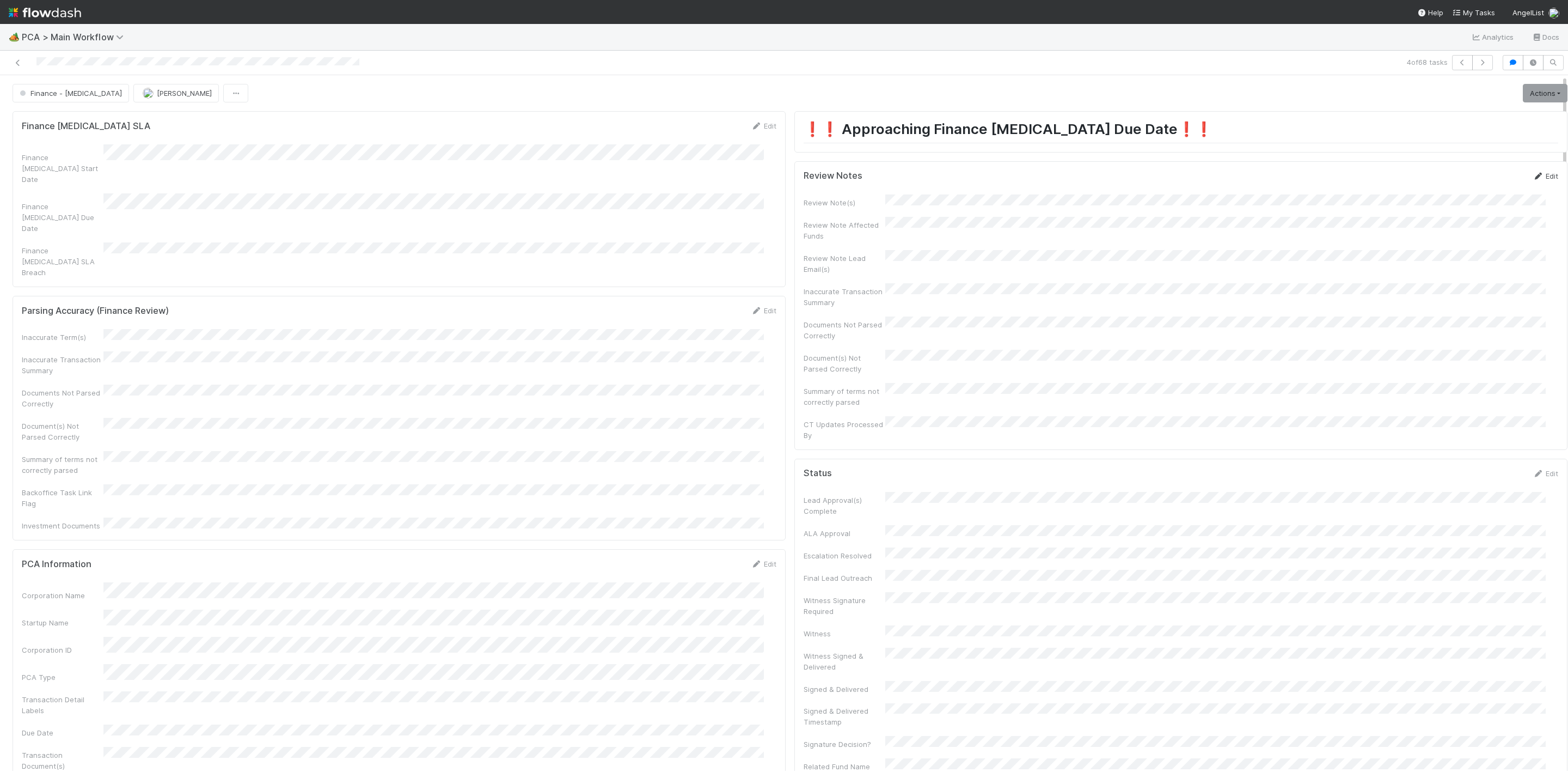
click at [1532, 177] on icon at bounding box center [1538, 177] width 11 height 8
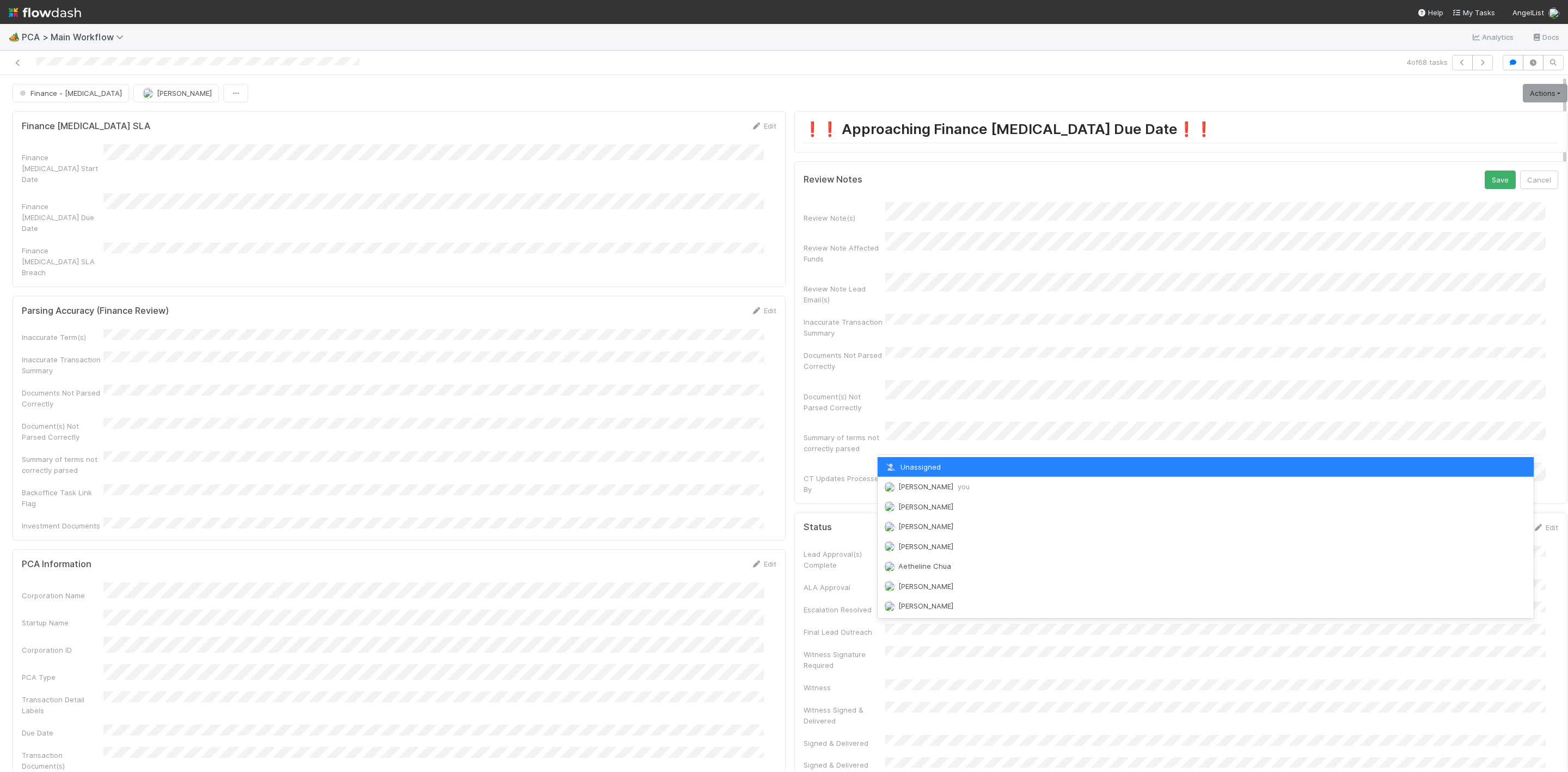
click at [905, 481] on div "[PERSON_NAME] you" at bounding box center [1206, 486] width 656 height 20
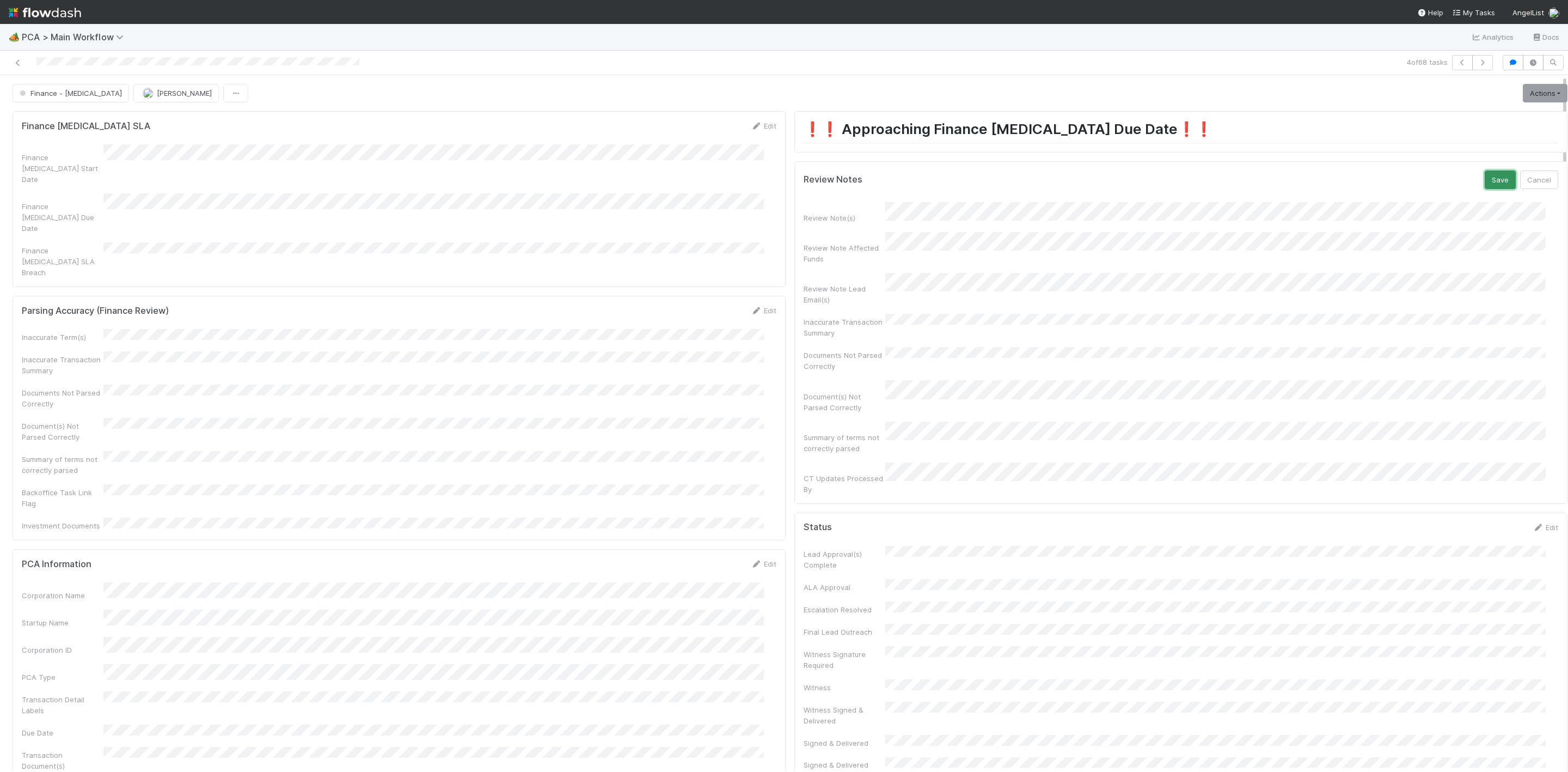
click at [1484, 179] on button "Save" at bounding box center [1499, 180] width 31 height 19
click at [1523, 95] on link "Actions" at bounding box center [1544, 93] width 44 height 19
click at [1434, 192] on button "Move to DCR Review" at bounding box center [1482, 193] width 177 height 15
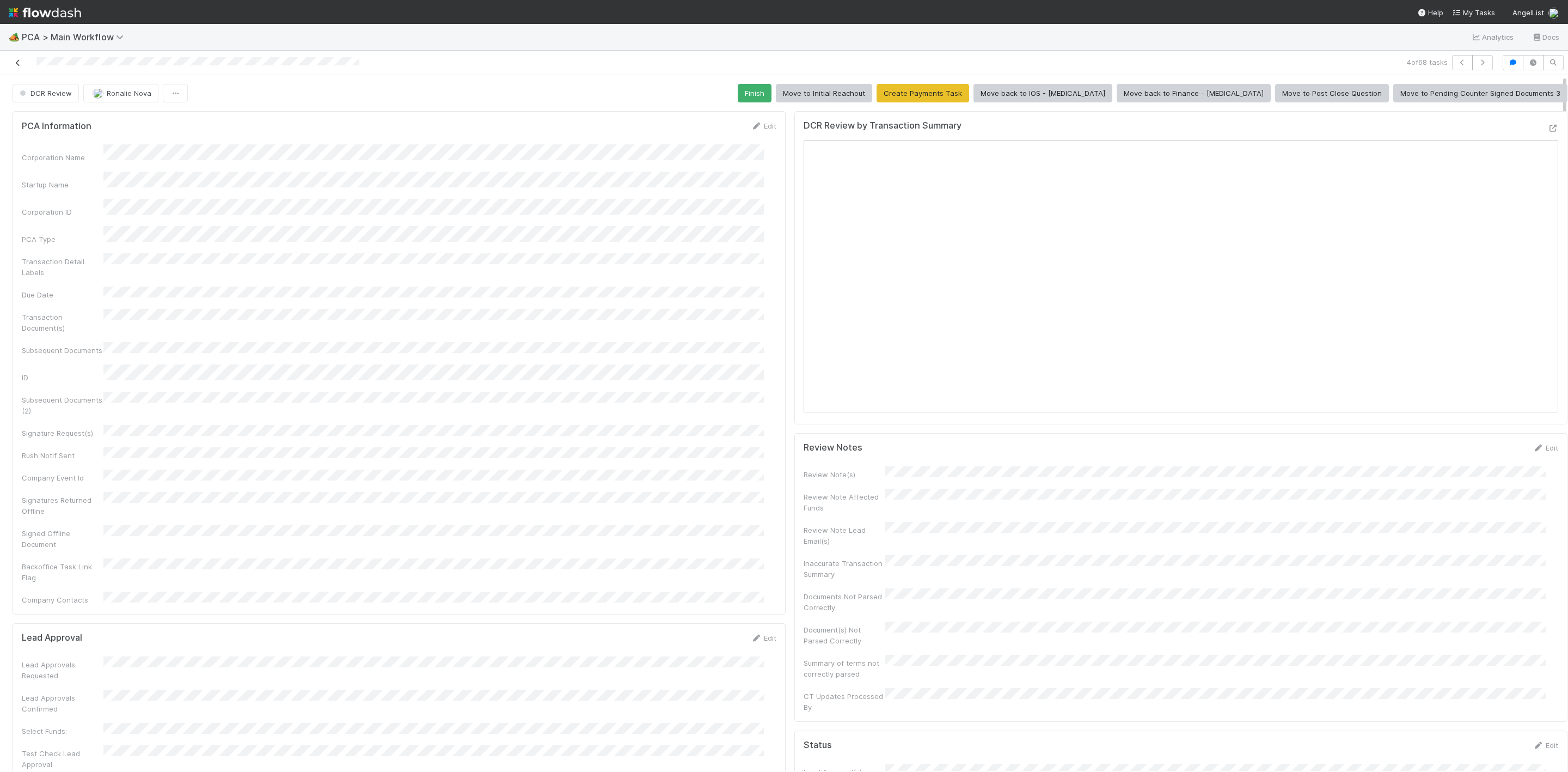
click at [23, 59] on icon at bounding box center [18, 63] width 11 height 8
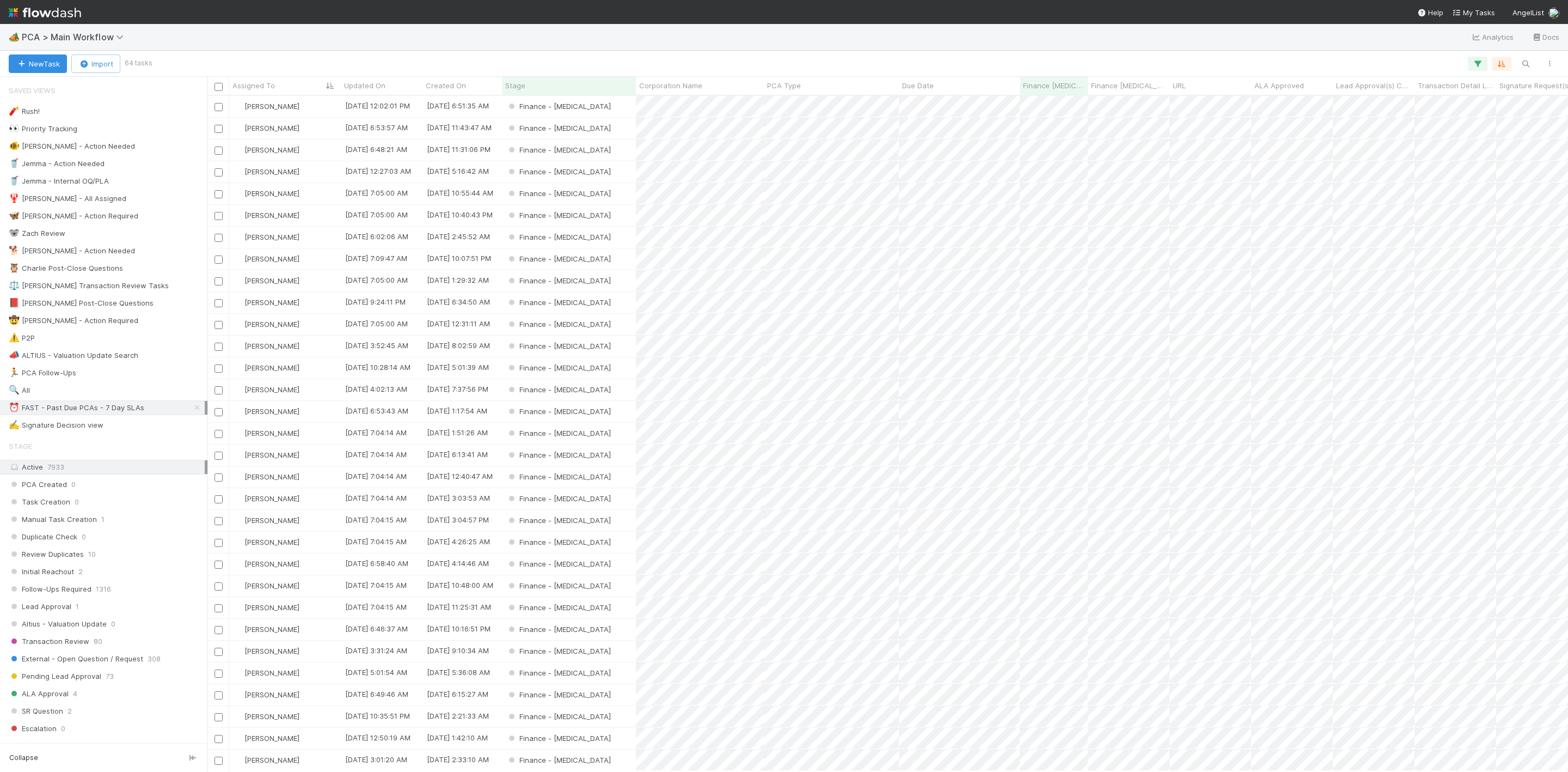
scroll to position [662, 1348]
click at [600, 171] on div "Finance - [MEDICAL_DATA]" at bounding box center [569, 171] width 133 height 22
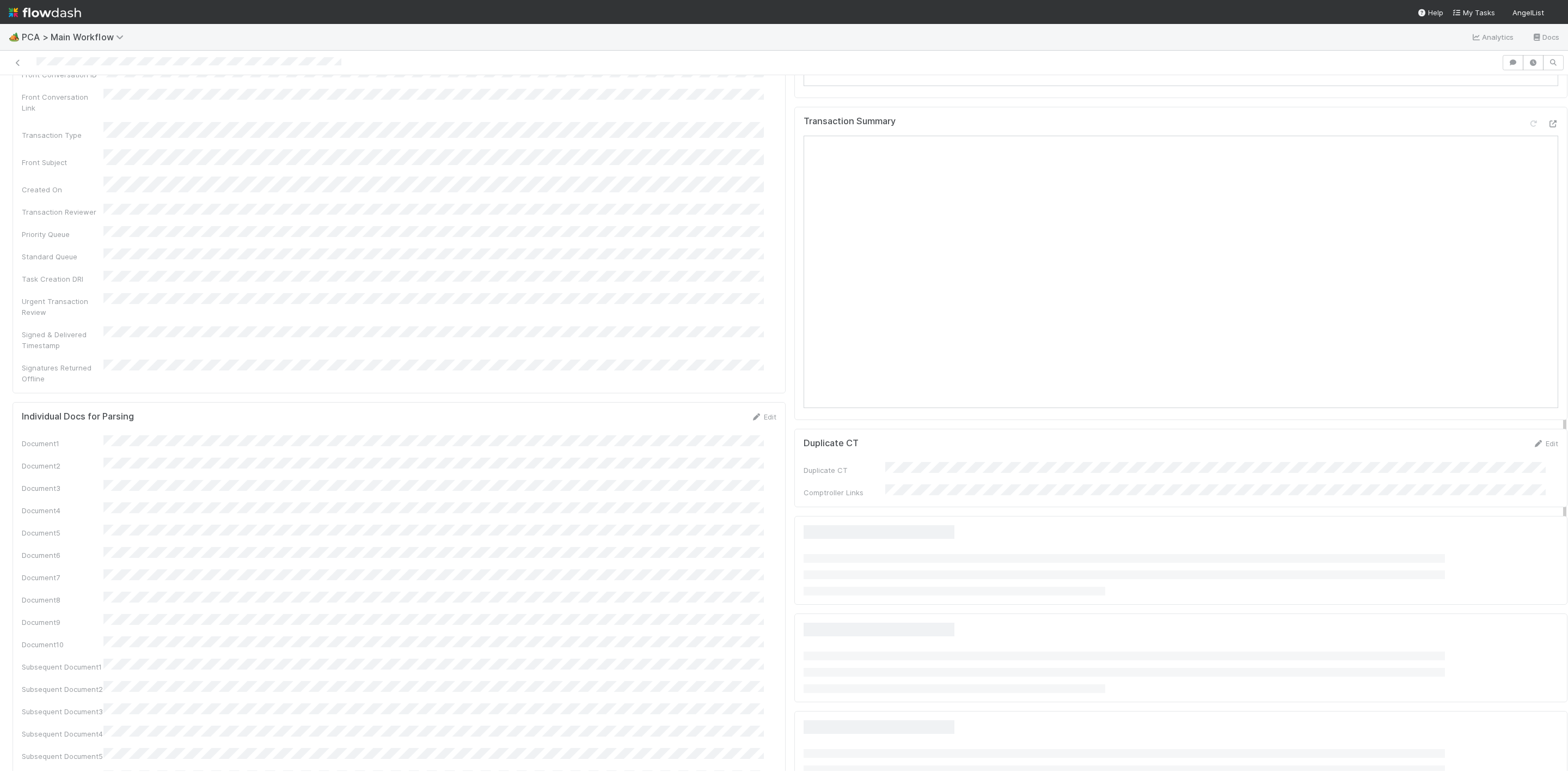
scroll to position [947, 0]
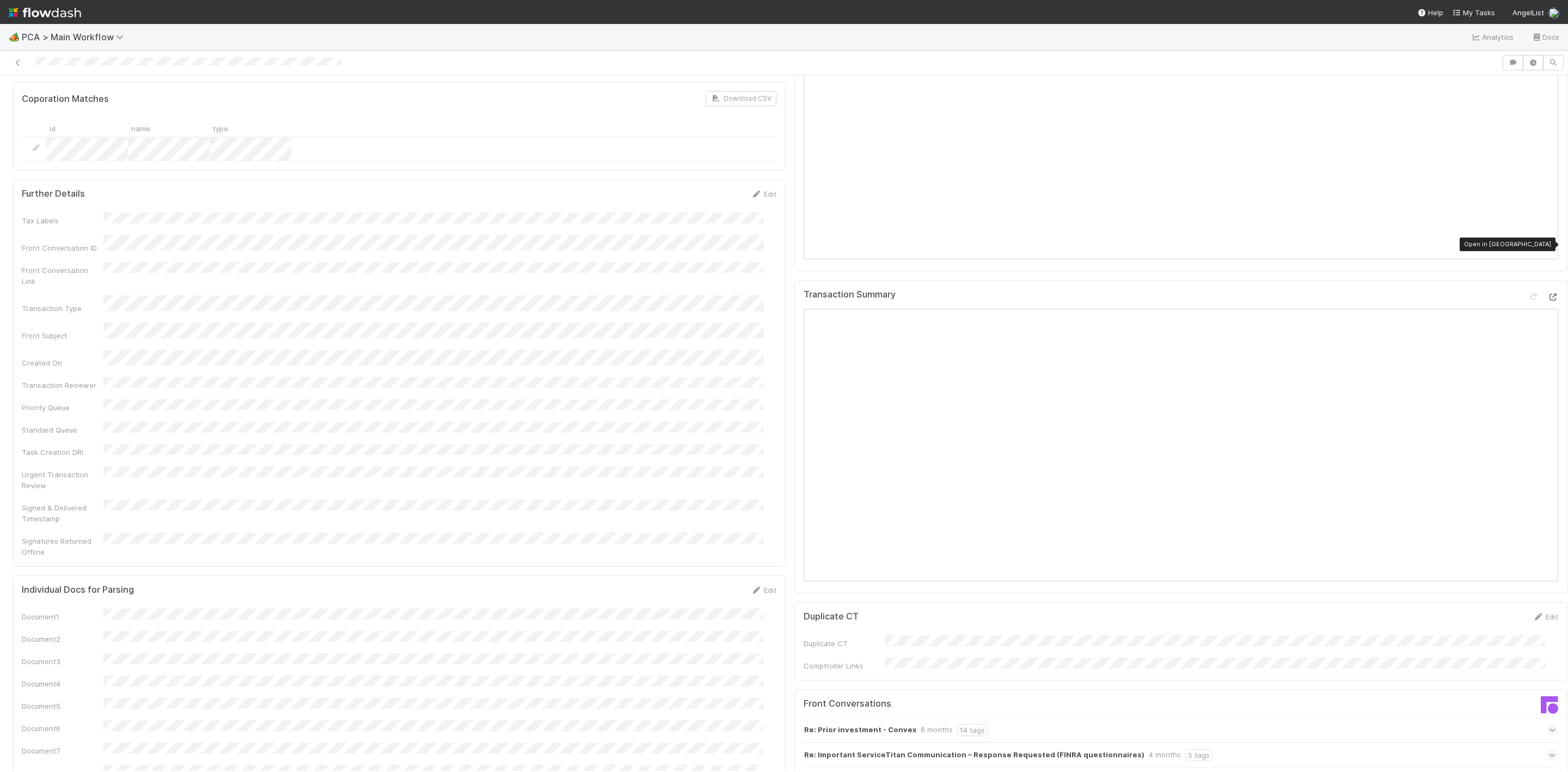
click at [1547, 293] on icon at bounding box center [1553, 297] width 11 height 8
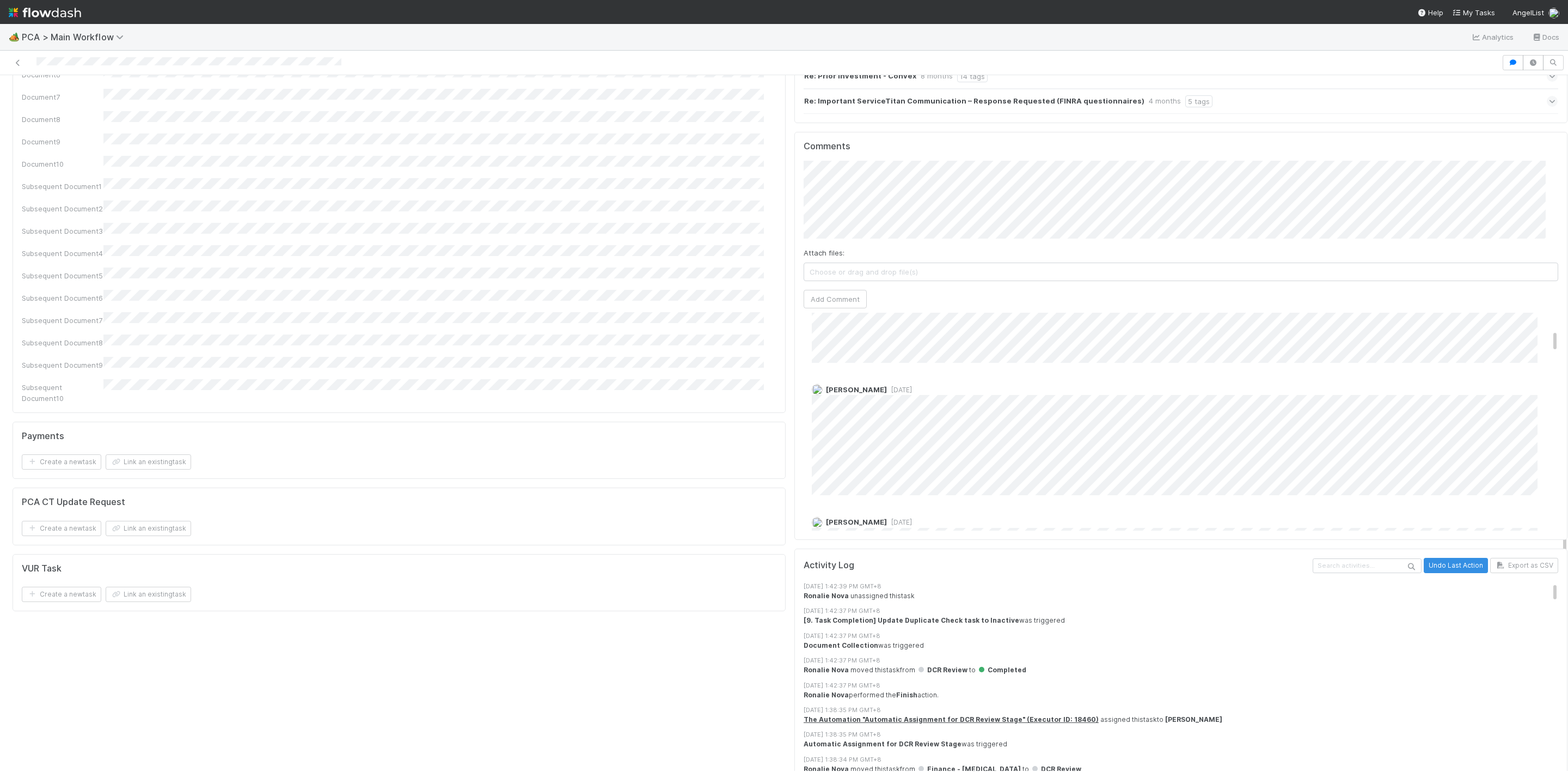
scroll to position [164, 0]
click at [804, 390] on div "[PERSON_NAME] [DATE]" at bounding box center [1187, 449] width 767 height 119
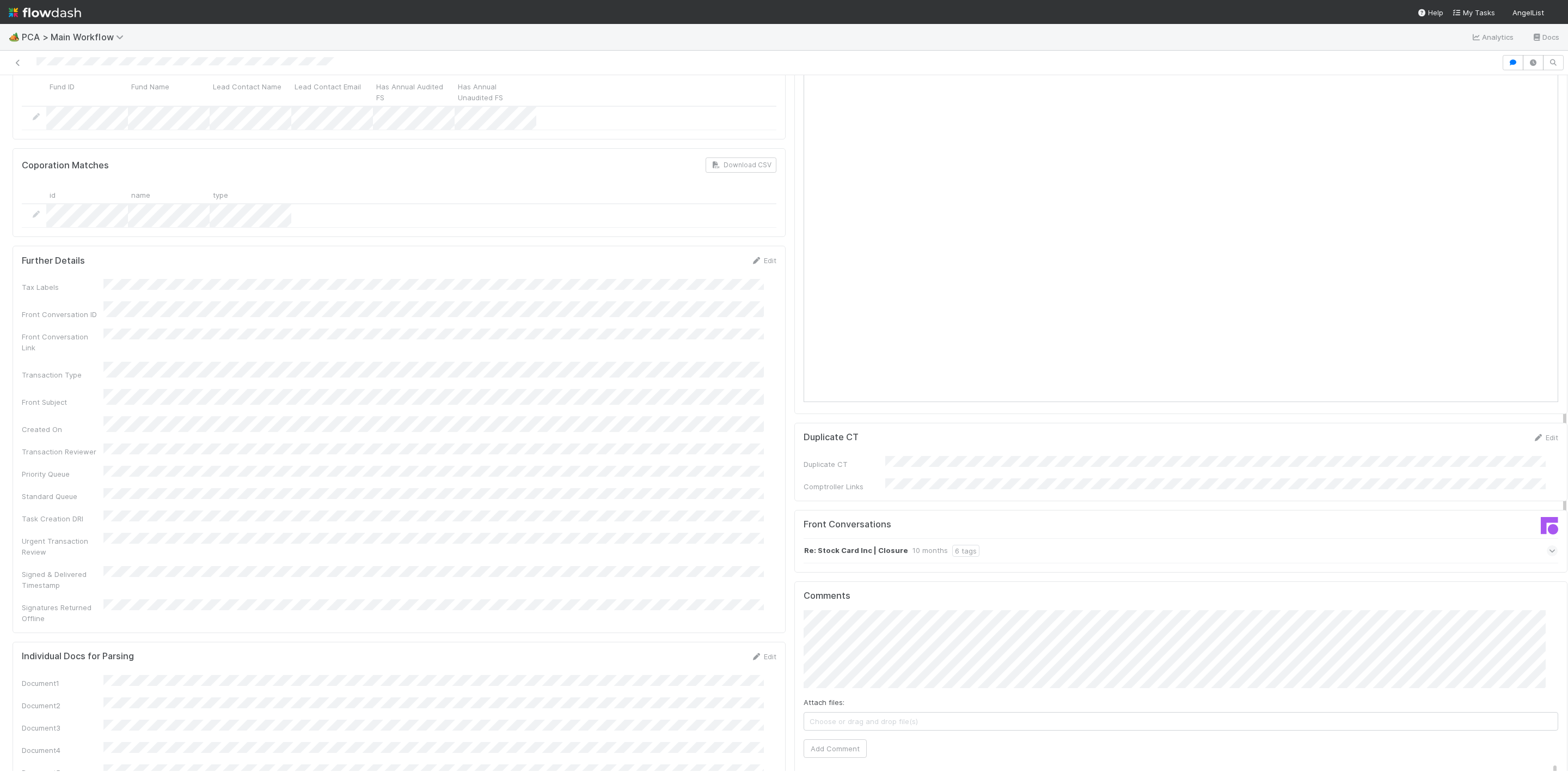
scroll to position [899, 0]
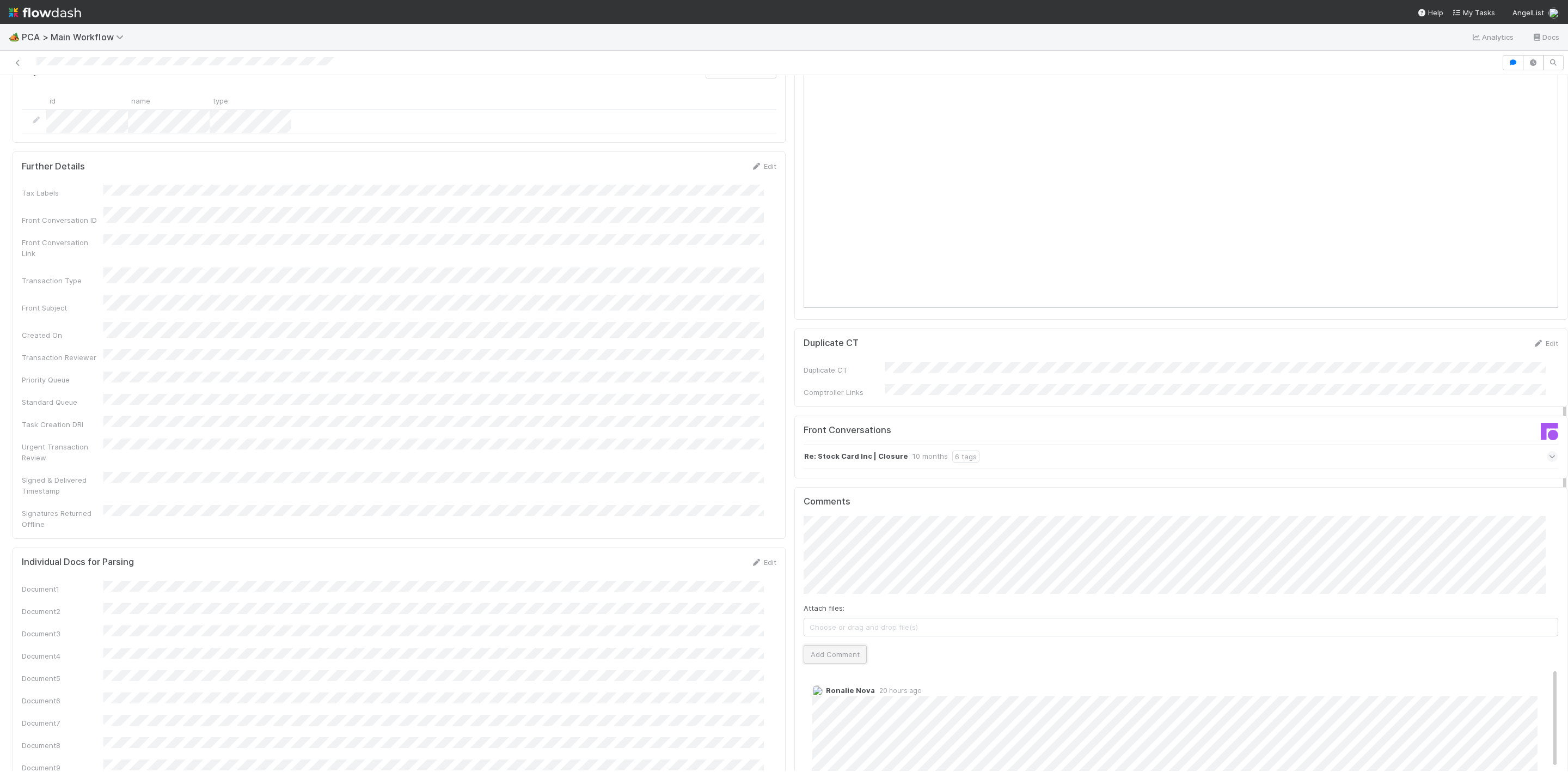
click at [824, 645] on button "Add Comment" at bounding box center [835, 654] width 63 height 19
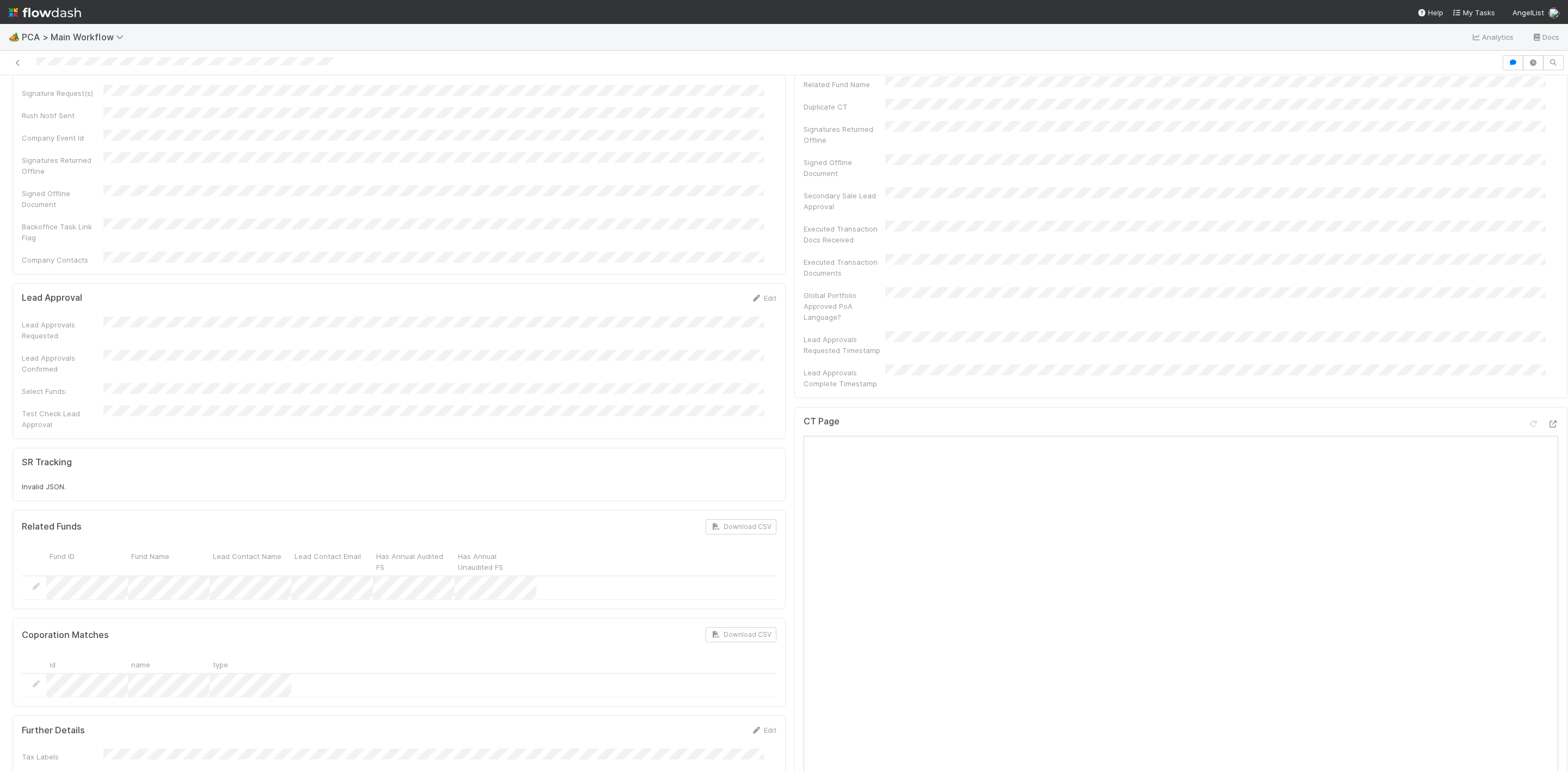
scroll to position [245, 0]
